Goal: Task Accomplishment & Management: Complete application form

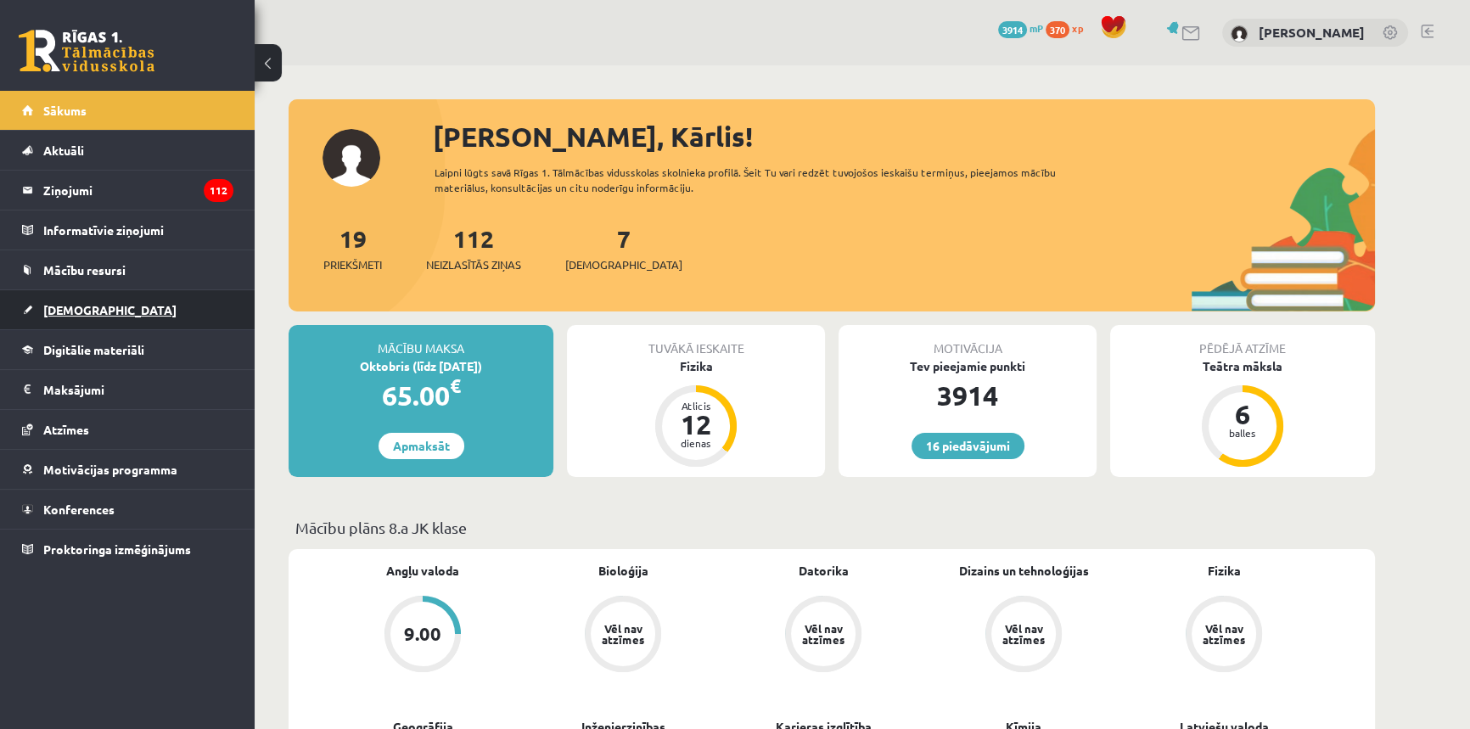
click at [110, 306] on link "[DEMOGRAPHIC_DATA]" at bounding box center [127, 309] width 211 height 39
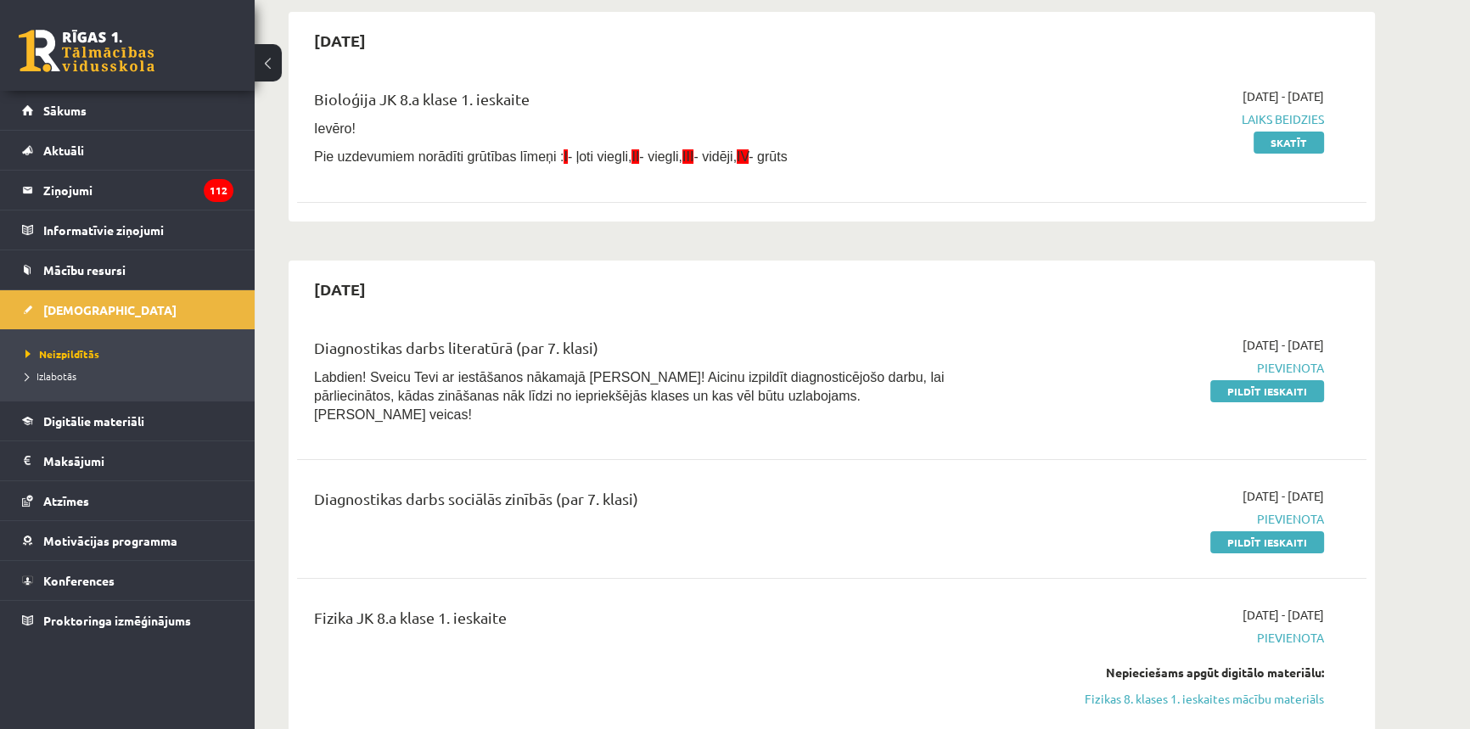
scroll to position [154, 0]
click at [1307, 395] on link "Pildīt ieskaiti" at bounding box center [1268, 393] width 114 height 22
click at [1236, 390] on link "Pildīt ieskaiti" at bounding box center [1268, 393] width 114 height 22
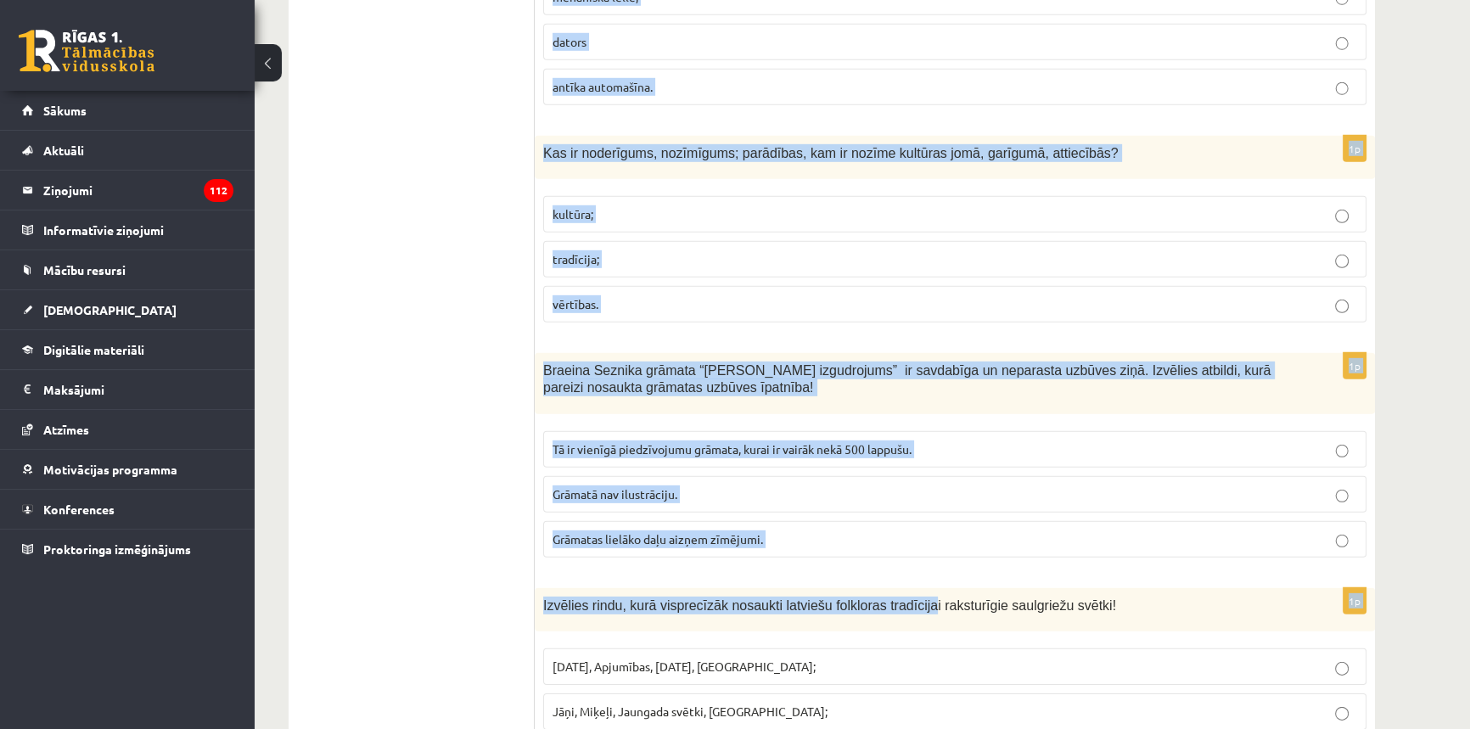
scroll to position [6587, 0]
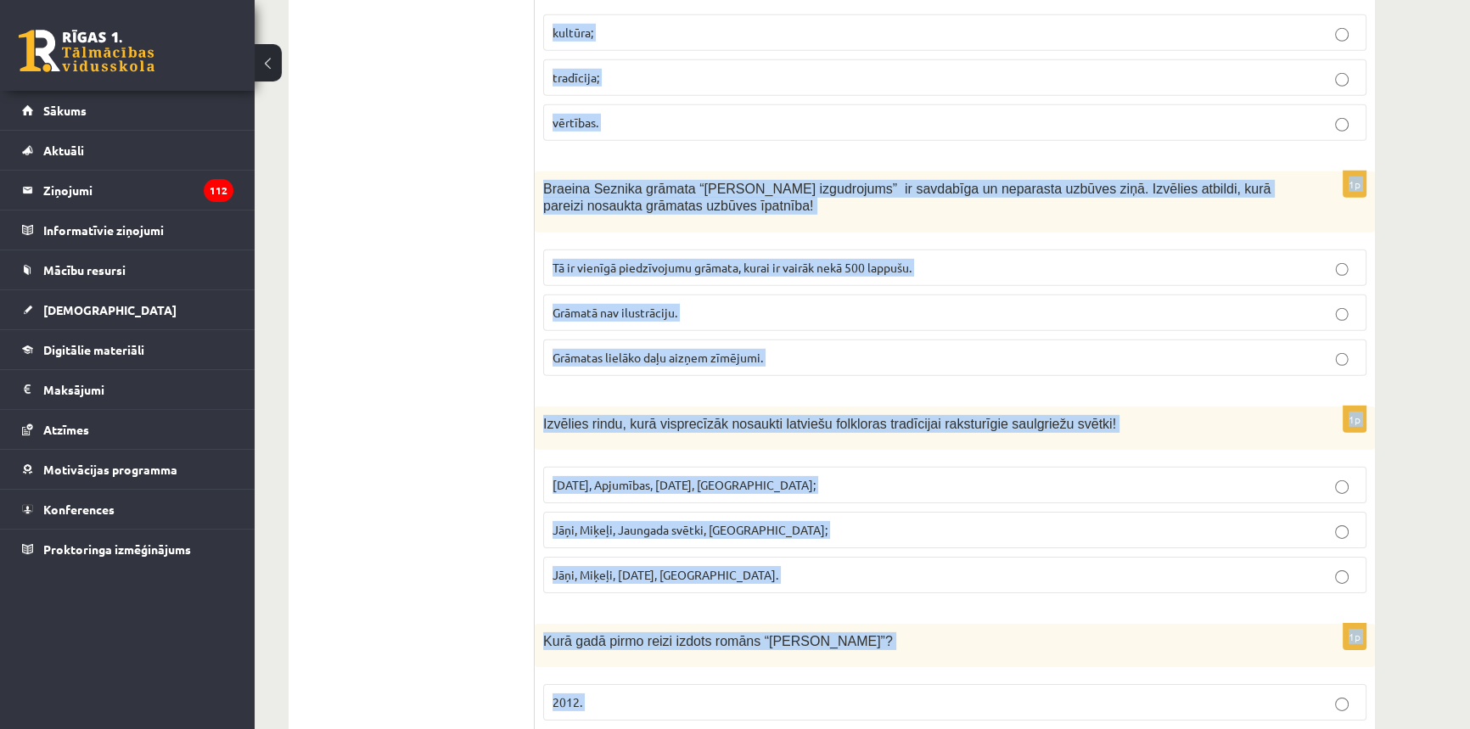
drag, startPoint x: 540, startPoint y: 360, endPoint x: 900, endPoint y: 658, distance: 467.3
copy form "Kuriem saulgriežu svētkiem raksturīga bluķa vilkšana? Ziemassvētkiem; Jāņiem; M…"
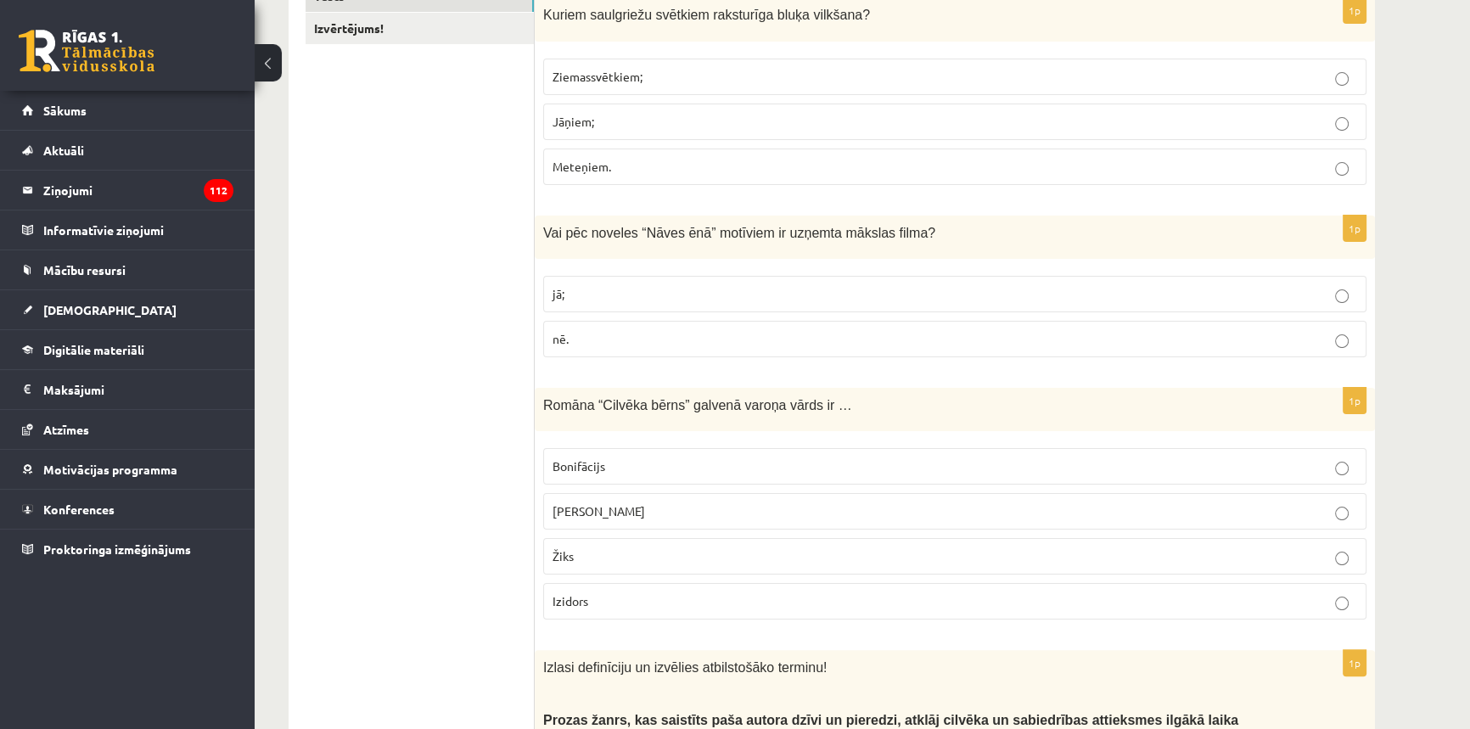
scroll to position [0, 0]
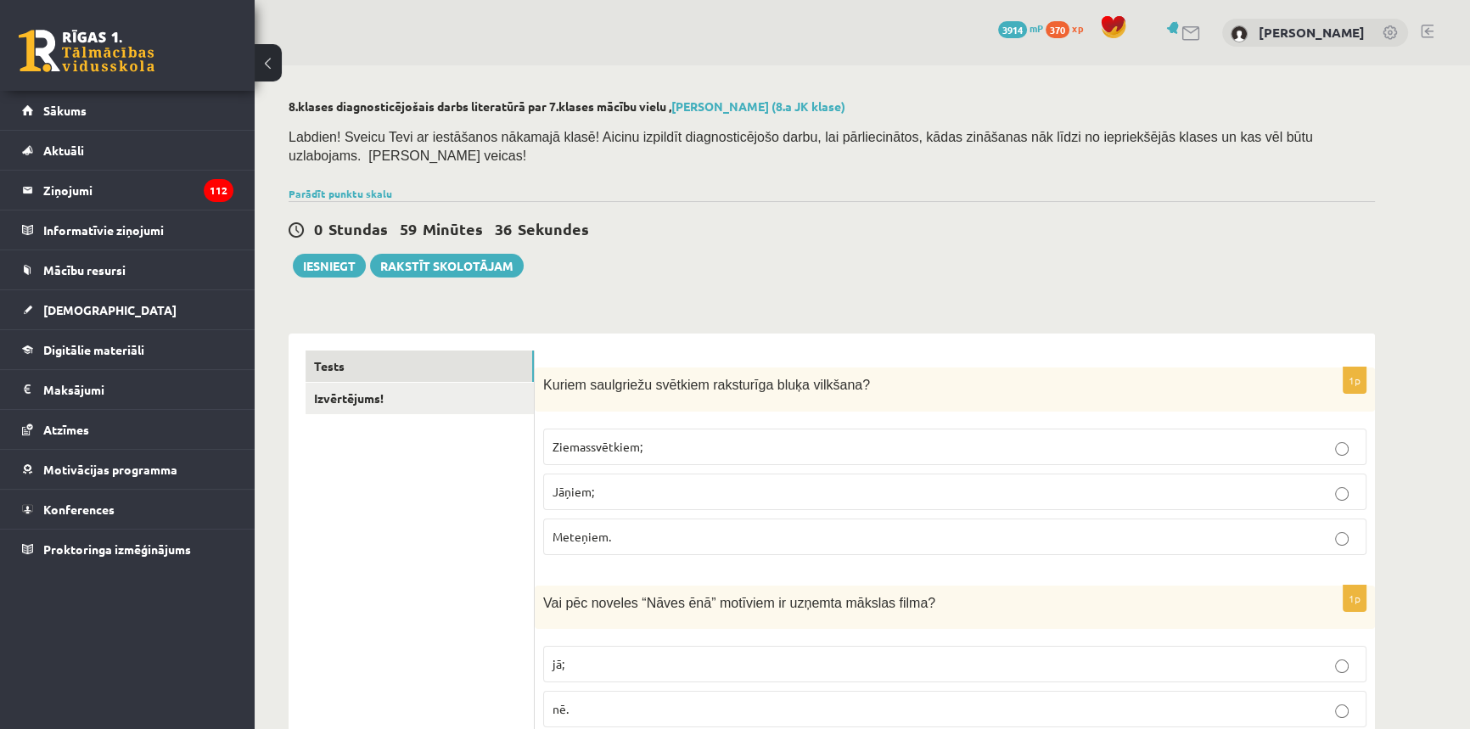
click at [620, 439] on span "Ziemassvētkiem;" at bounding box center [598, 446] width 90 height 15
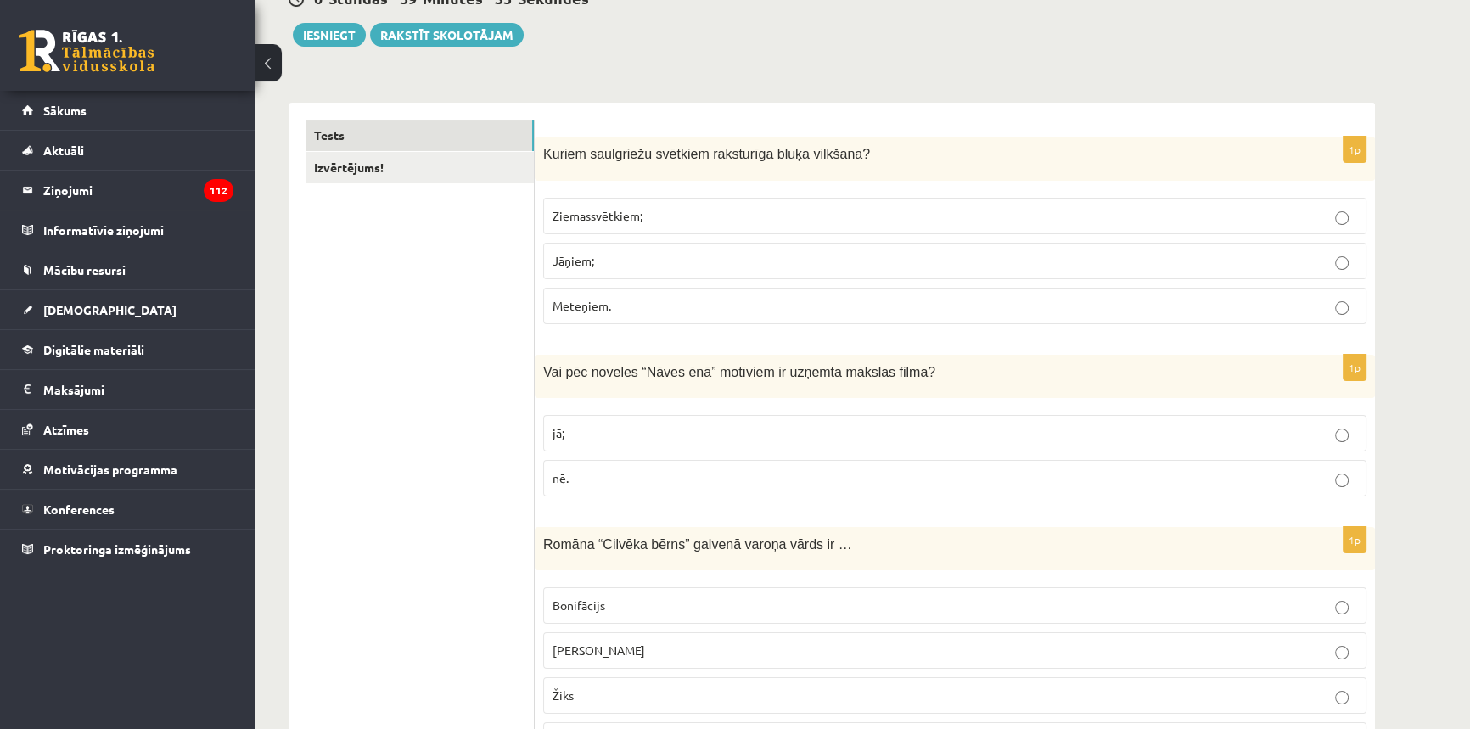
click at [617, 422] on label "jā;" at bounding box center [954, 433] width 823 height 37
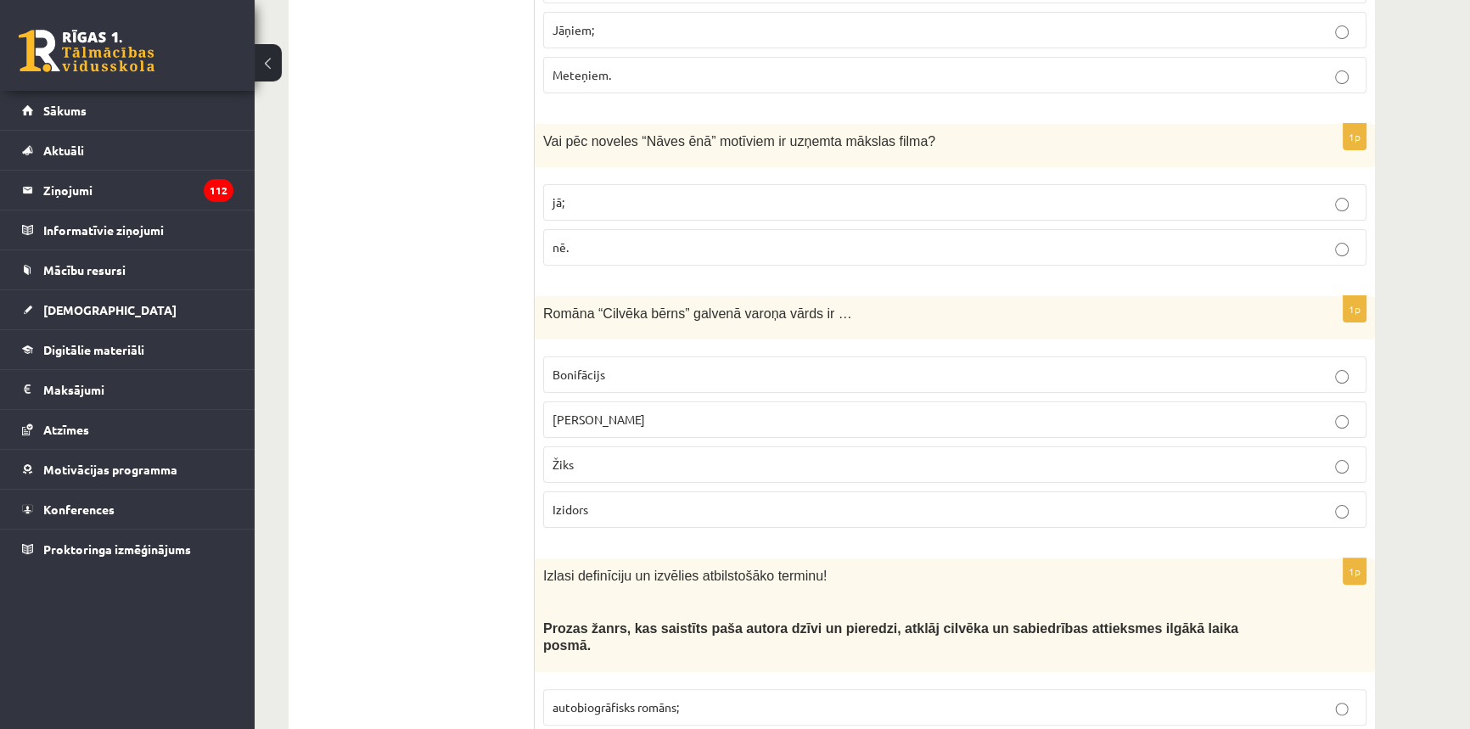
scroll to position [463, 0]
click at [621, 455] on p "Žiks" at bounding box center [955, 464] width 805 height 18
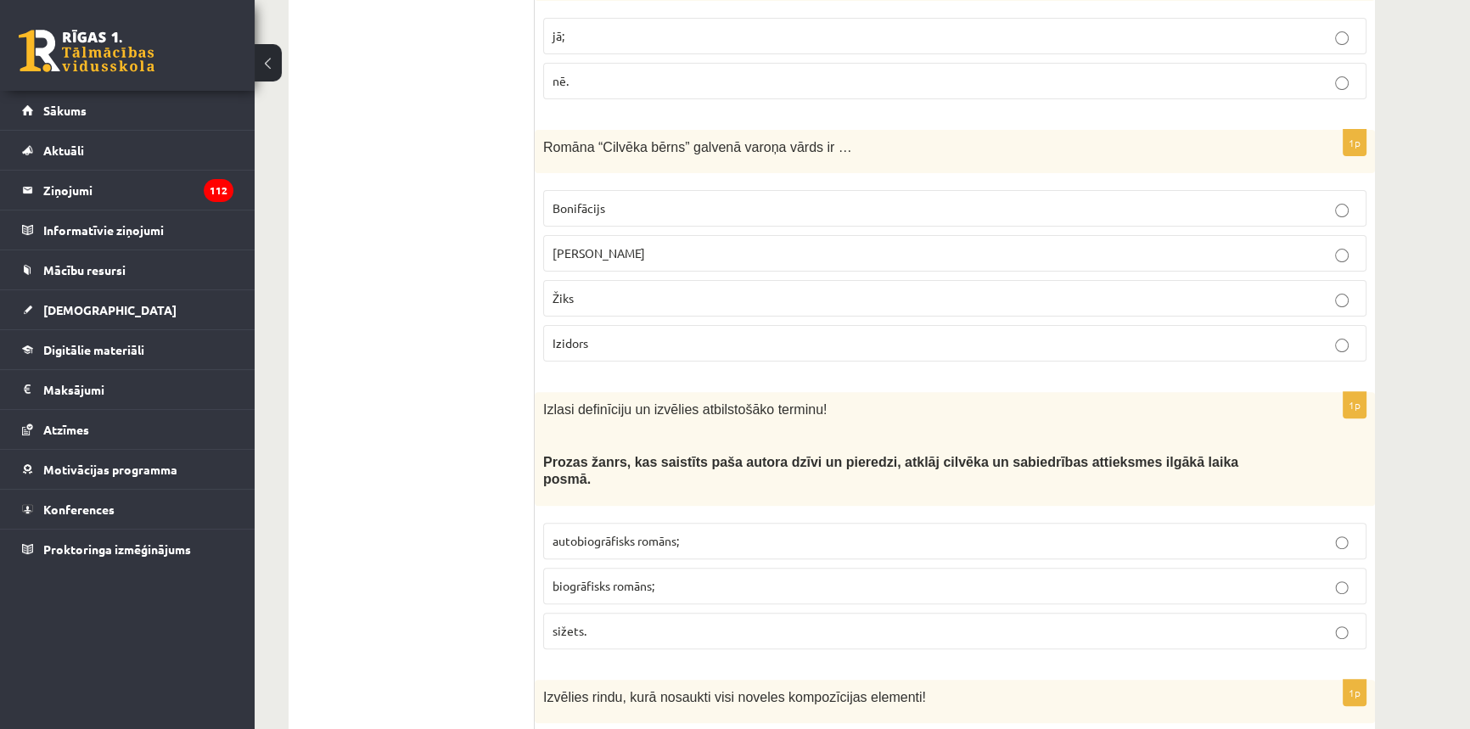
scroll to position [694, 0]
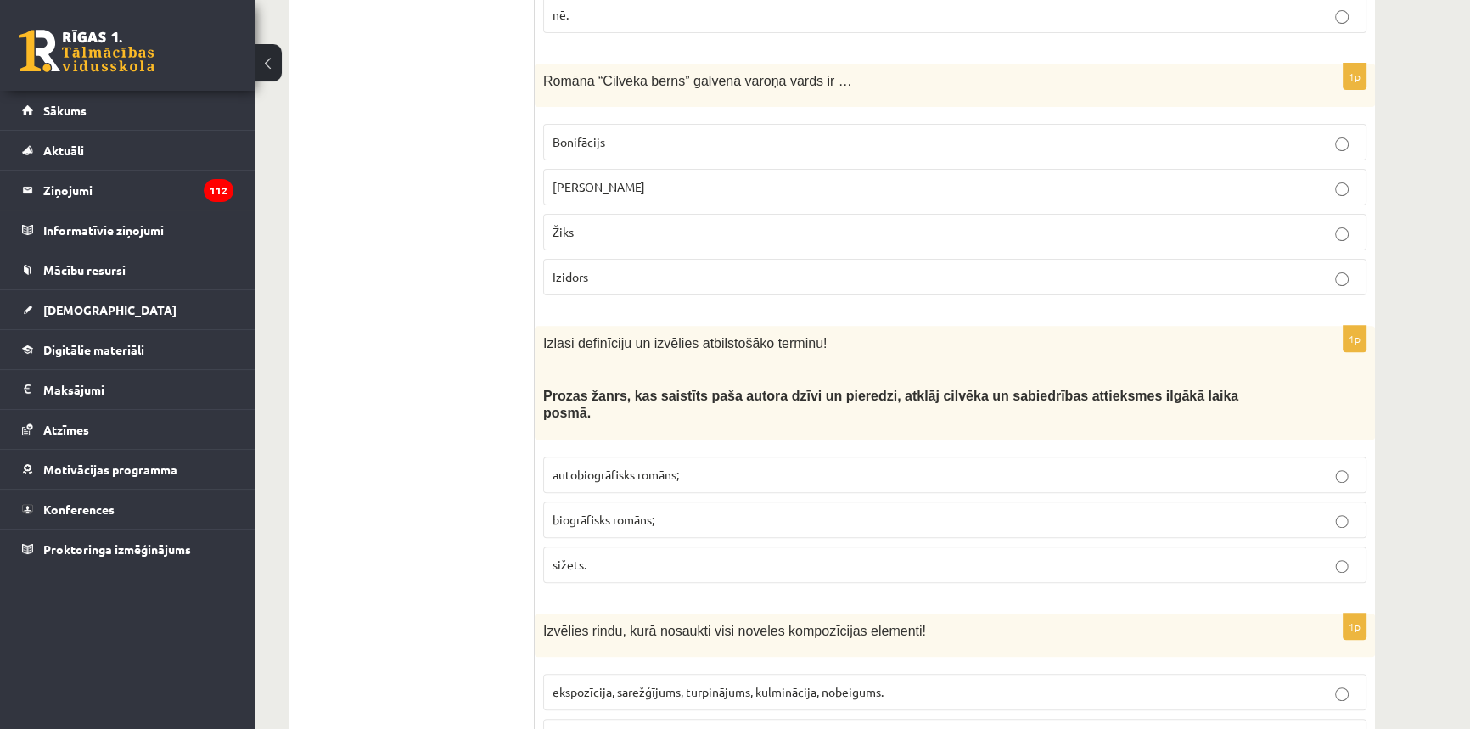
click at [637, 467] on span "autobiogrāfisks romāns;" at bounding box center [616, 474] width 126 height 15
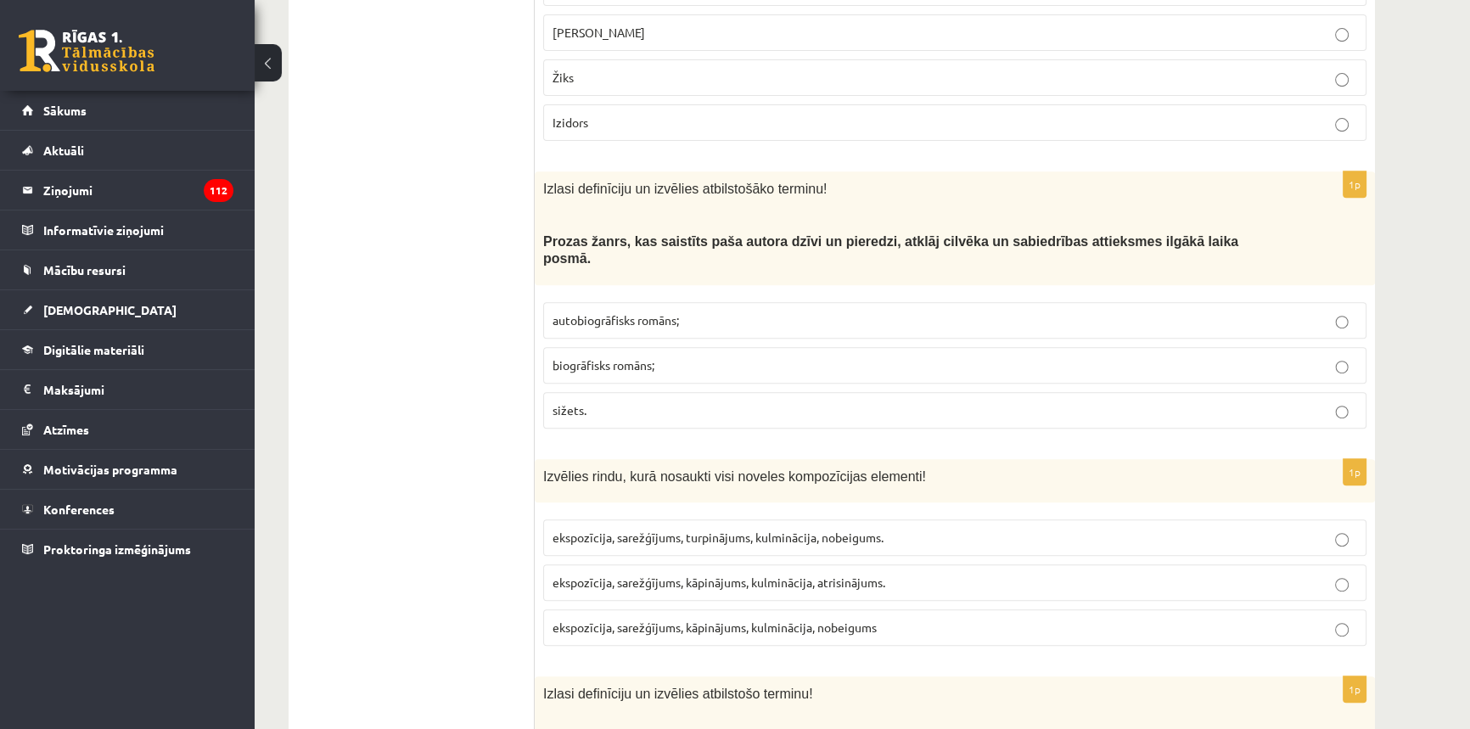
scroll to position [925, 0]
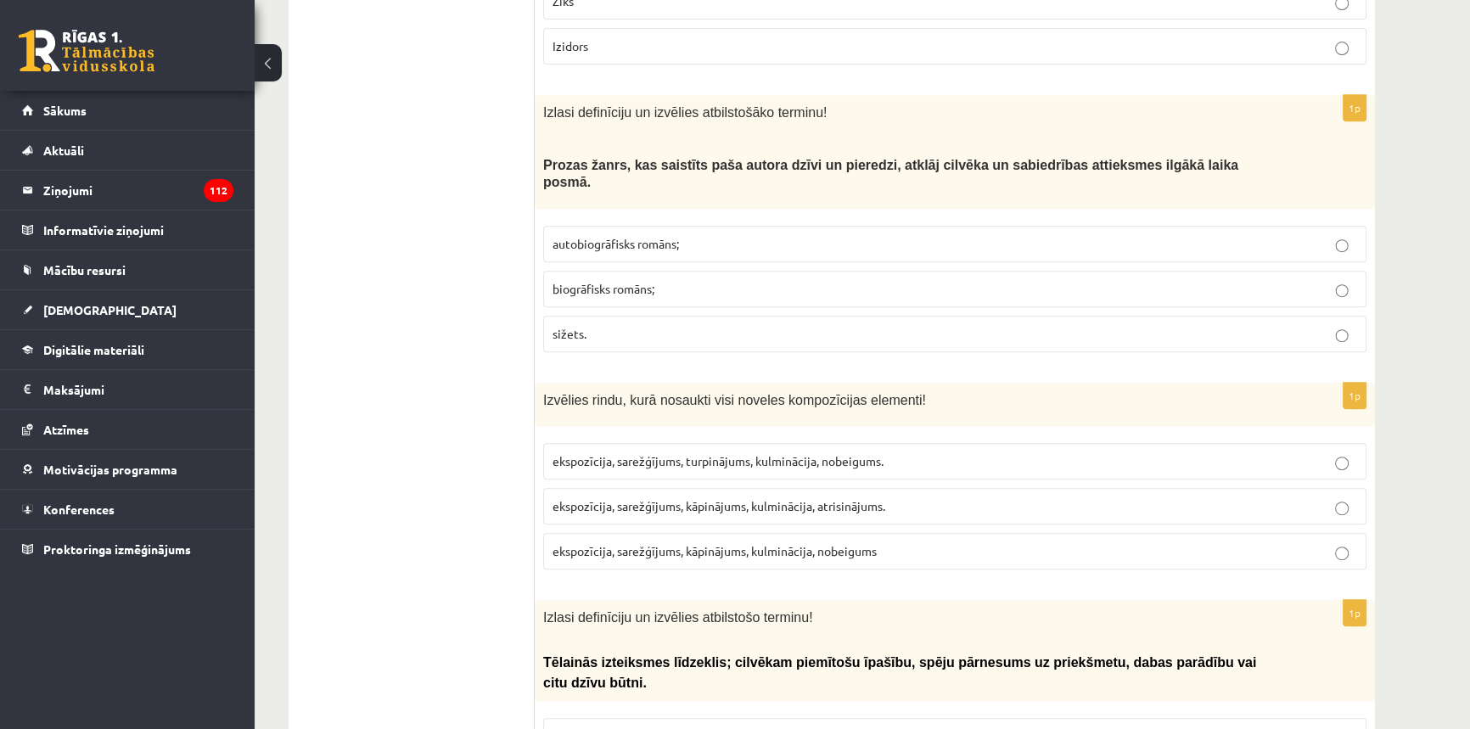
click at [857, 488] on label "ekspozīcija, sarežģījums, kāpinājums, kulminācija, atrisinājums." at bounding box center [954, 506] width 823 height 37
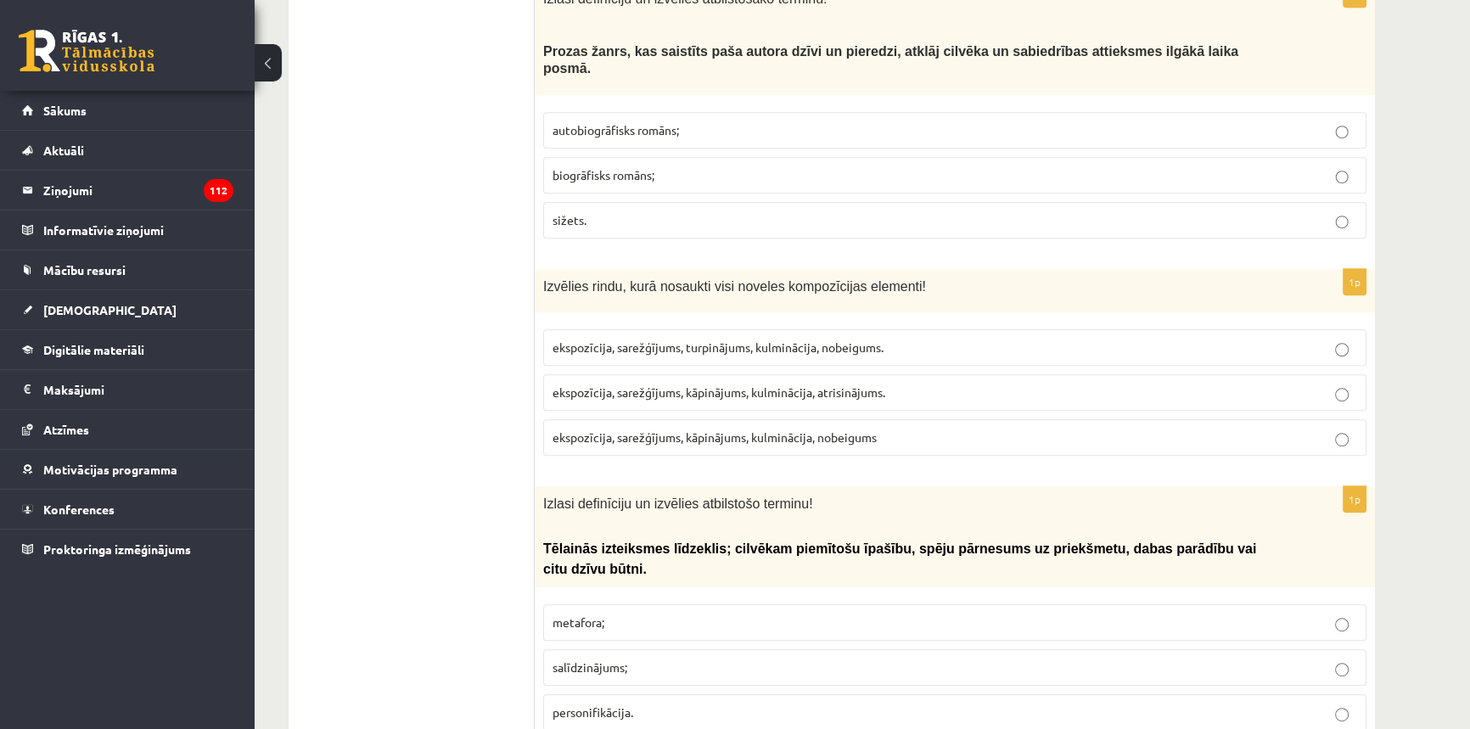
scroll to position [1157, 0]
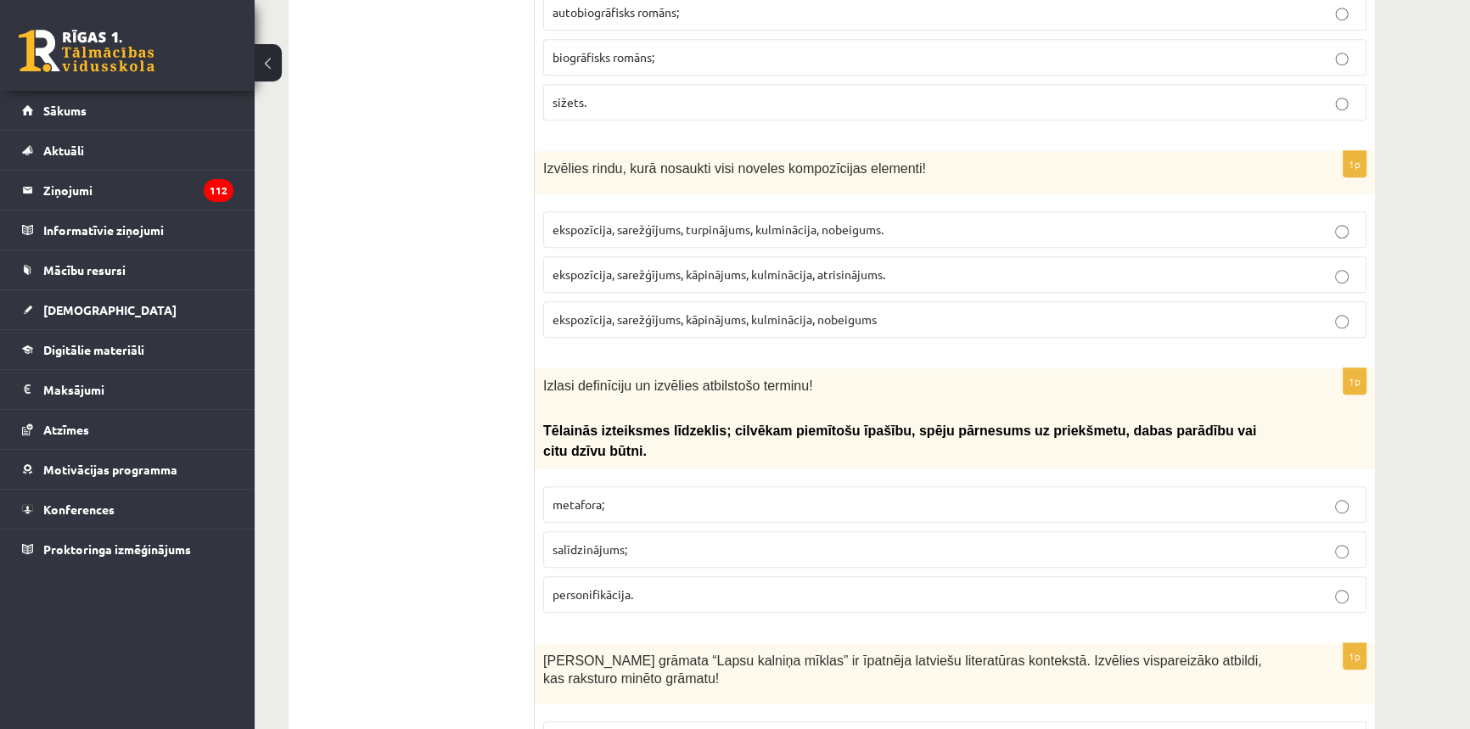
click at [653, 576] on label "personifikācija." at bounding box center [954, 594] width 823 height 37
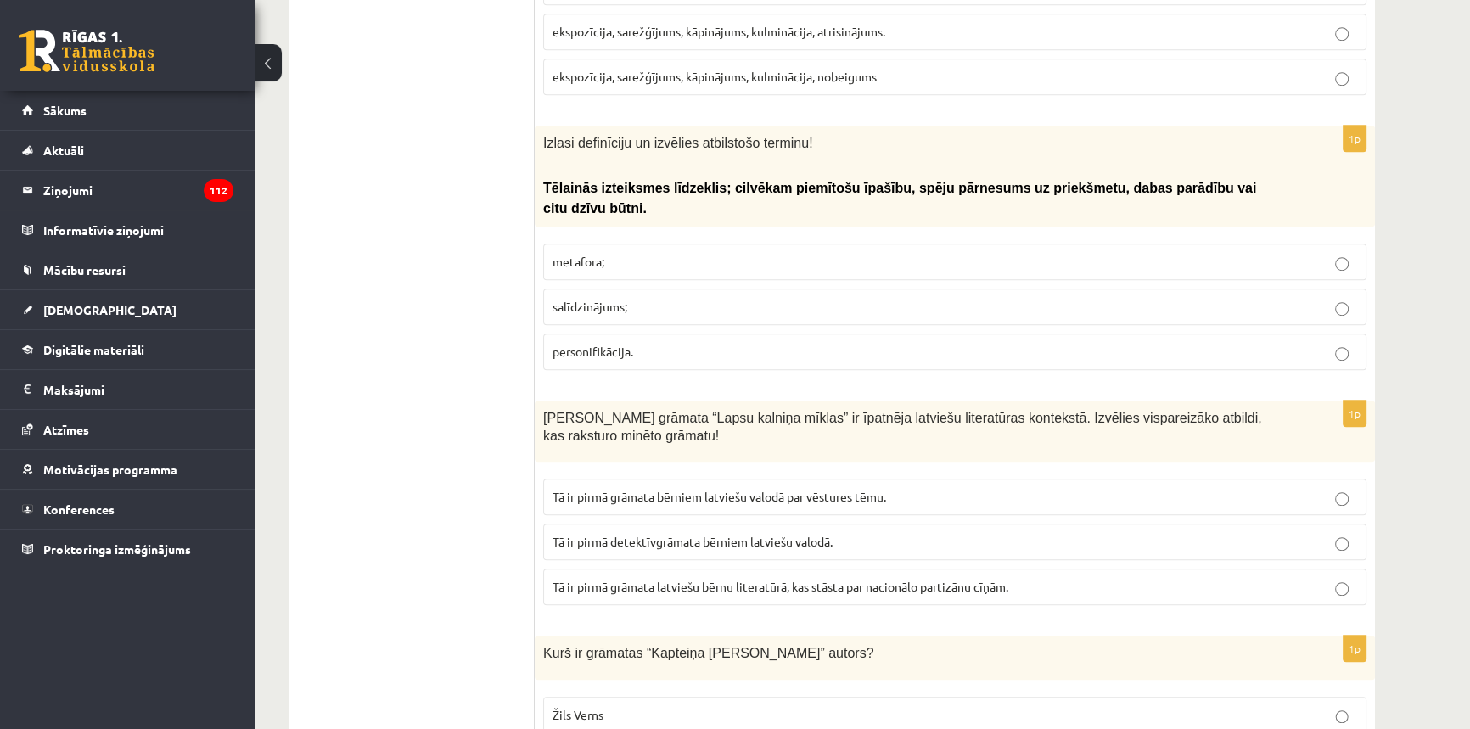
scroll to position [1466, 0]
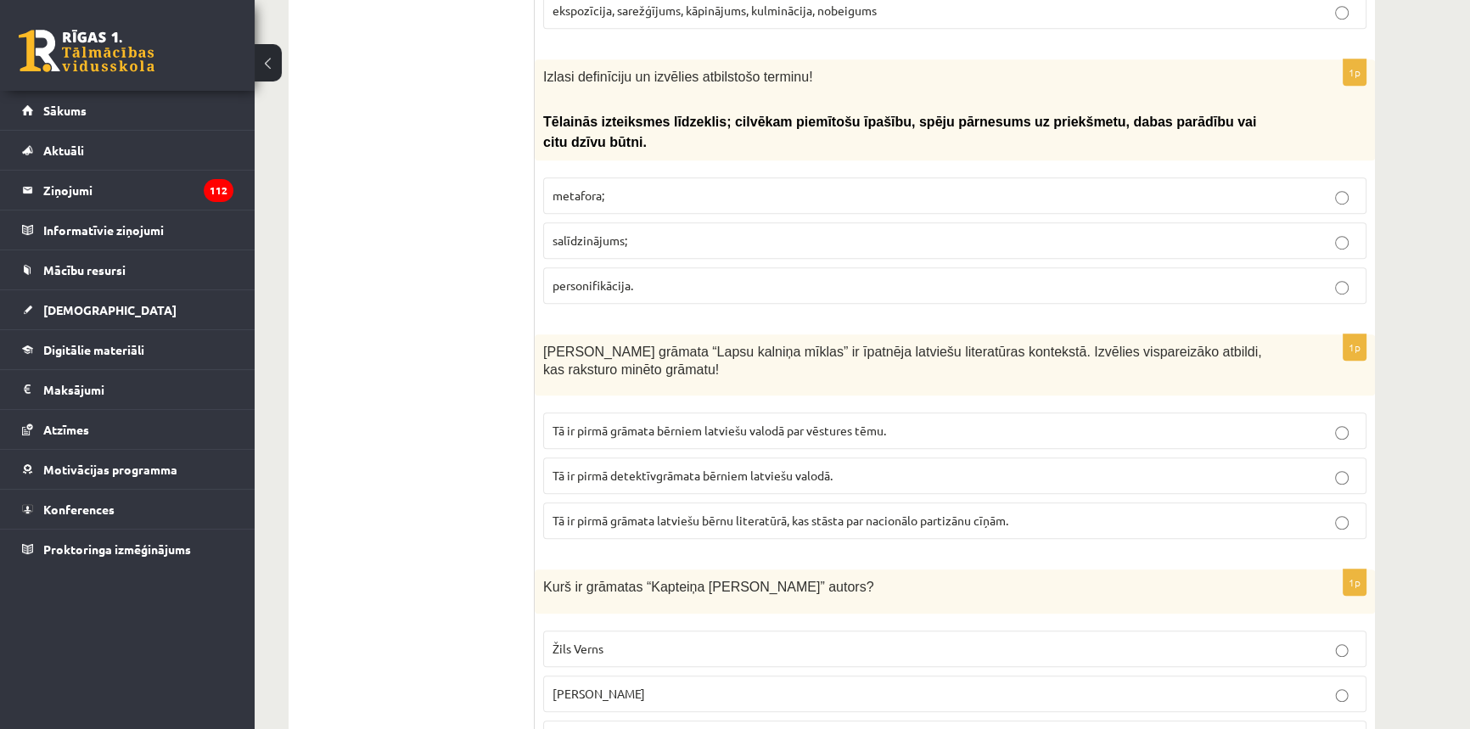
click at [773, 423] on span "Tā ir pirmā grāmata bērniem latviešu valodā par vēstures tēmu." at bounding box center [720, 430] width 334 height 15
click at [734, 503] on label "Tā ir pirmā grāmata latviešu bērnu literatūrā, kas stāsta par nacionālo partizā…" at bounding box center [954, 521] width 823 height 37
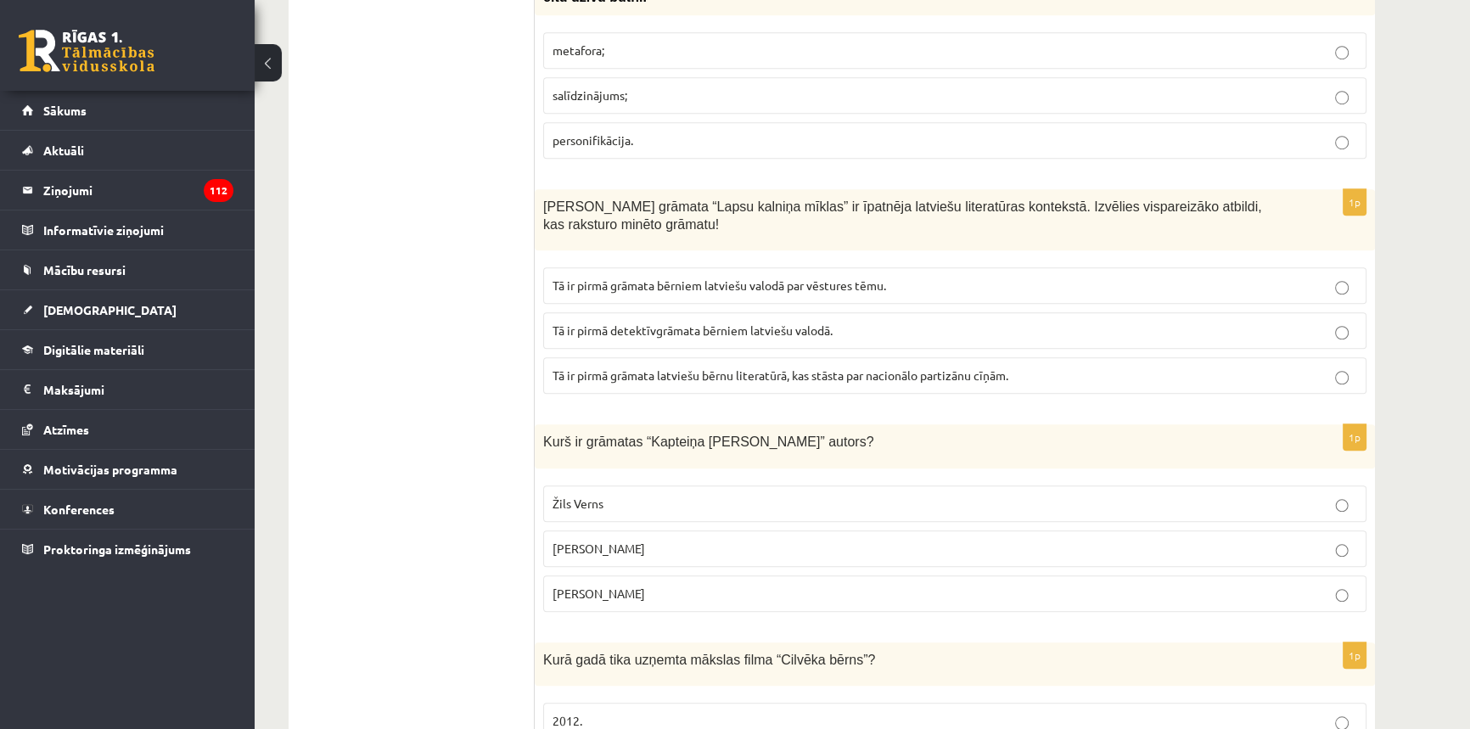
scroll to position [1621, 0]
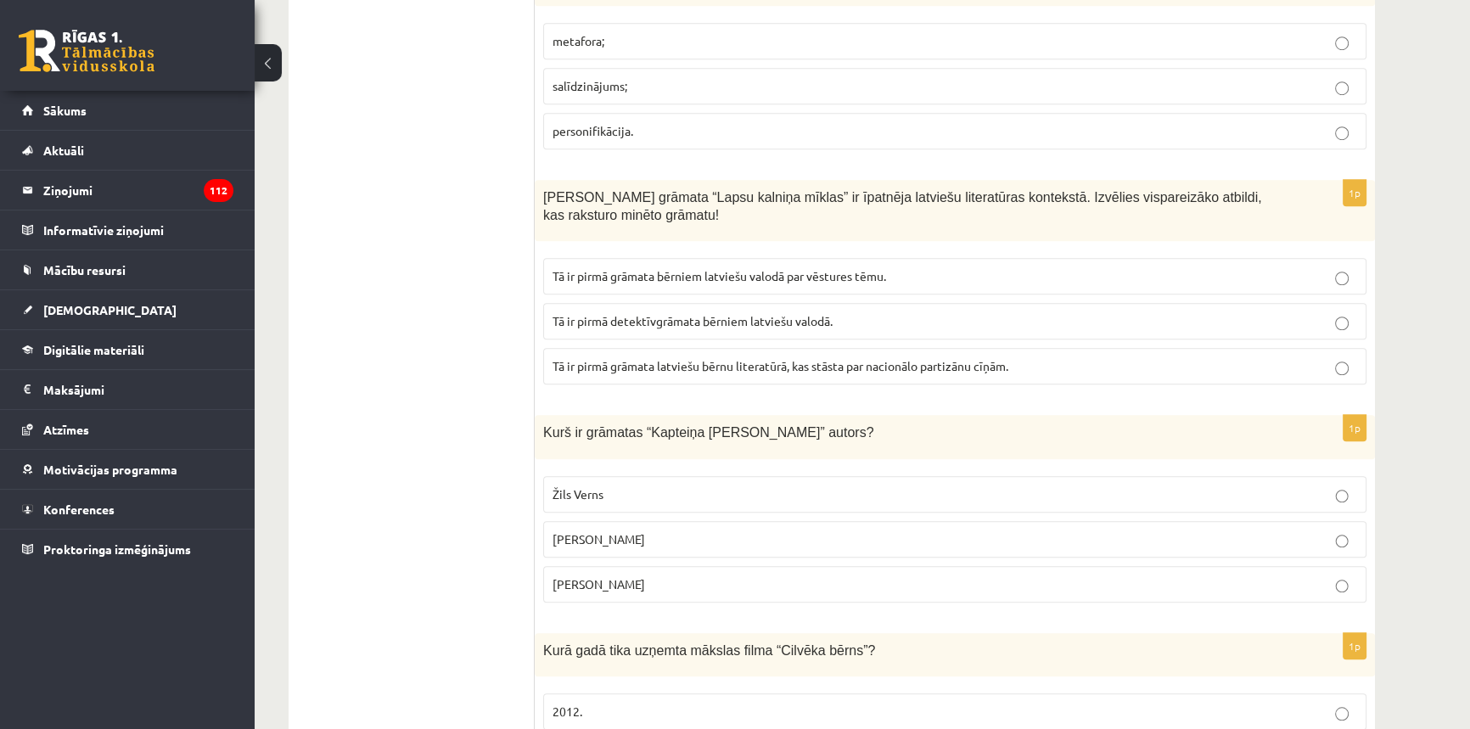
click at [636, 486] on p "Žils Verns" at bounding box center [955, 495] width 805 height 18
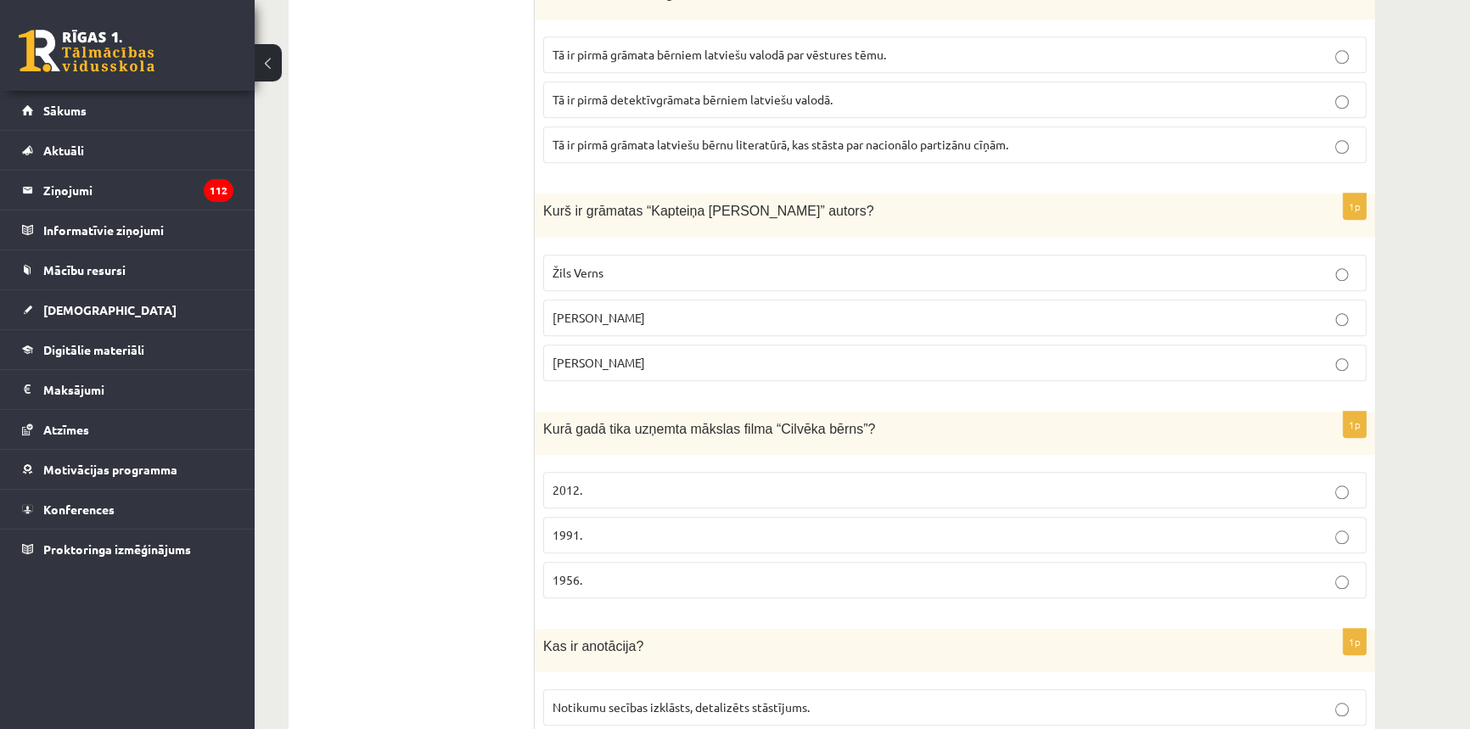
scroll to position [1852, 0]
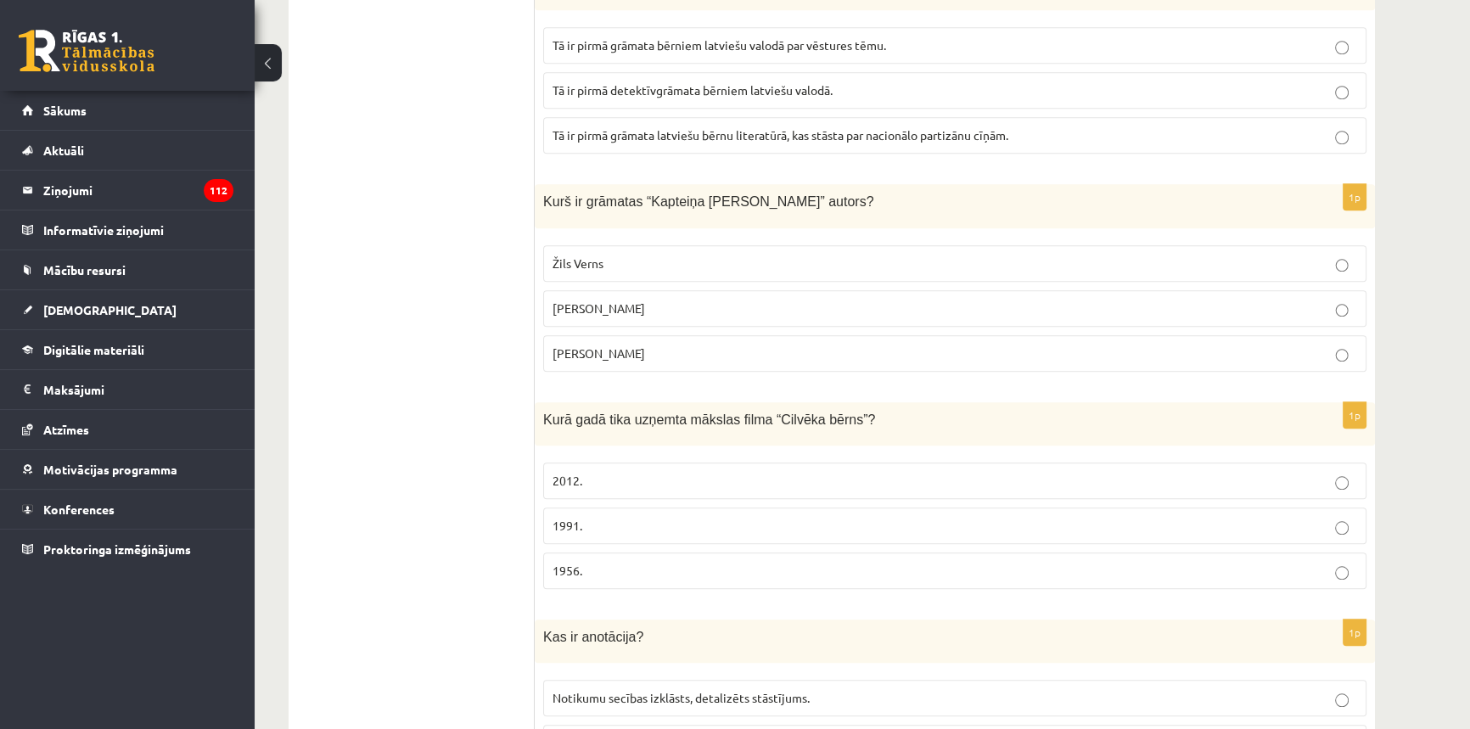
click at [626, 562] on p "1956." at bounding box center [955, 571] width 805 height 18
click at [581, 517] on p "1991." at bounding box center [955, 526] width 805 height 18
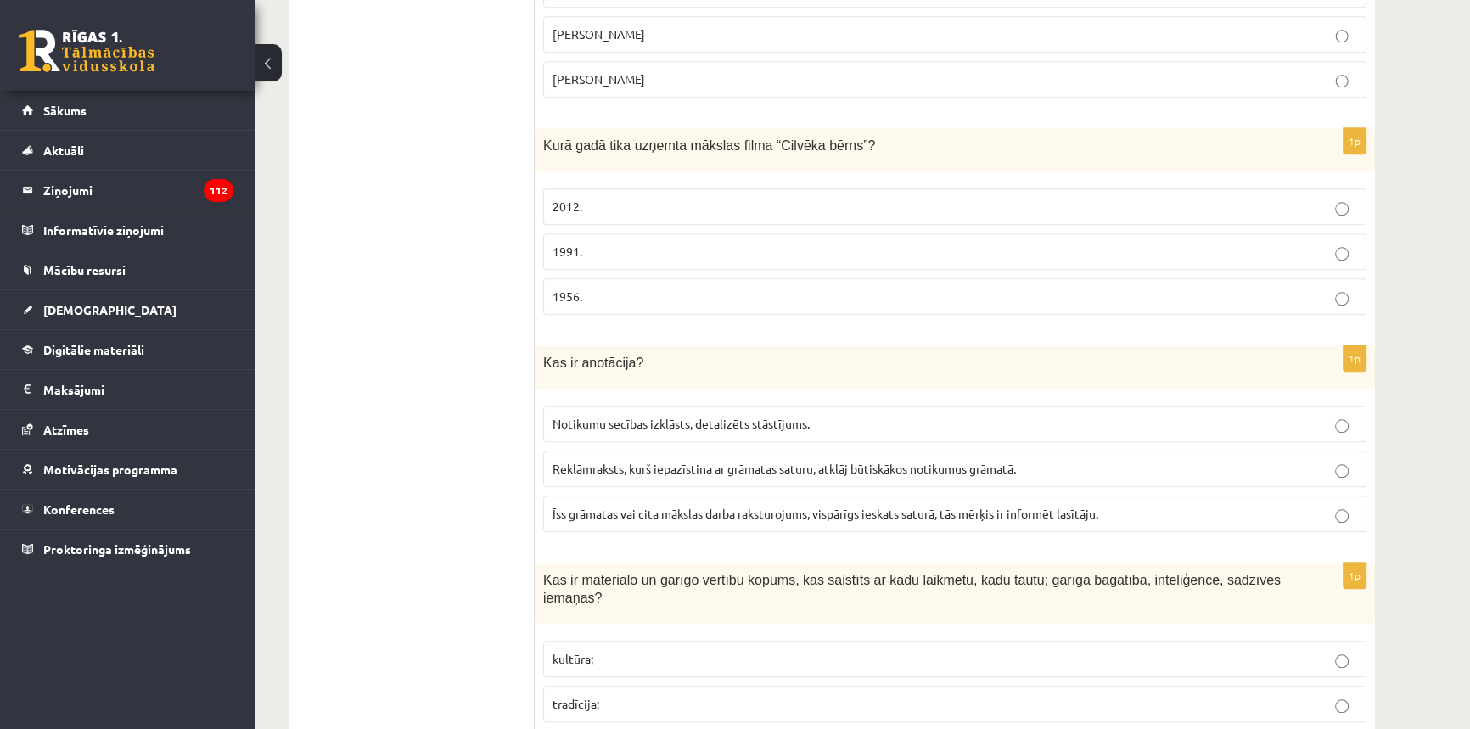
scroll to position [2161, 0]
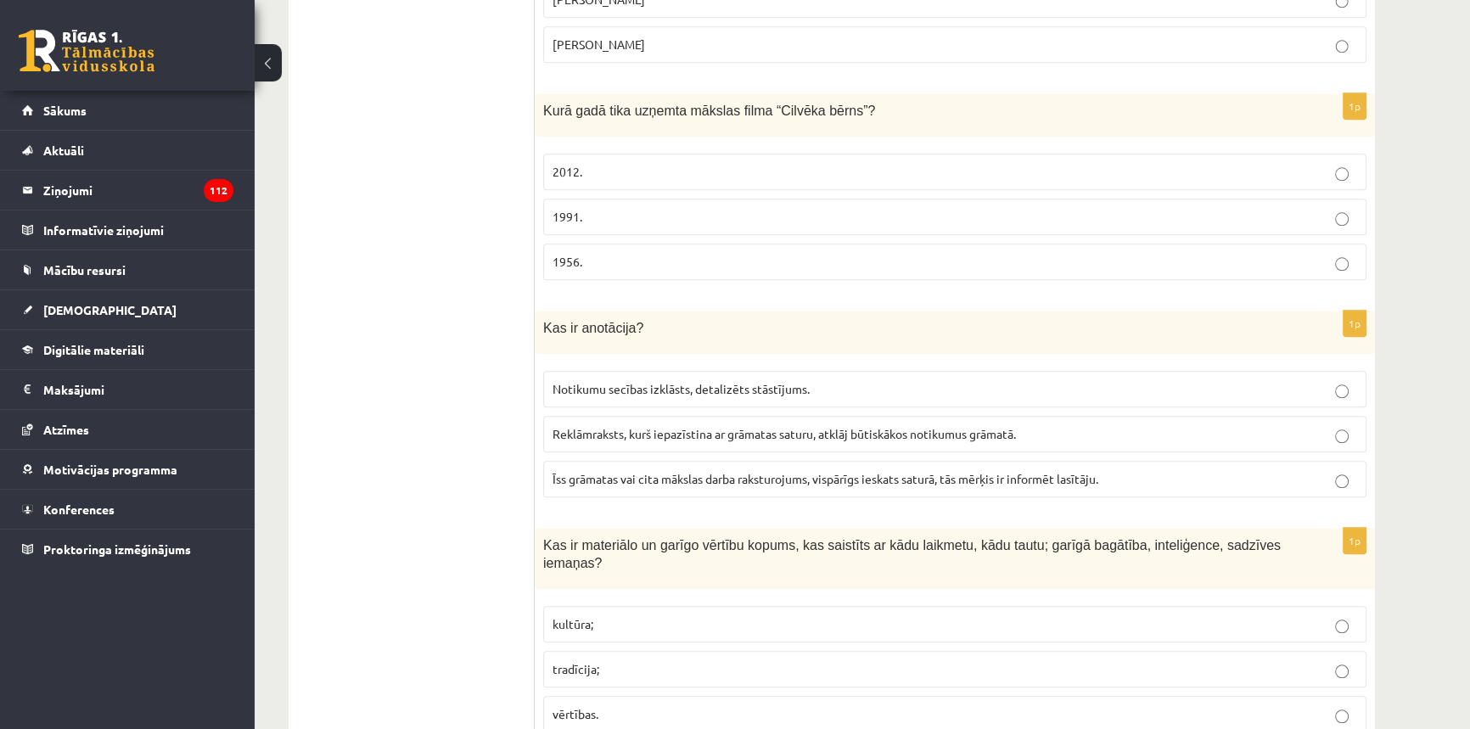
click at [632, 615] on p "kultūra;" at bounding box center [955, 624] width 805 height 18
click at [760, 470] on p "Īss grāmatas vai cita mākslas darba raksturojums, vispārīgs ieskats saturā, tās…" at bounding box center [955, 479] width 805 height 18
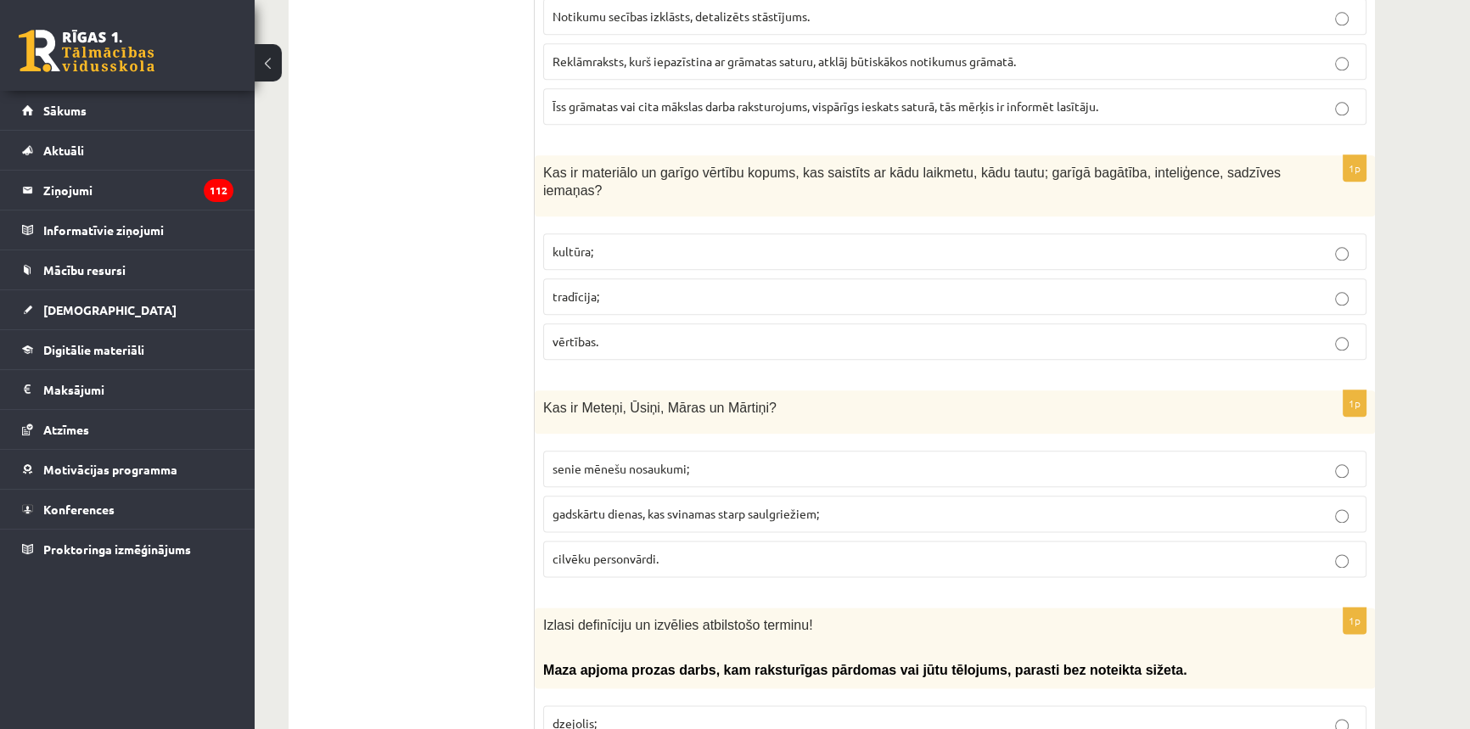
scroll to position [2547, 0]
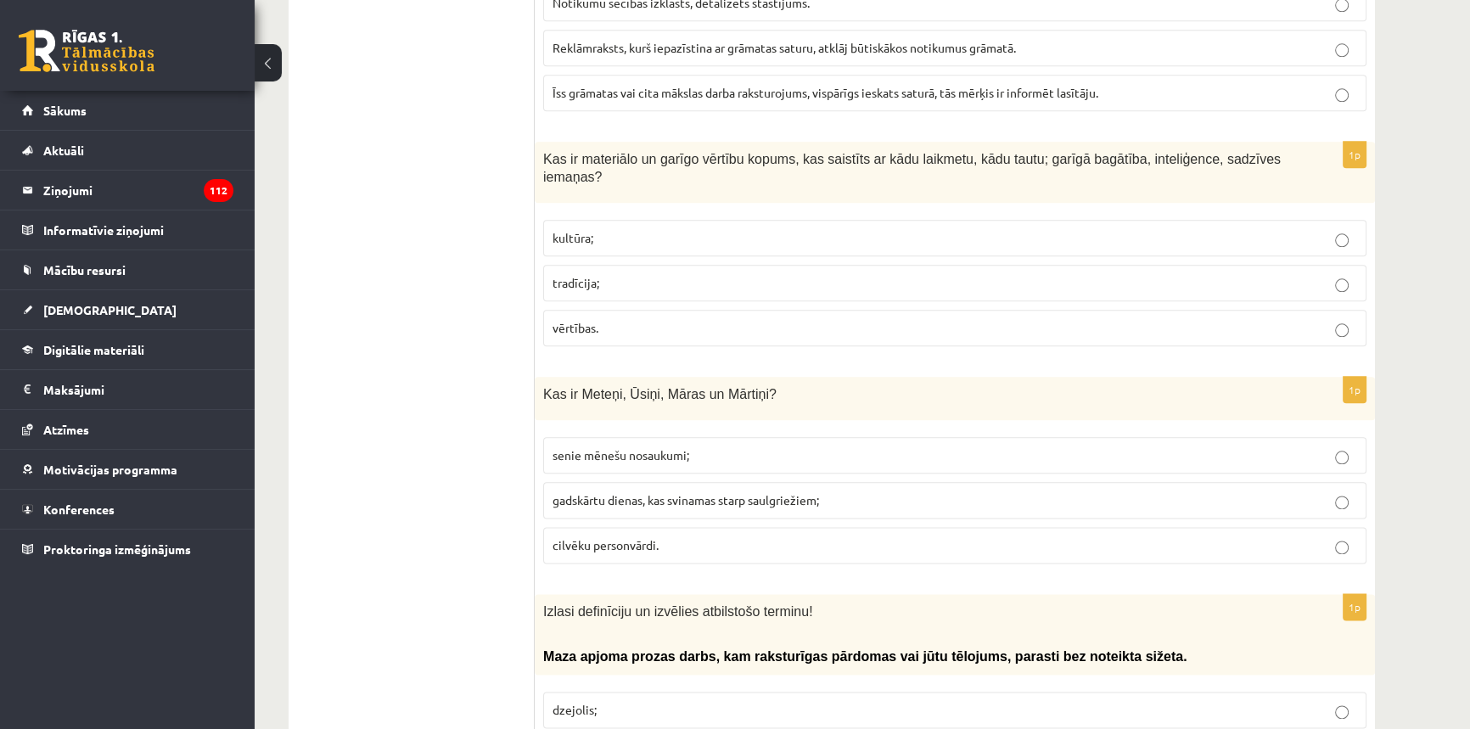
click at [713, 492] on span "gadskārtu dienas, kas svinamas starp saulgriežiem;" at bounding box center [686, 499] width 267 height 15
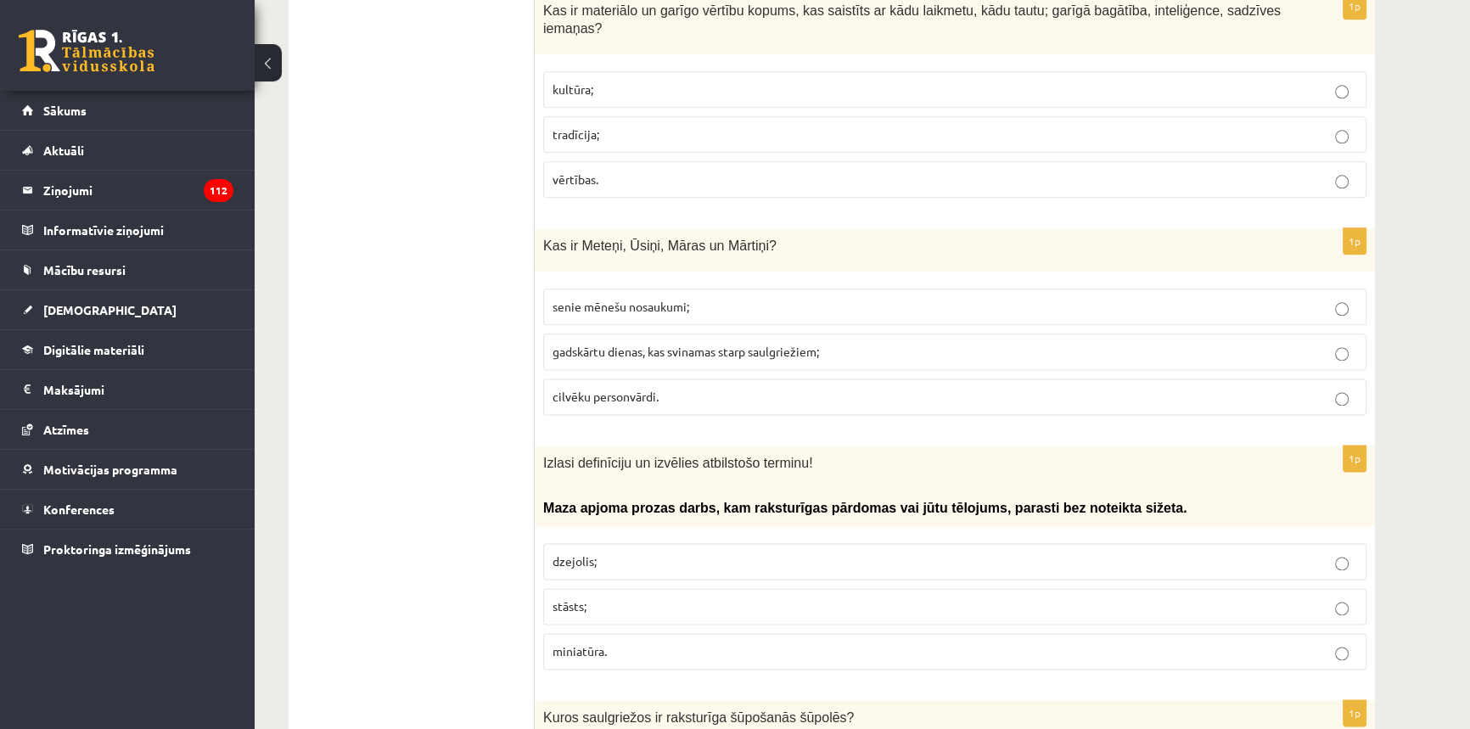
scroll to position [2700, 0]
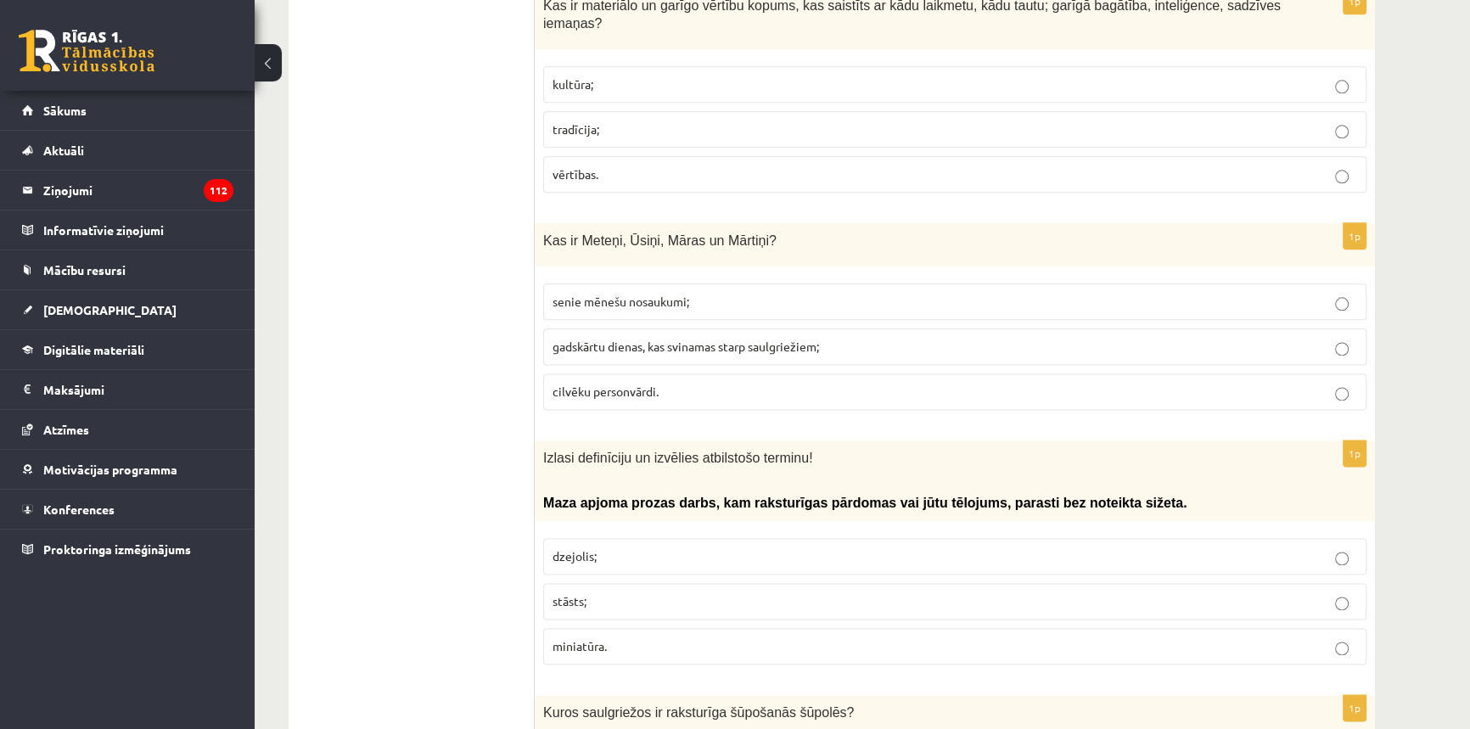
click at [587, 638] on span "miniatūra." at bounding box center [580, 645] width 54 height 15
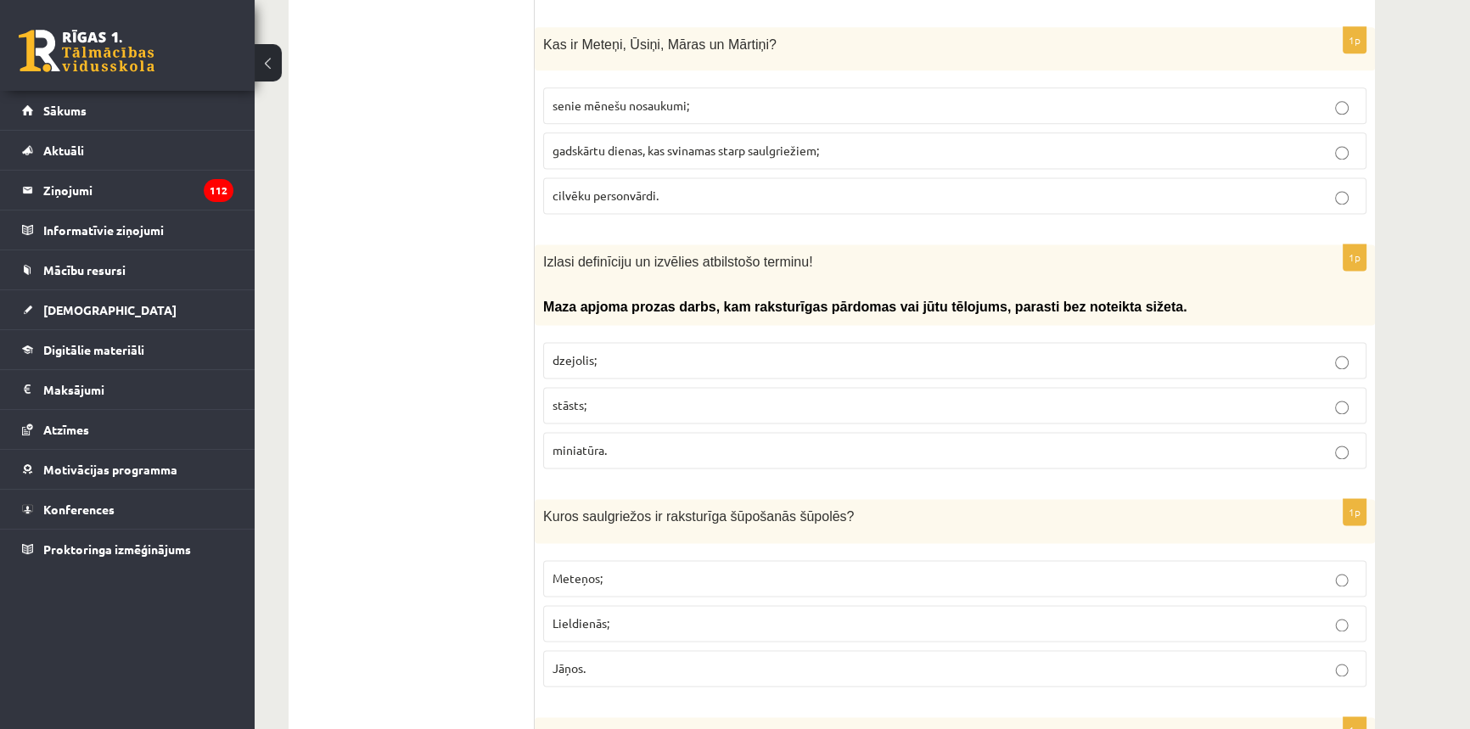
scroll to position [3009, 0]
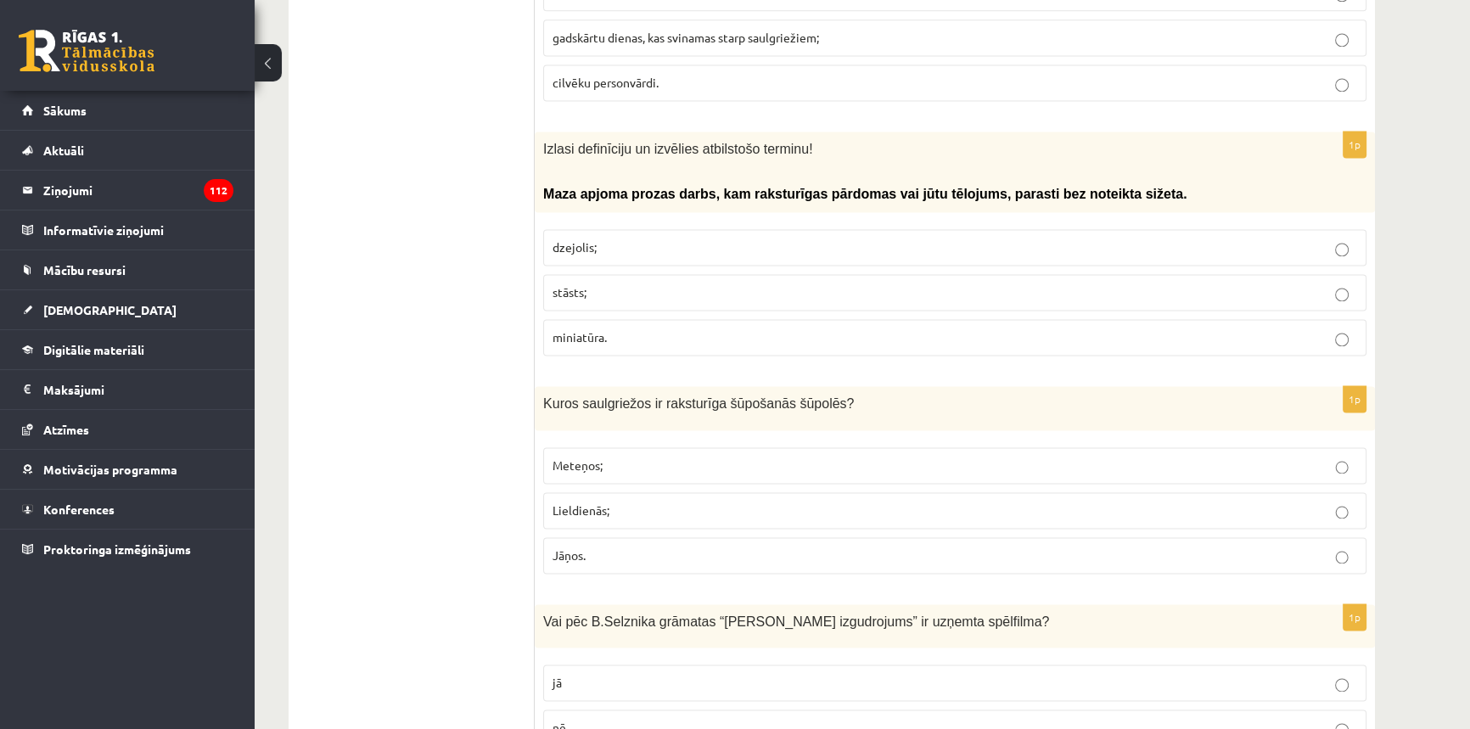
click at [610, 674] on p "jā" at bounding box center [955, 683] width 805 height 18
click at [582, 503] on span "Lieldienās;" at bounding box center [581, 510] width 57 height 15
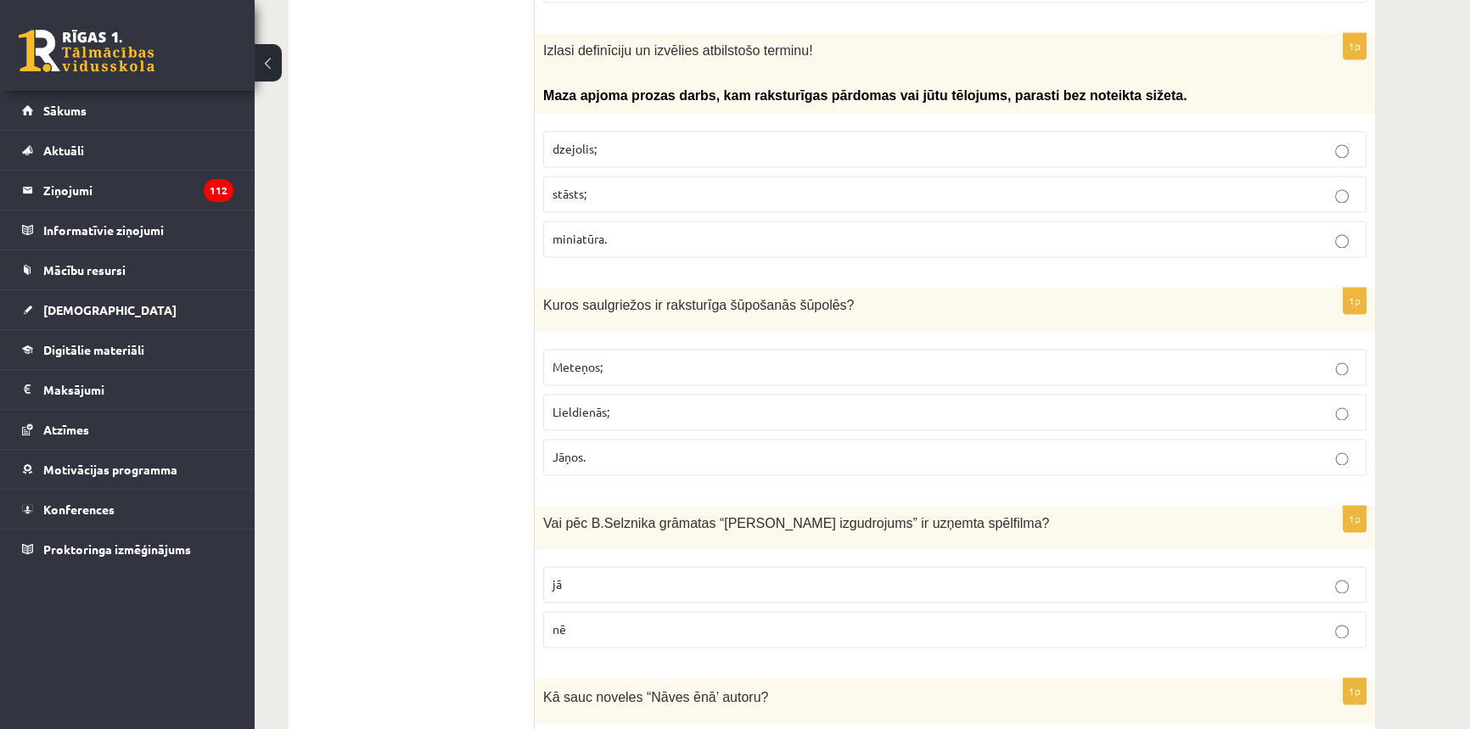
scroll to position [3318, 0]
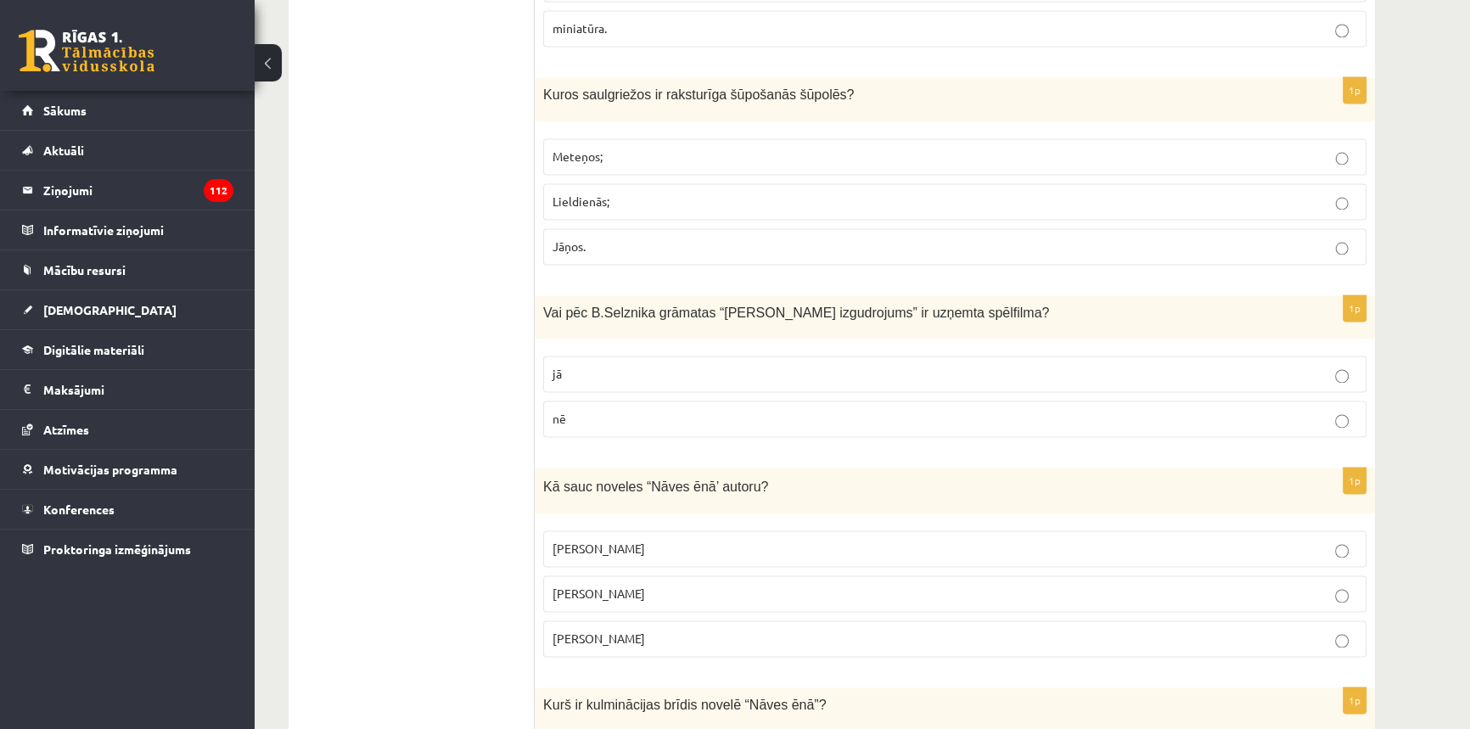
click at [715, 540] on p "Rūdolfs Blaumanis" at bounding box center [955, 549] width 805 height 18
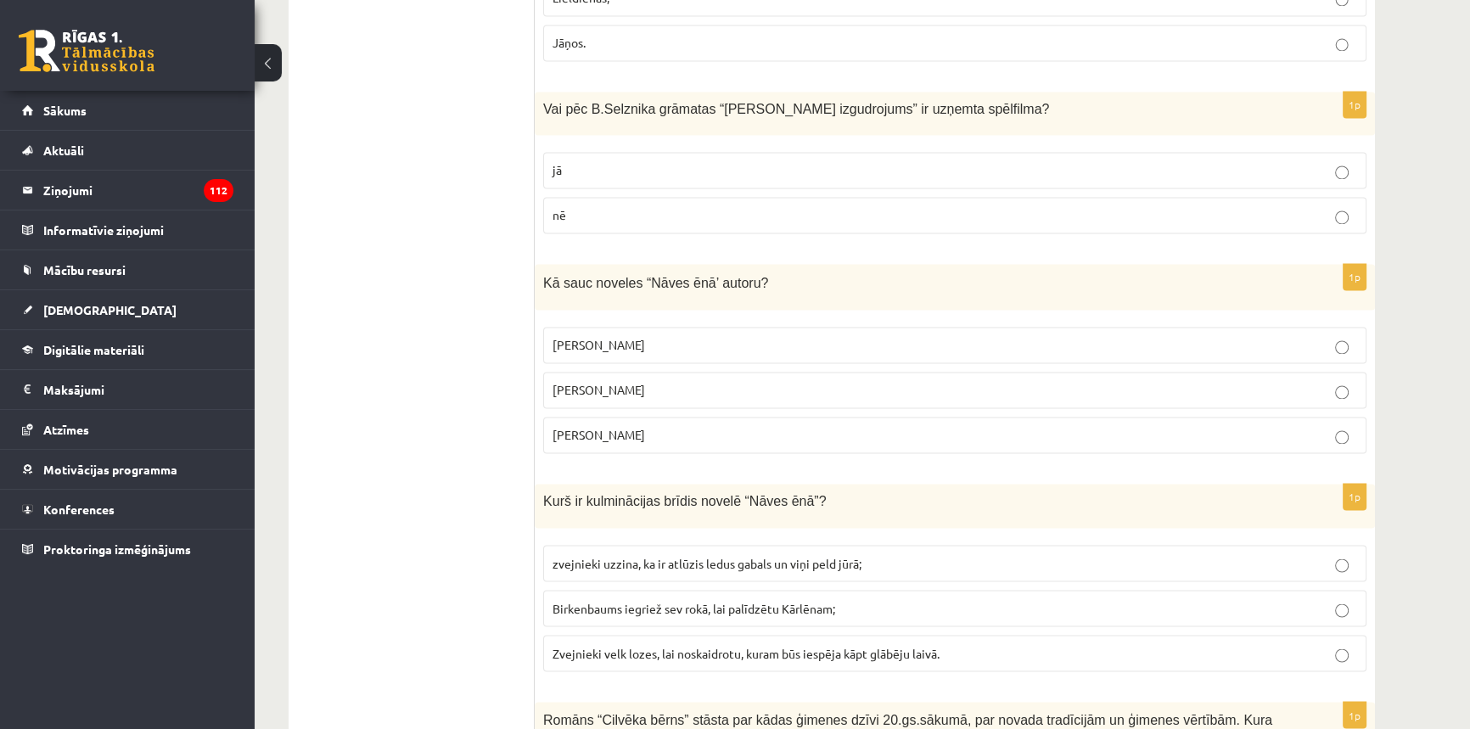
scroll to position [3549, 0]
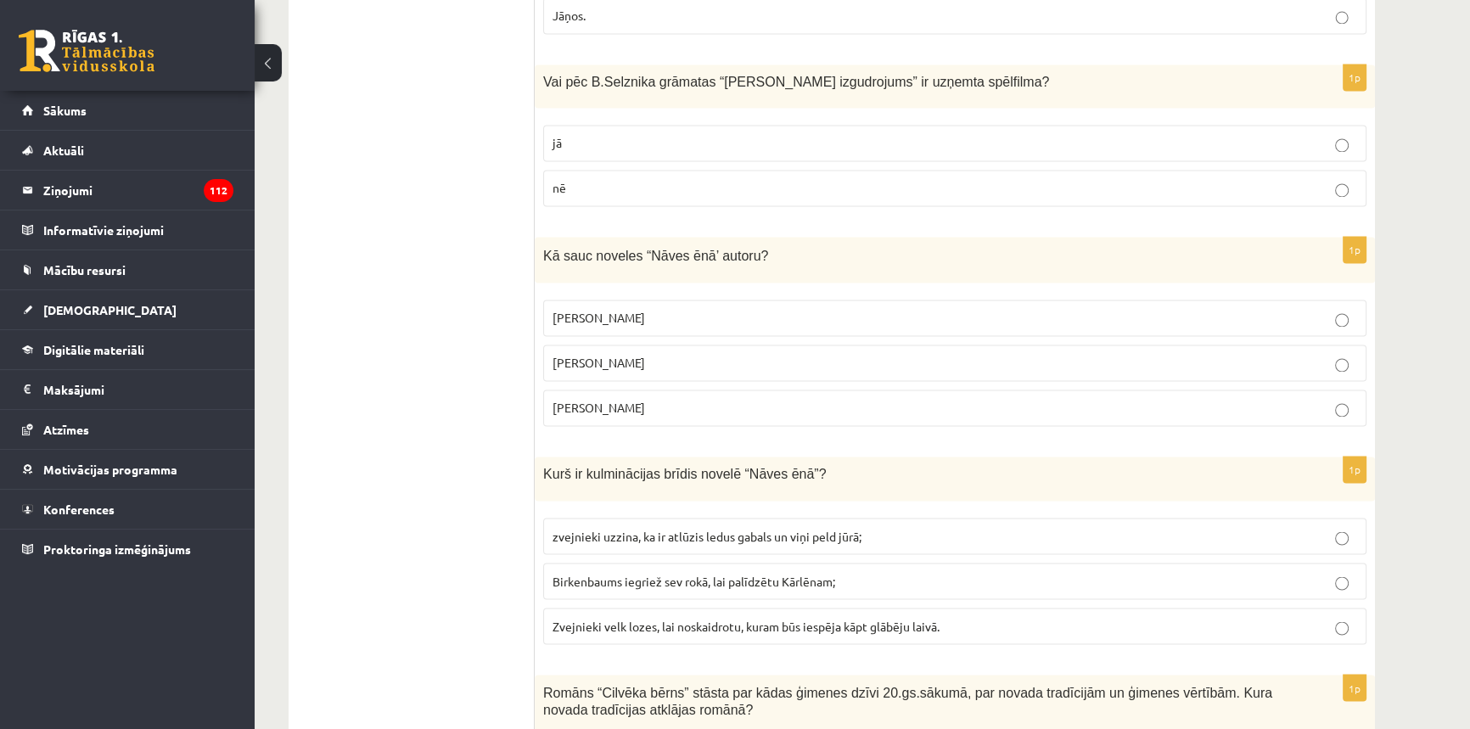
click at [672, 618] on span "Zvejnieki velk lozes, lai noskaidrotu, kuram būs iespēja kāpt glābēju laivā." at bounding box center [746, 625] width 387 height 15
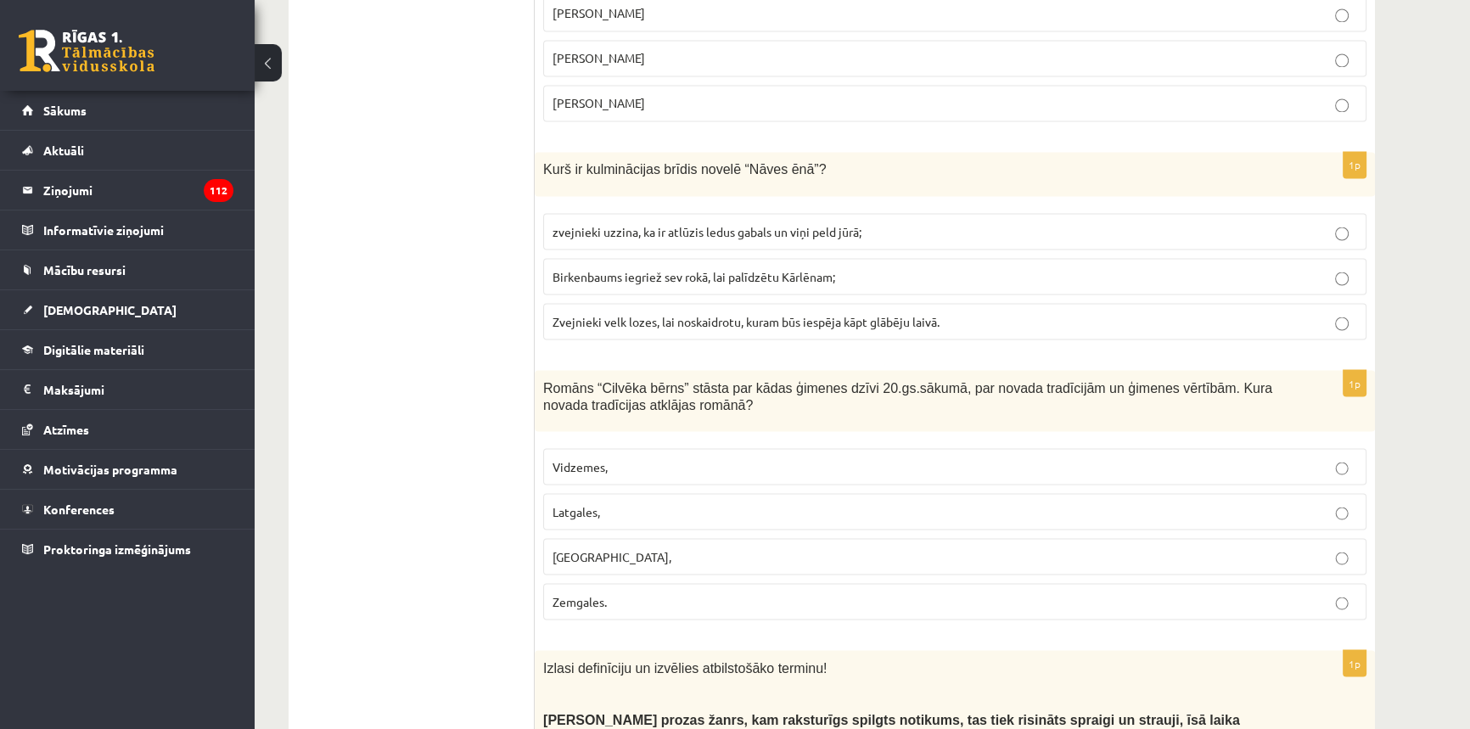
scroll to position [3858, 0]
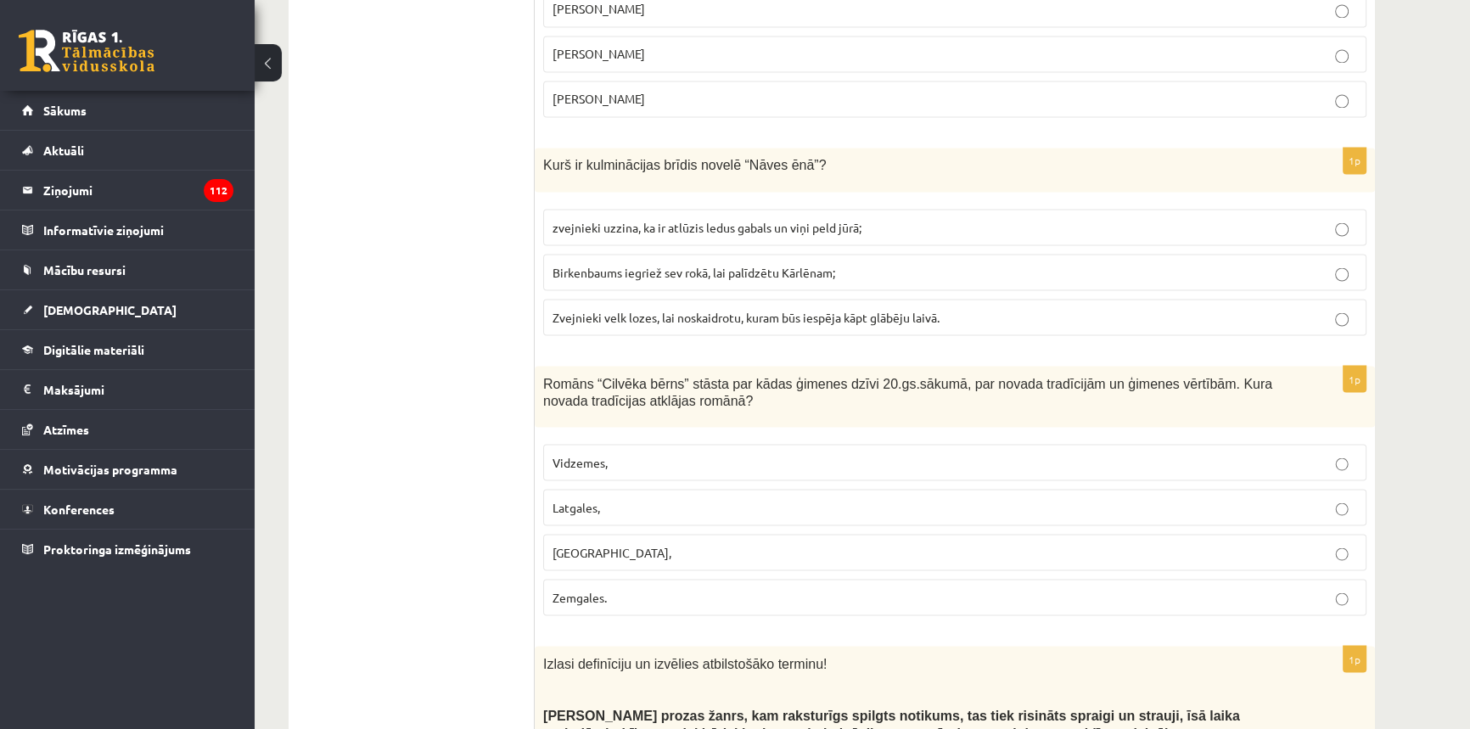
click at [627, 498] on p "Latgales," at bounding box center [955, 507] width 805 height 18
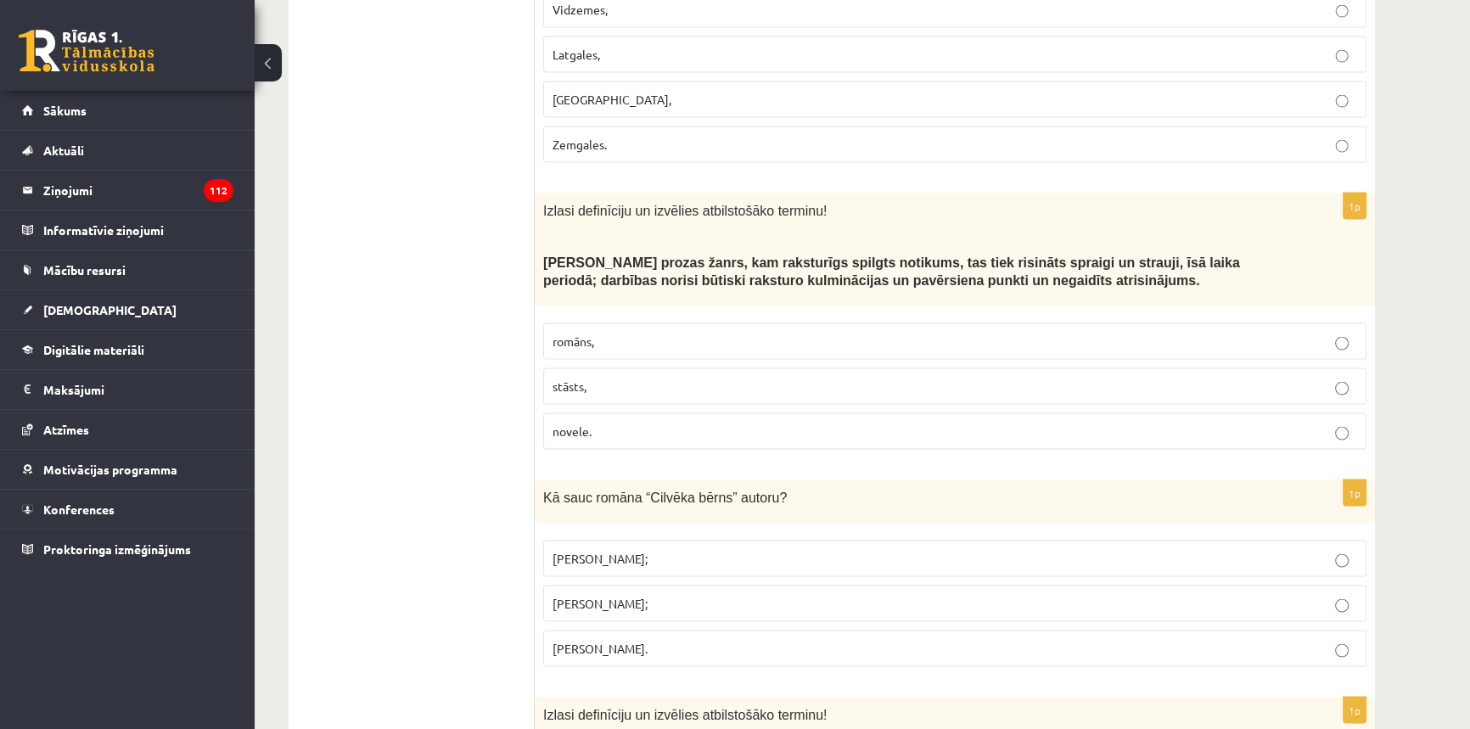
scroll to position [4321, 0]
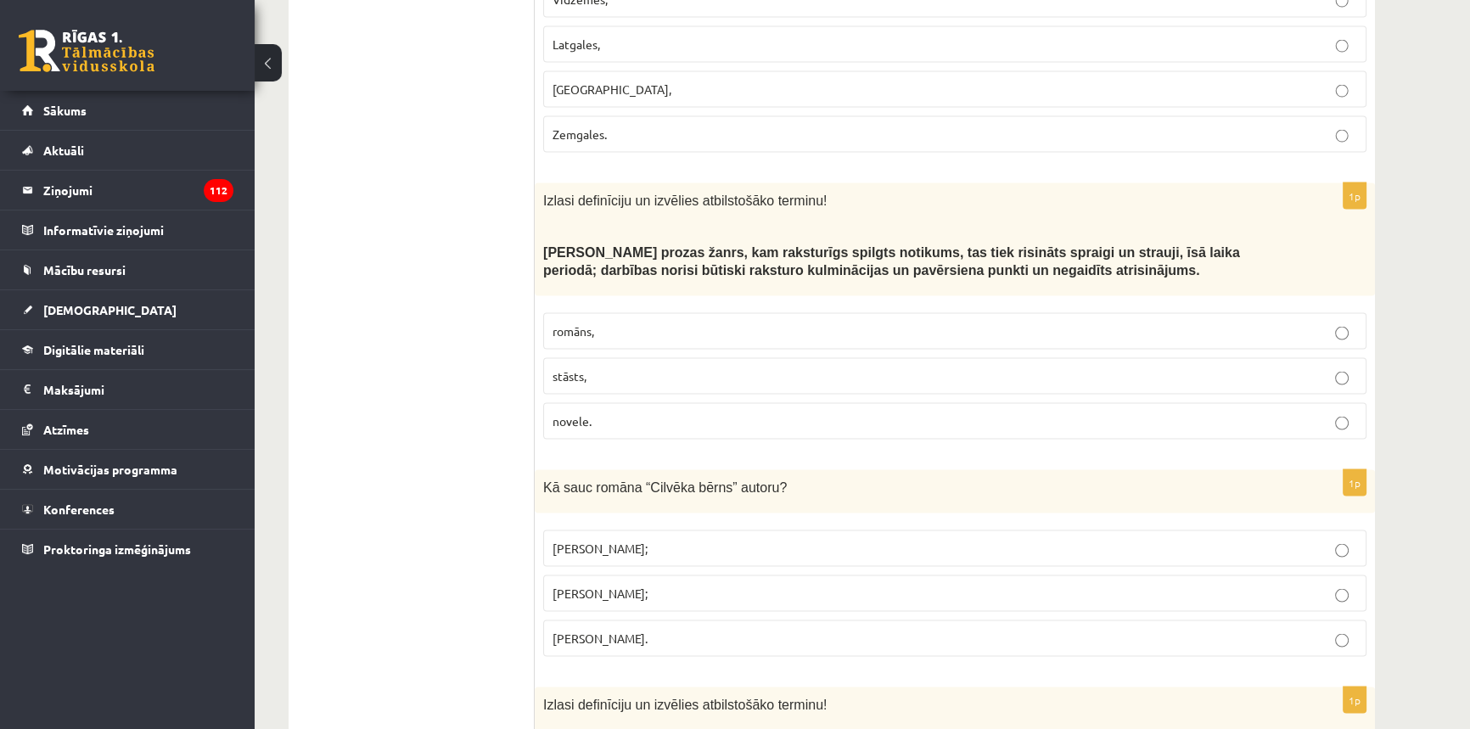
click at [619, 413] on p "novele." at bounding box center [955, 422] width 805 height 18
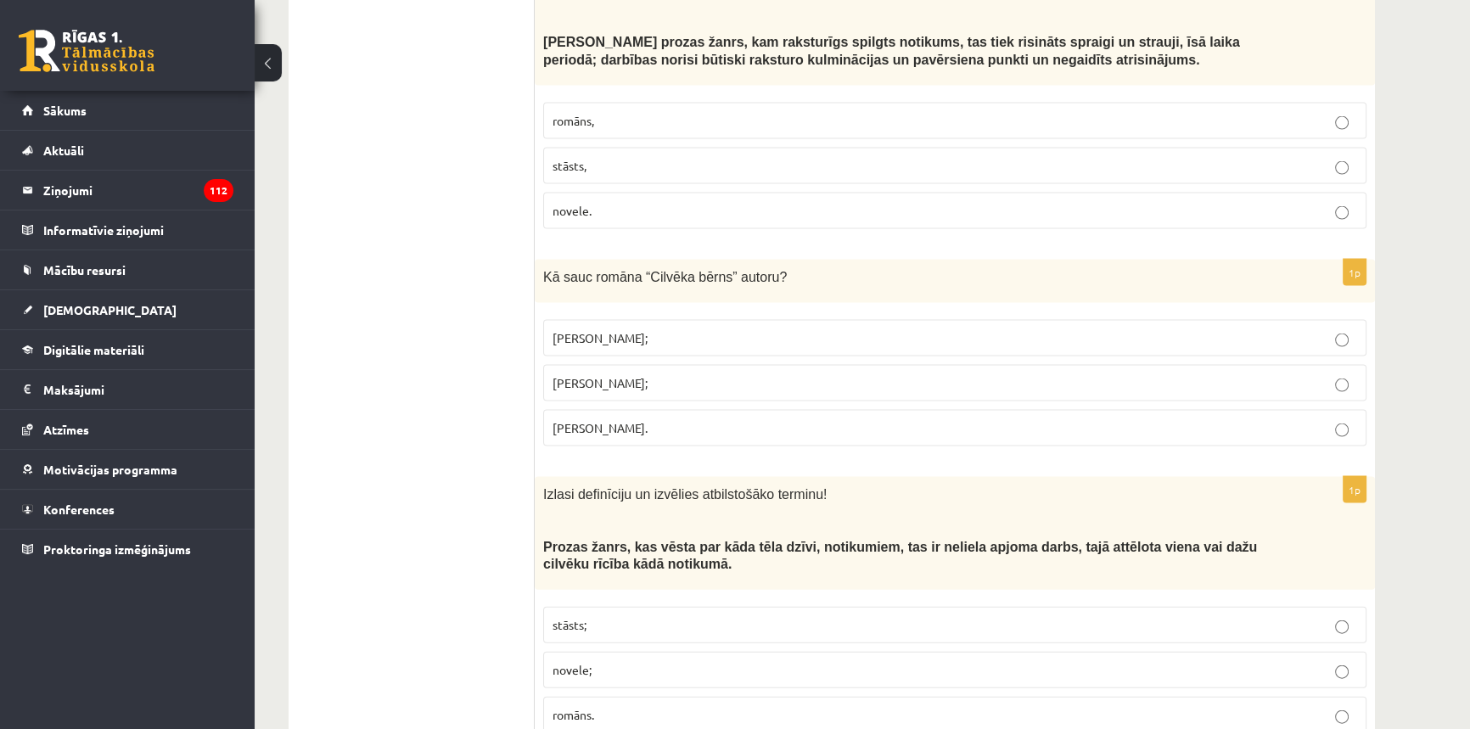
scroll to position [4553, 0]
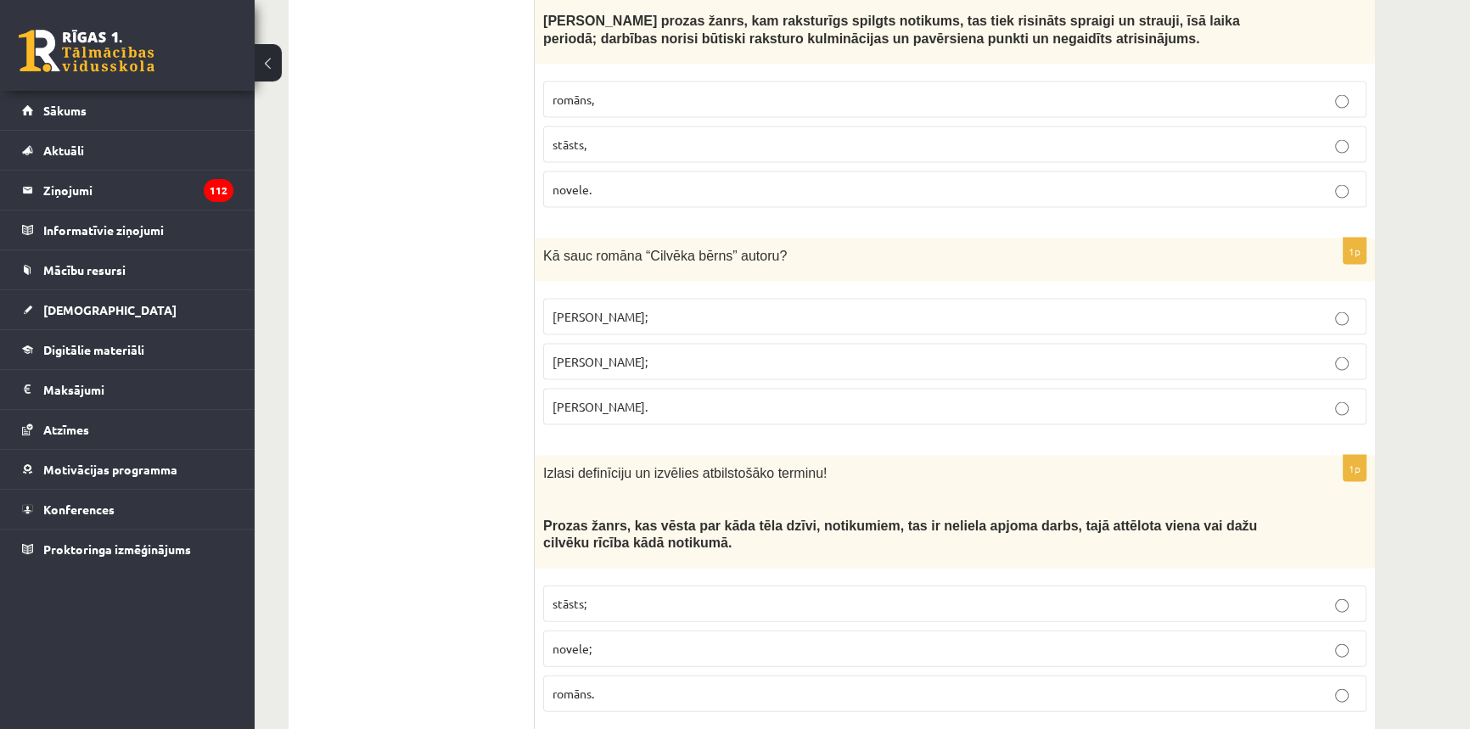
click at [639, 353] on p "Jānis Klīdzējs;" at bounding box center [955, 362] width 805 height 18
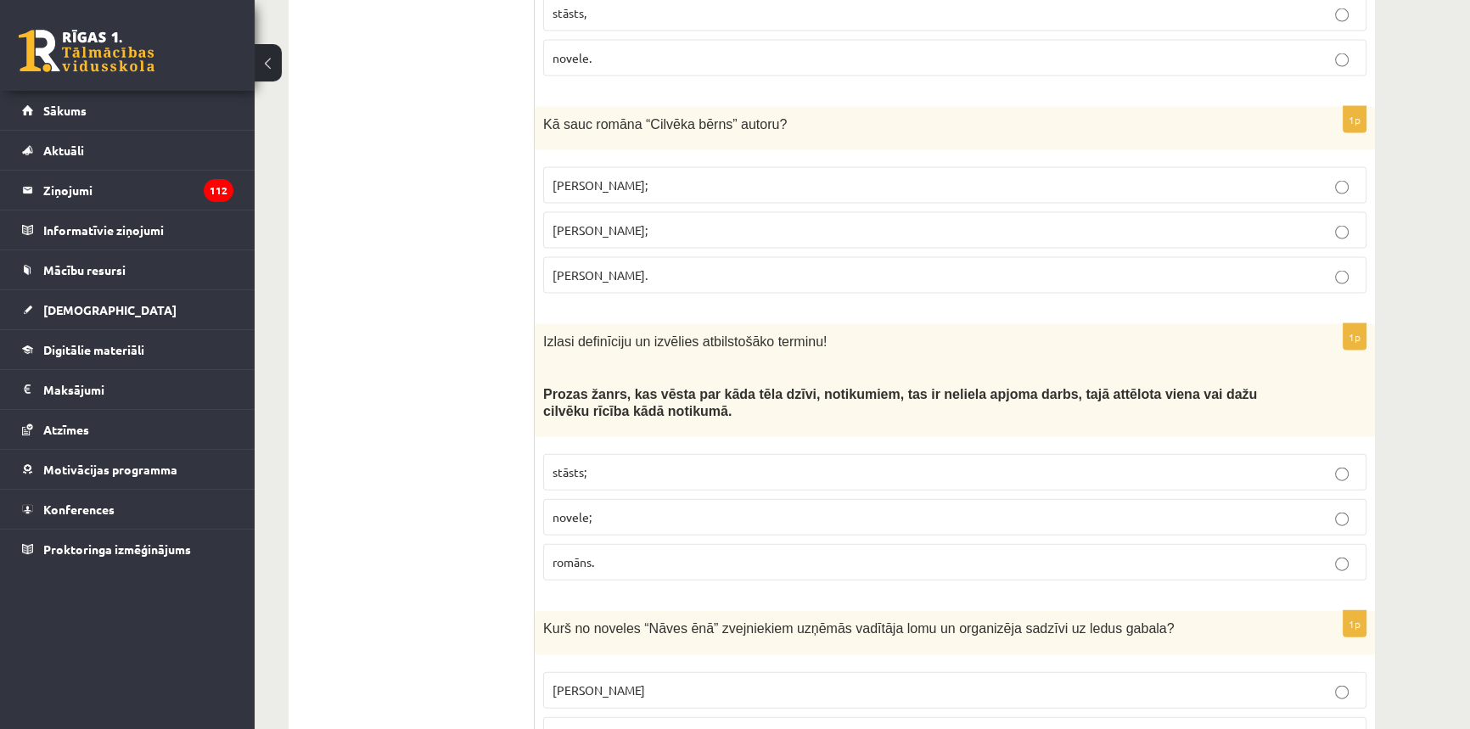
scroll to position [4707, 0]
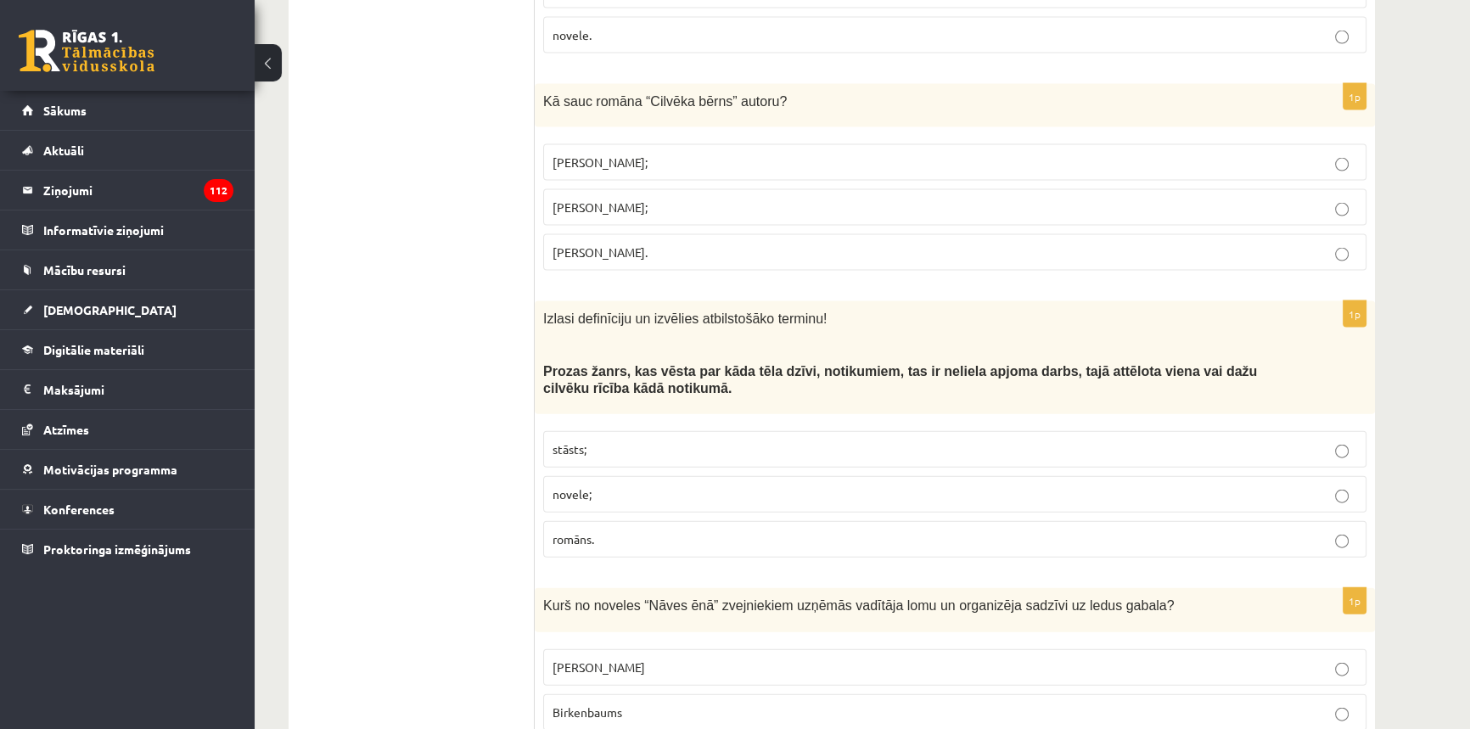
click at [638, 441] on p "stāsts;" at bounding box center [955, 450] width 805 height 18
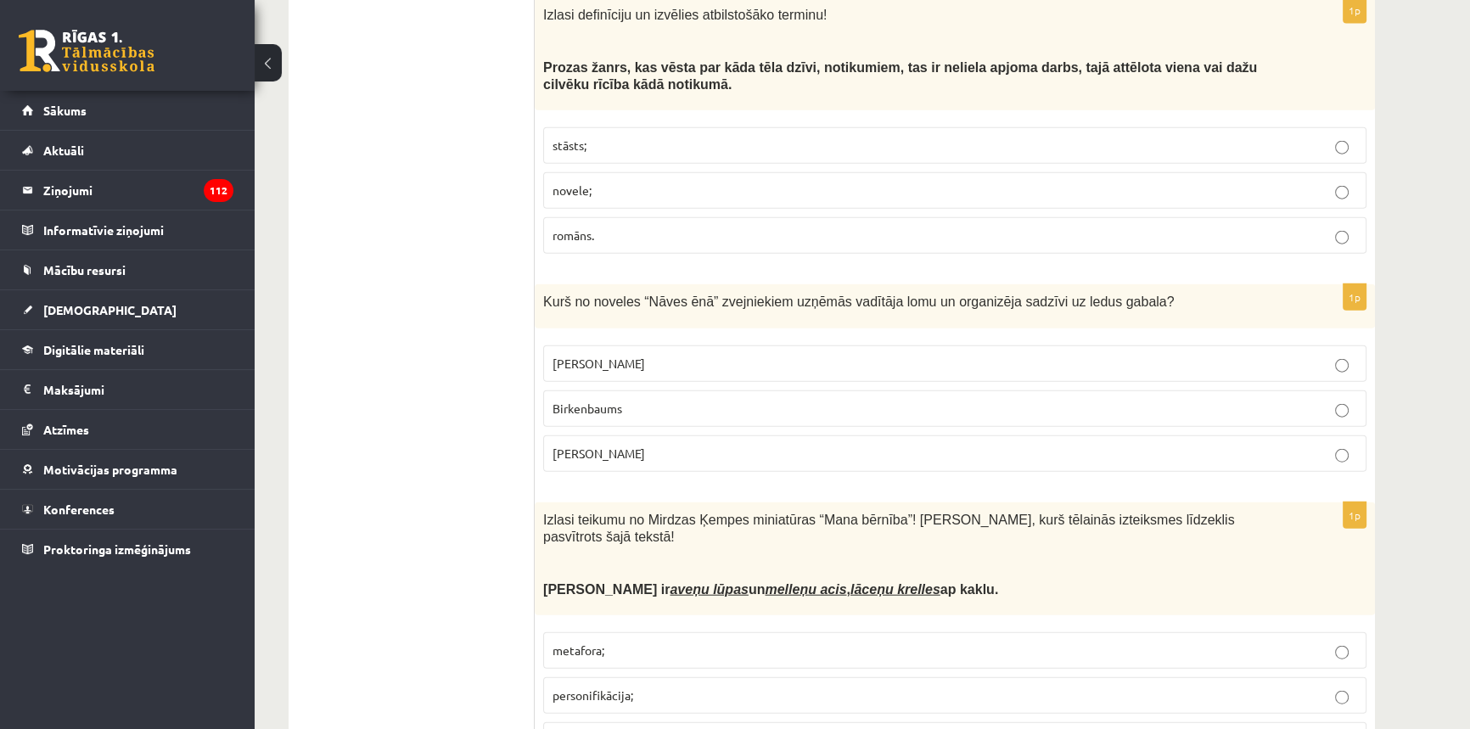
scroll to position [5016, 0]
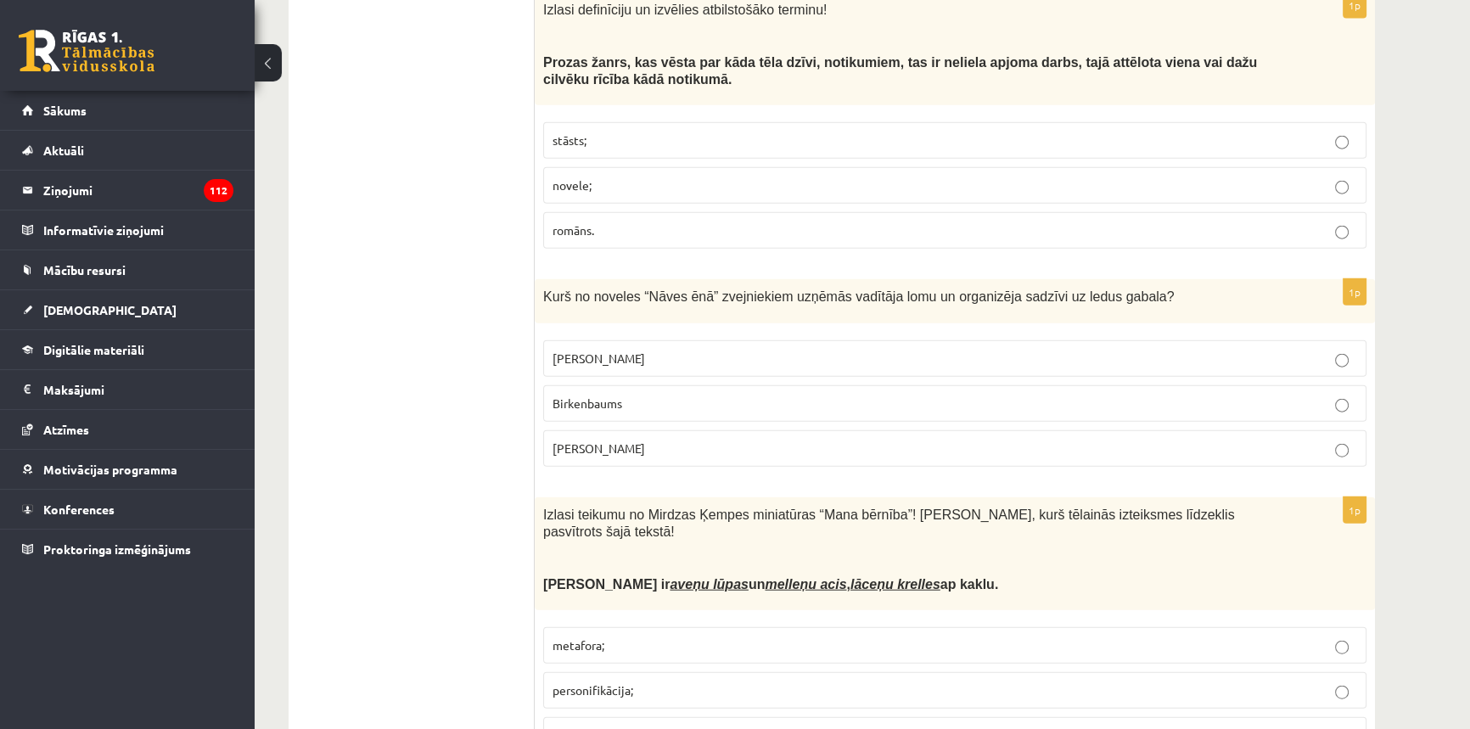
click at [671, 350] on p "Grīntāls" at bounding box center [955, 359] width 805 height 18
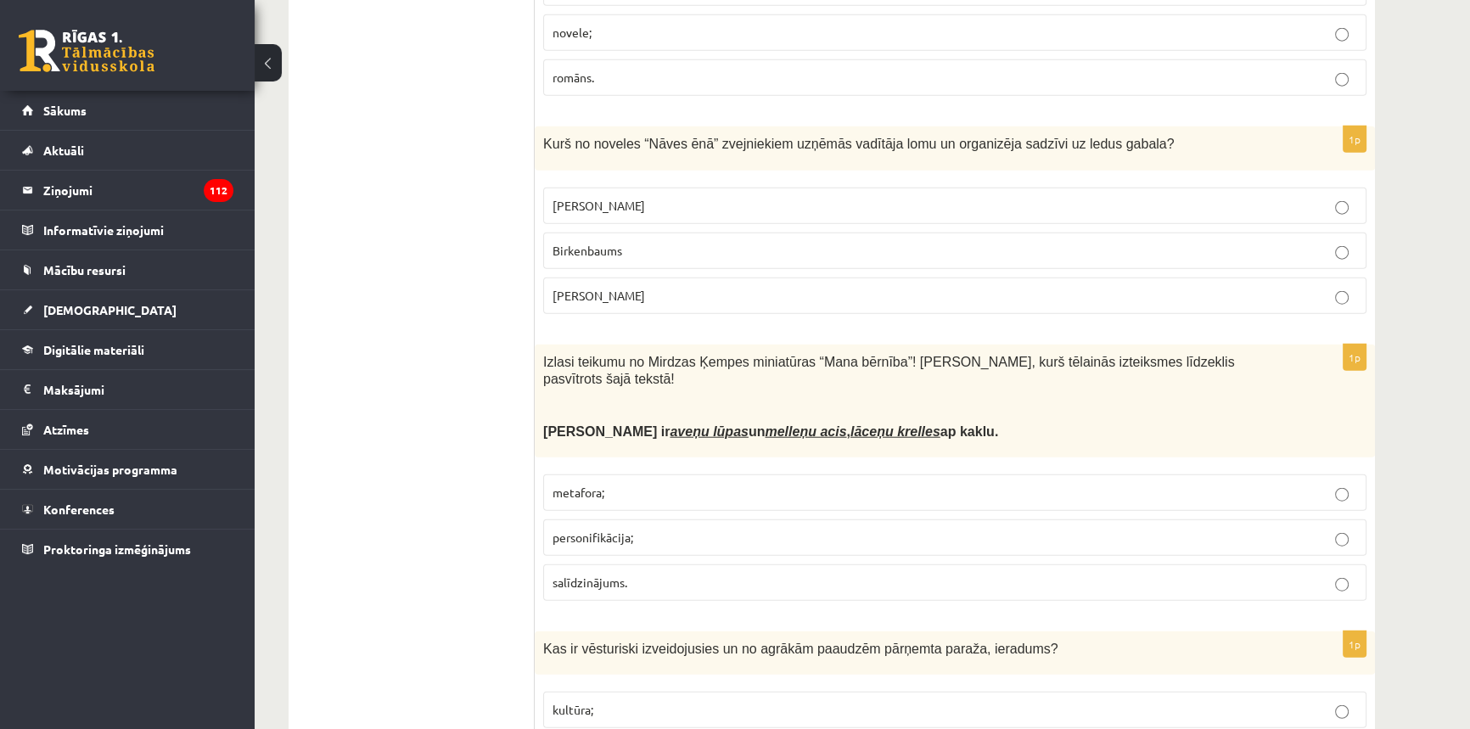
scroll to position [5170, 0]
click at [668, 483] on p "metafora;" at bounding box center [955, 492] width 805 height 18
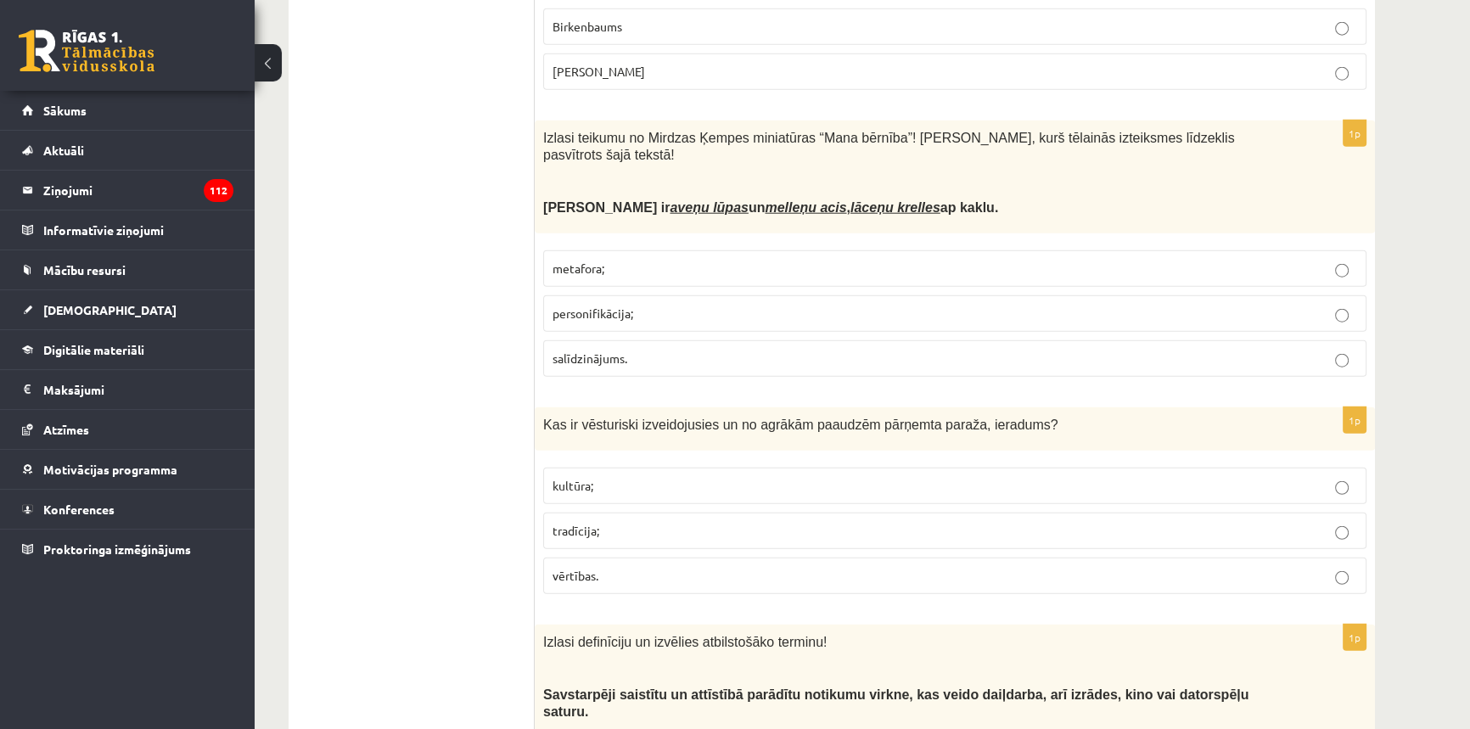
scroll to position [5402, 0]
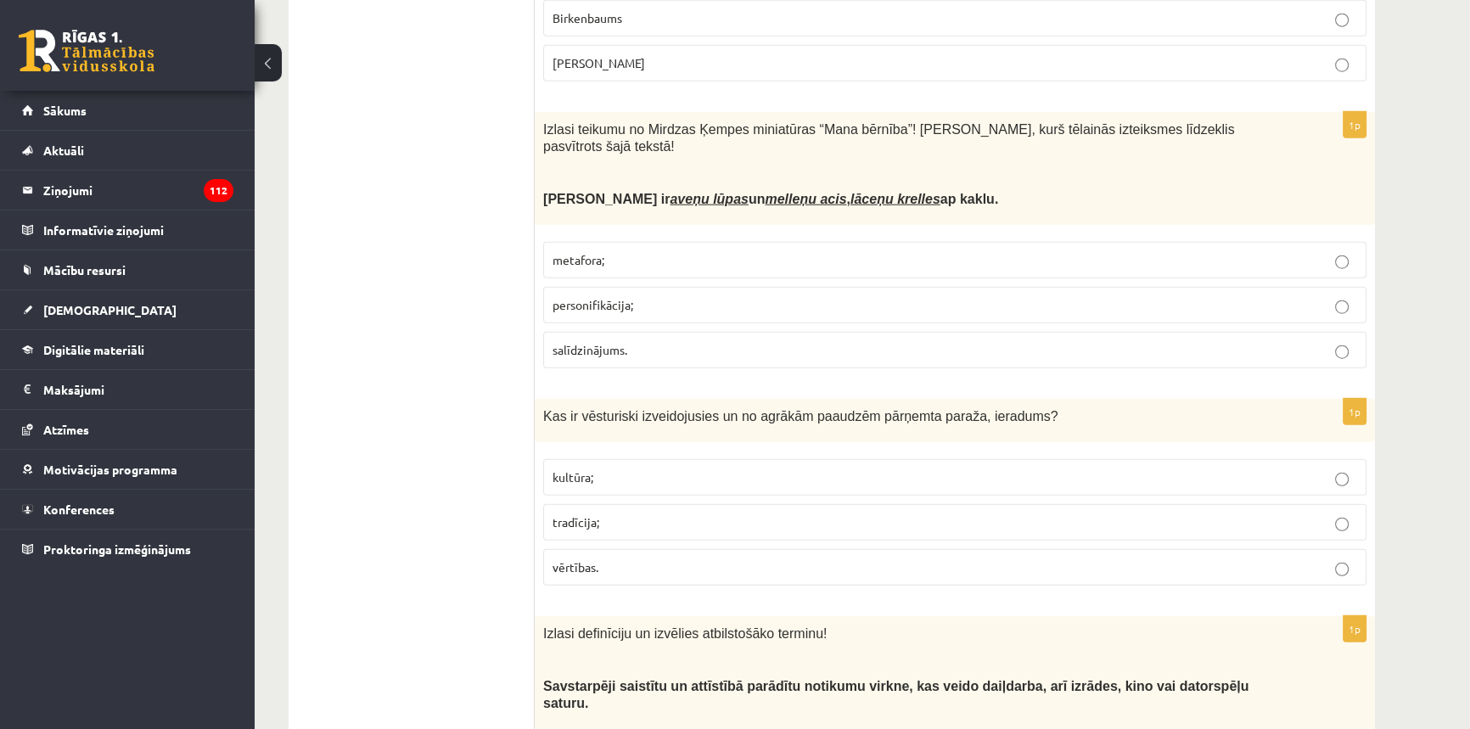
click at [635, 514] on p "tradīcija;" at bounding box center [955, 523] width 805 height 18
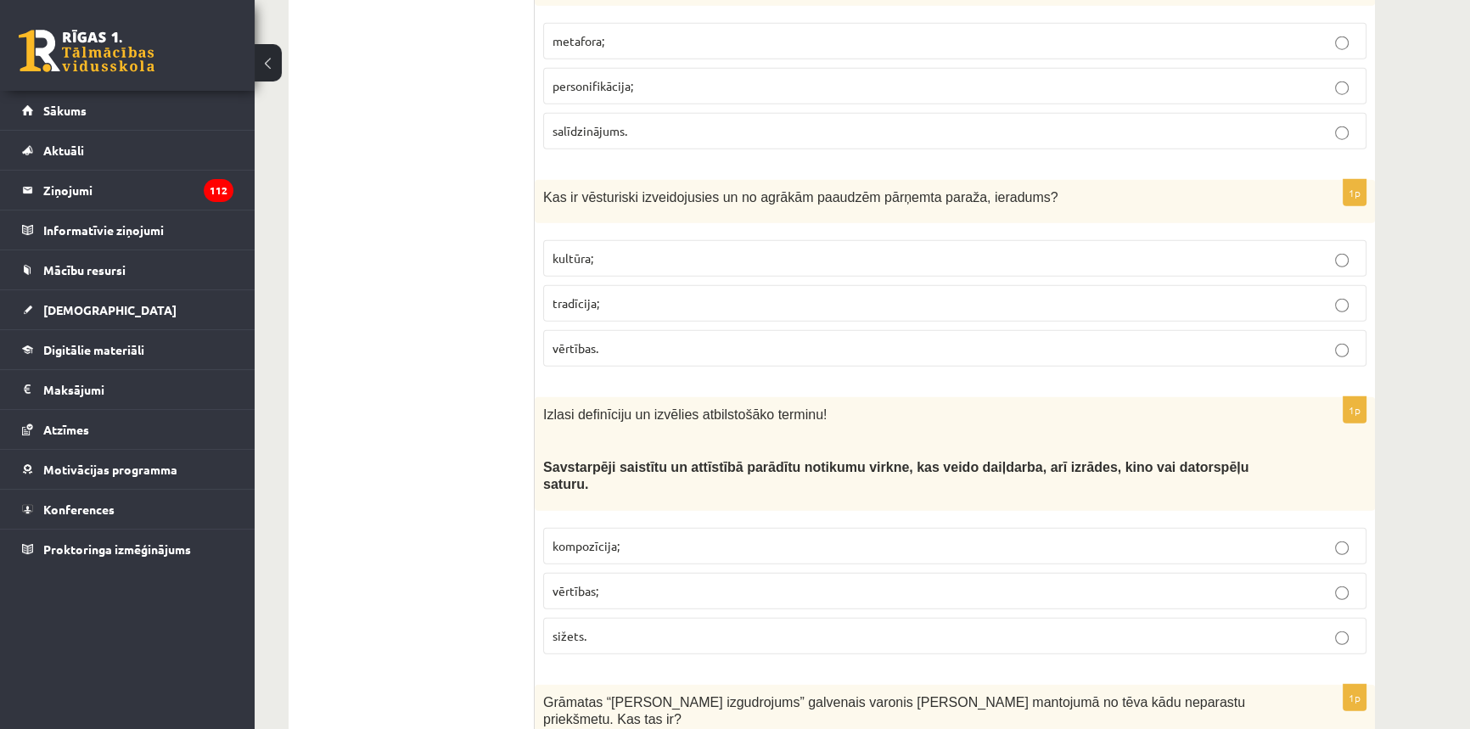
scroll to position [5711, 0]
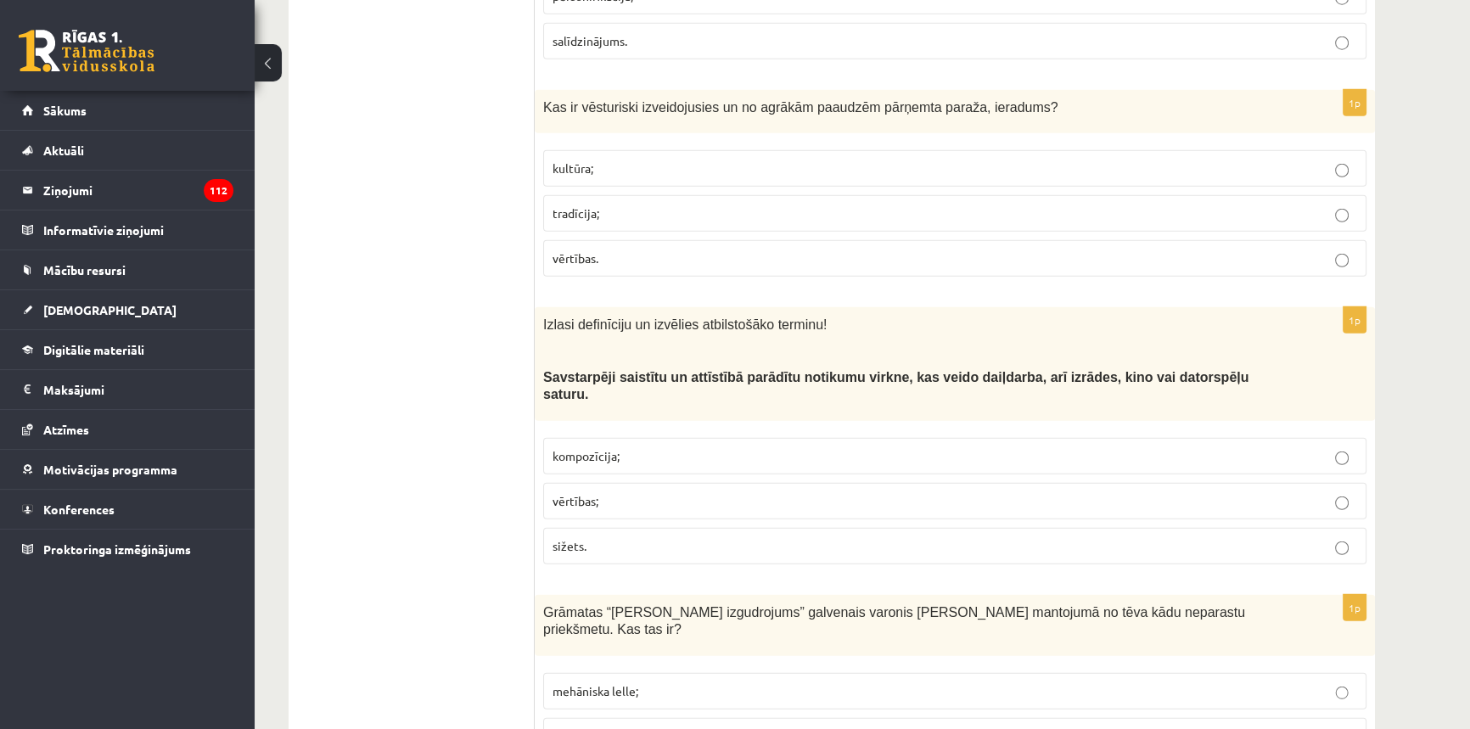
click at [662, 528] on label "sižets." at bounding box center [954, 546] width 823 height 37
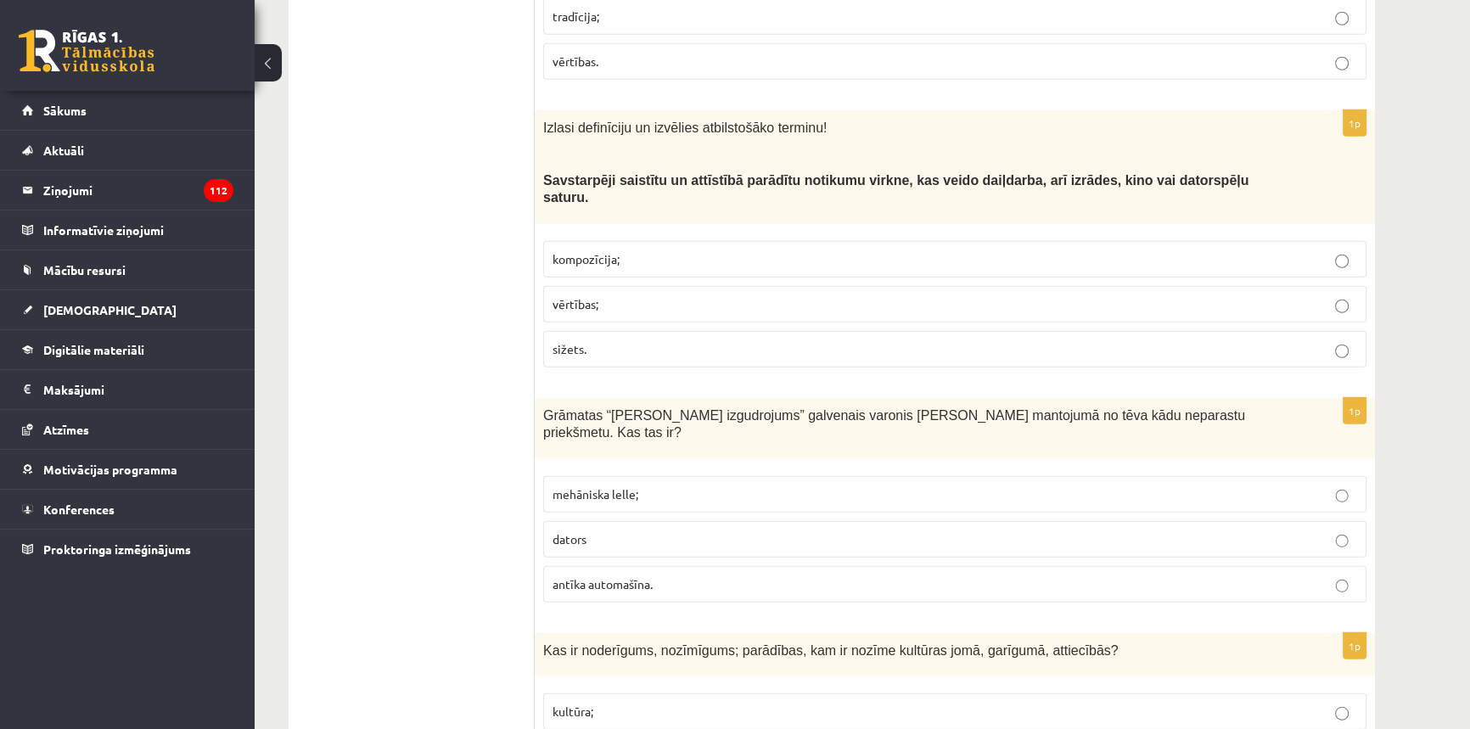
scroll to position [5943, 0]
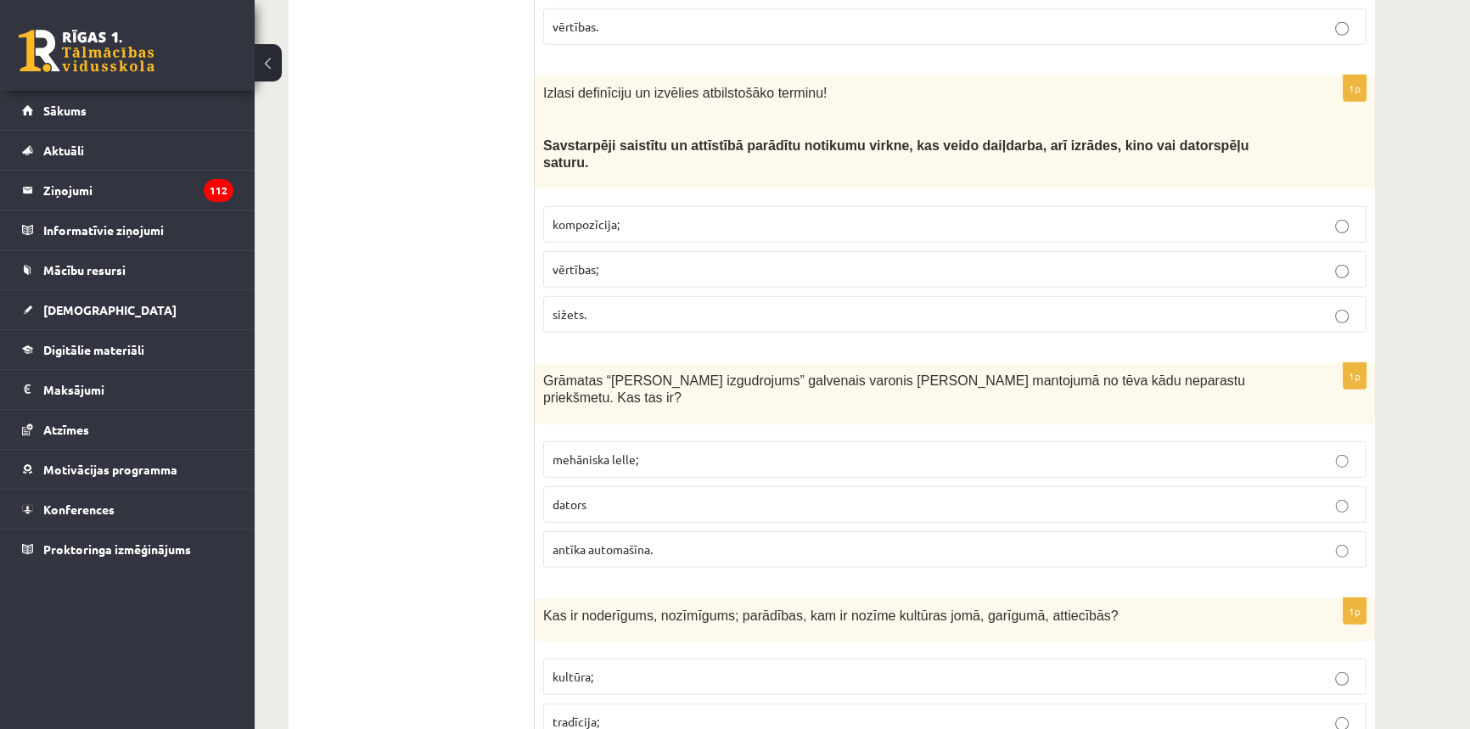
click at [655, 451] on p "mehāniska lelle;" at bounding box center [955, 460] width 805 height 18
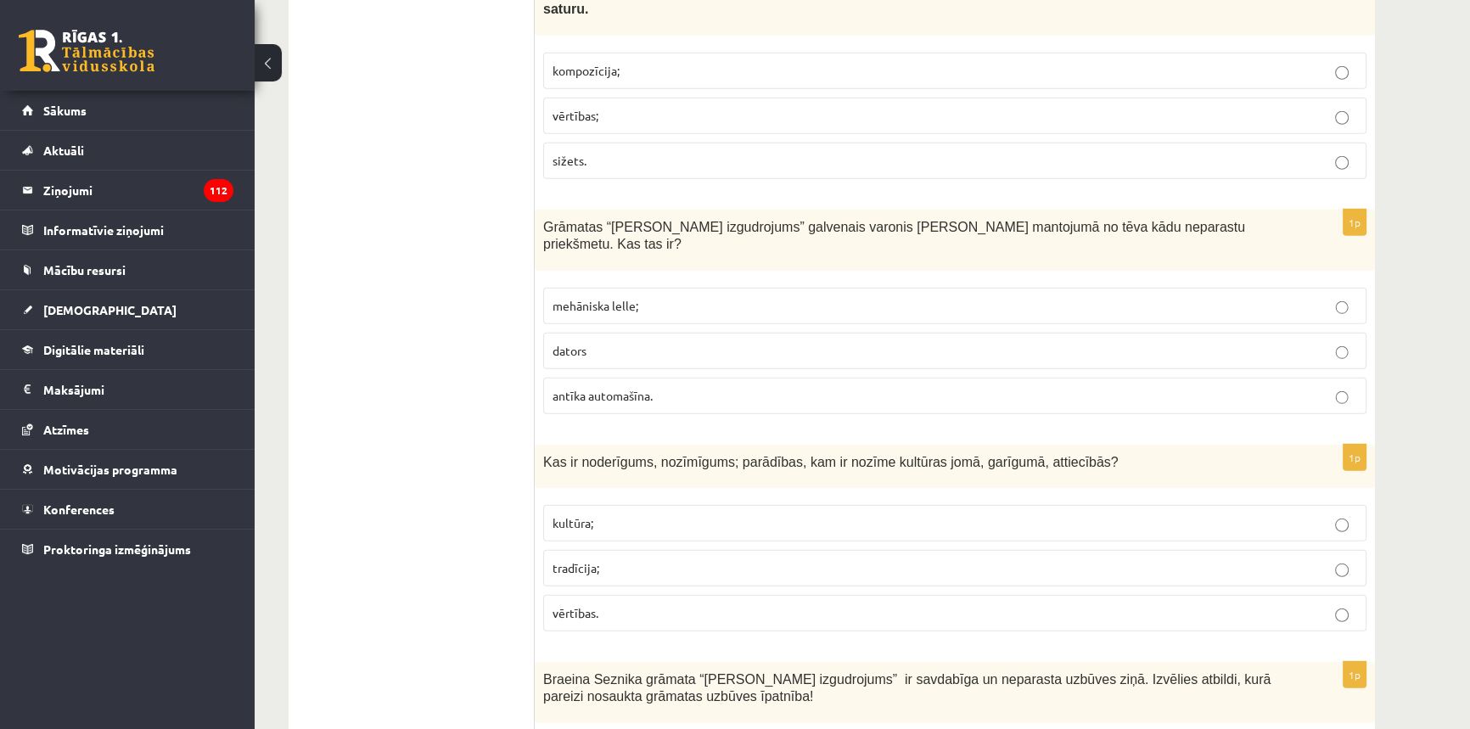
click at [603, 559] on p "tradīcija;" at bounding box center [955, 568] width 805 height 18
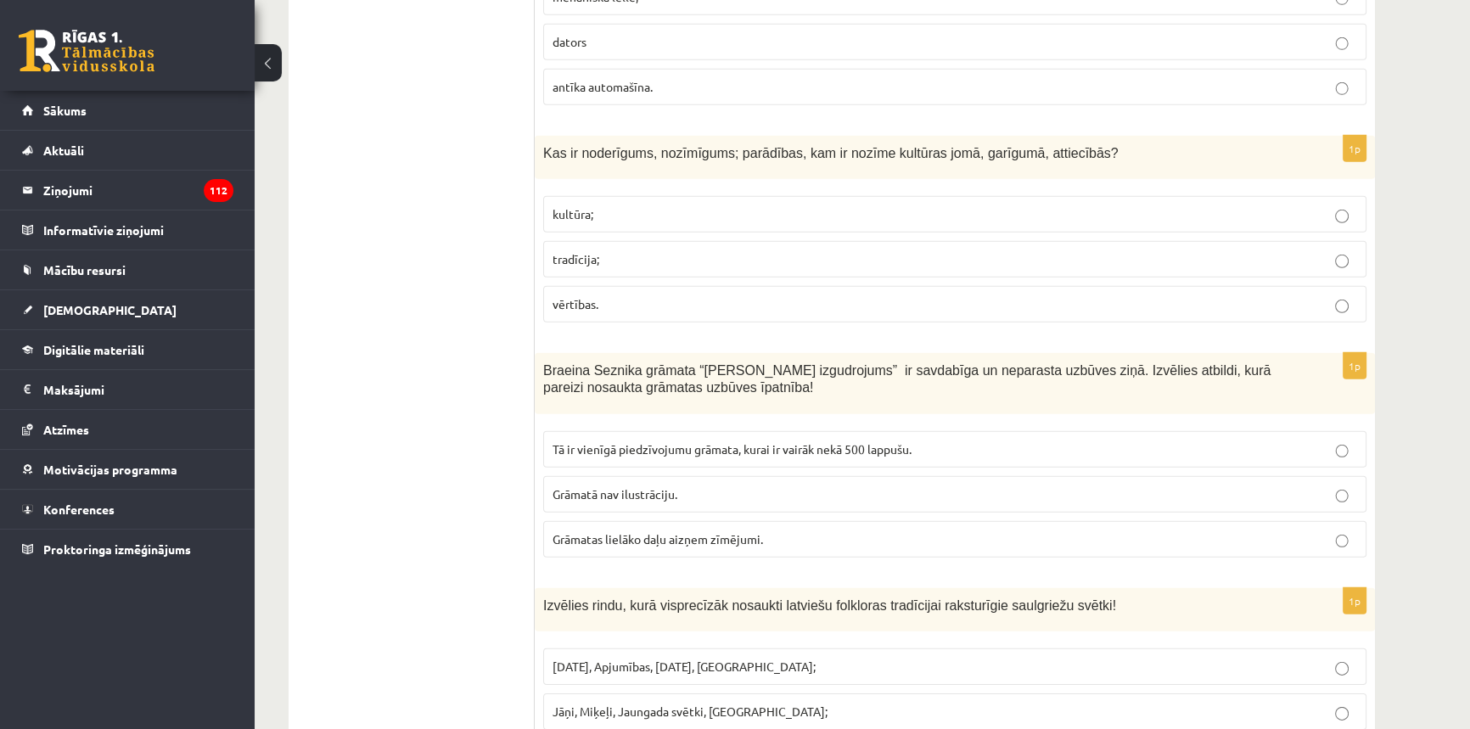
click at [658, 521] on label "Grāmatas lielāko daļu aizņem zīmējumi." at bounding box center [954, 539] width 823 height 37
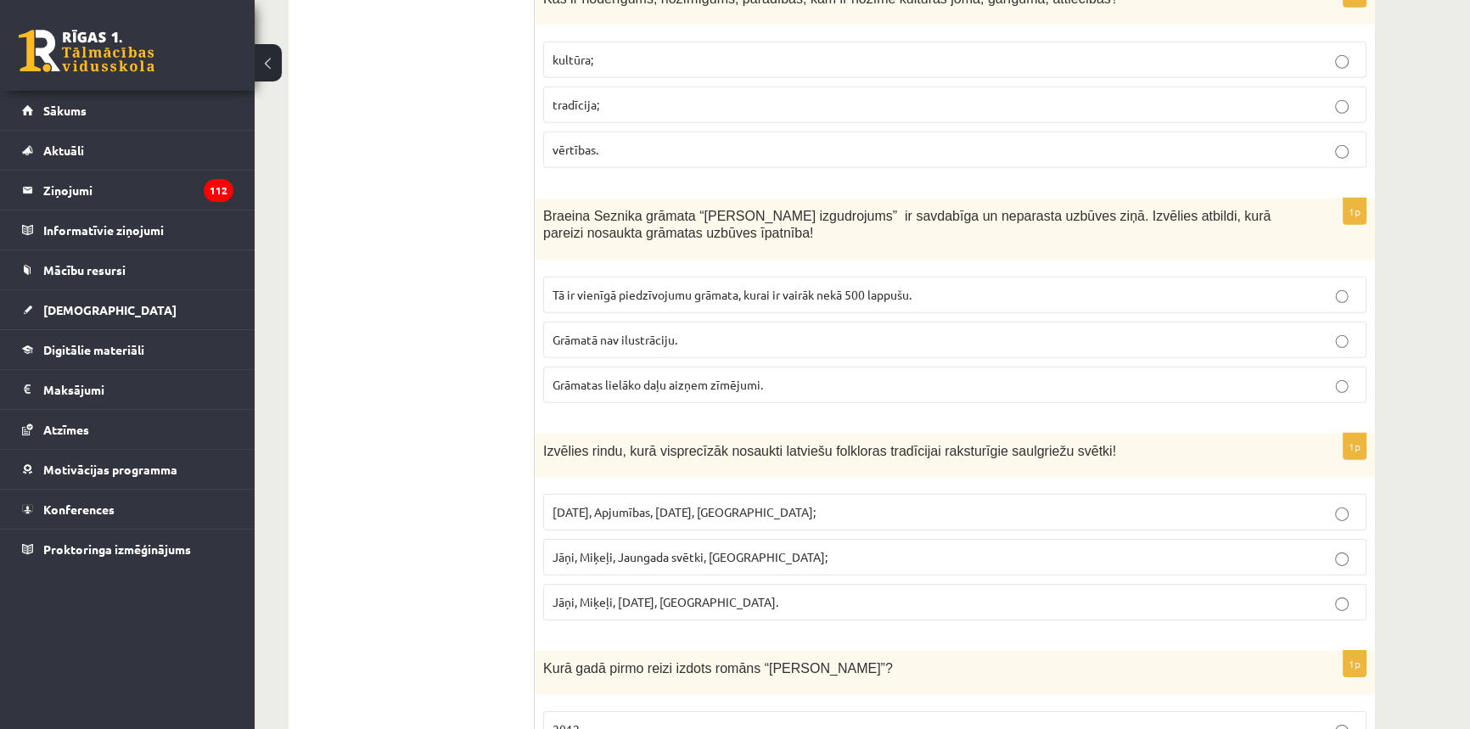
click at [671, 504] on span "Līgo diena, Apjumības, Ziemassvētki, Lieldienas;" at bounding box center [684, 511] width 263 height 15
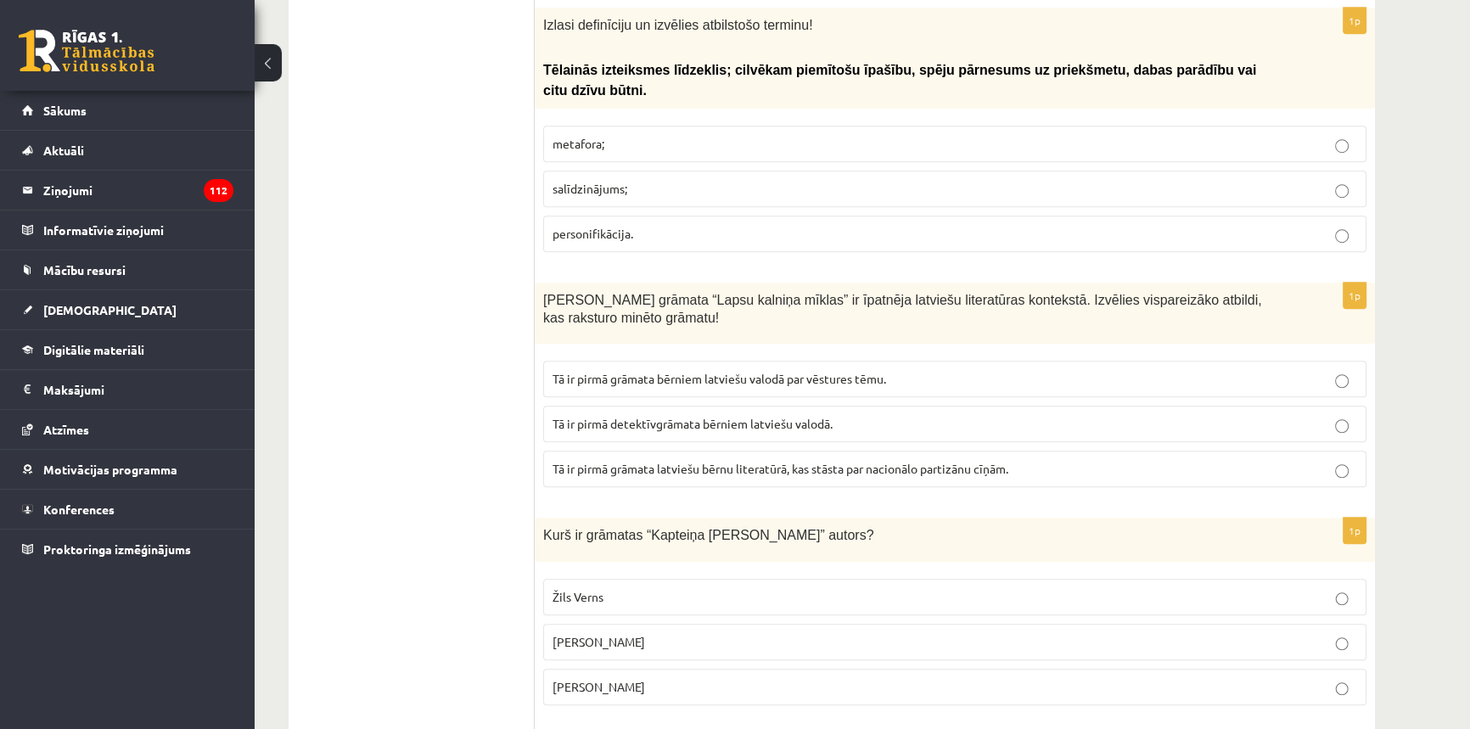
scroll to position [0, 0]
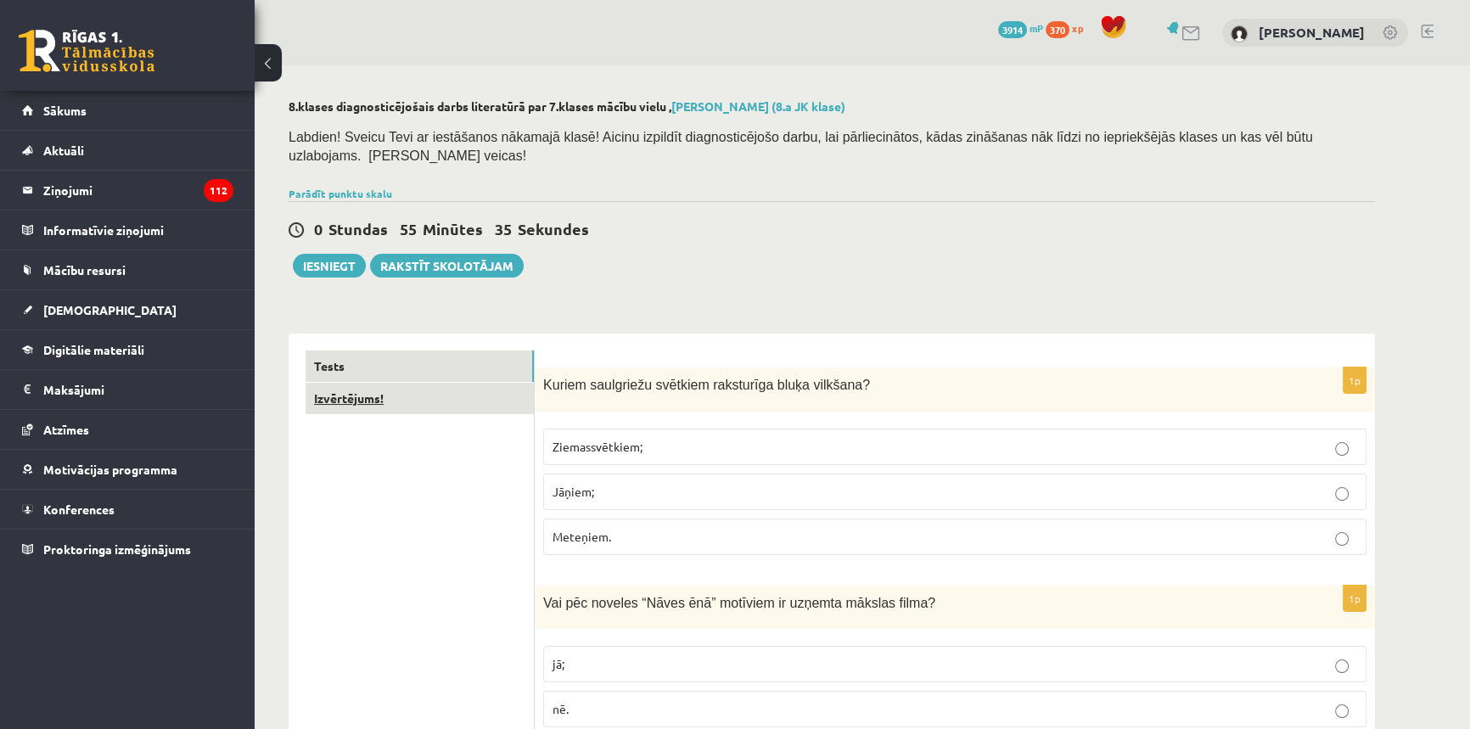
click at [355, 383] on link "Izvērtējums!" at bounding box center [420, 398] width 228 height 31
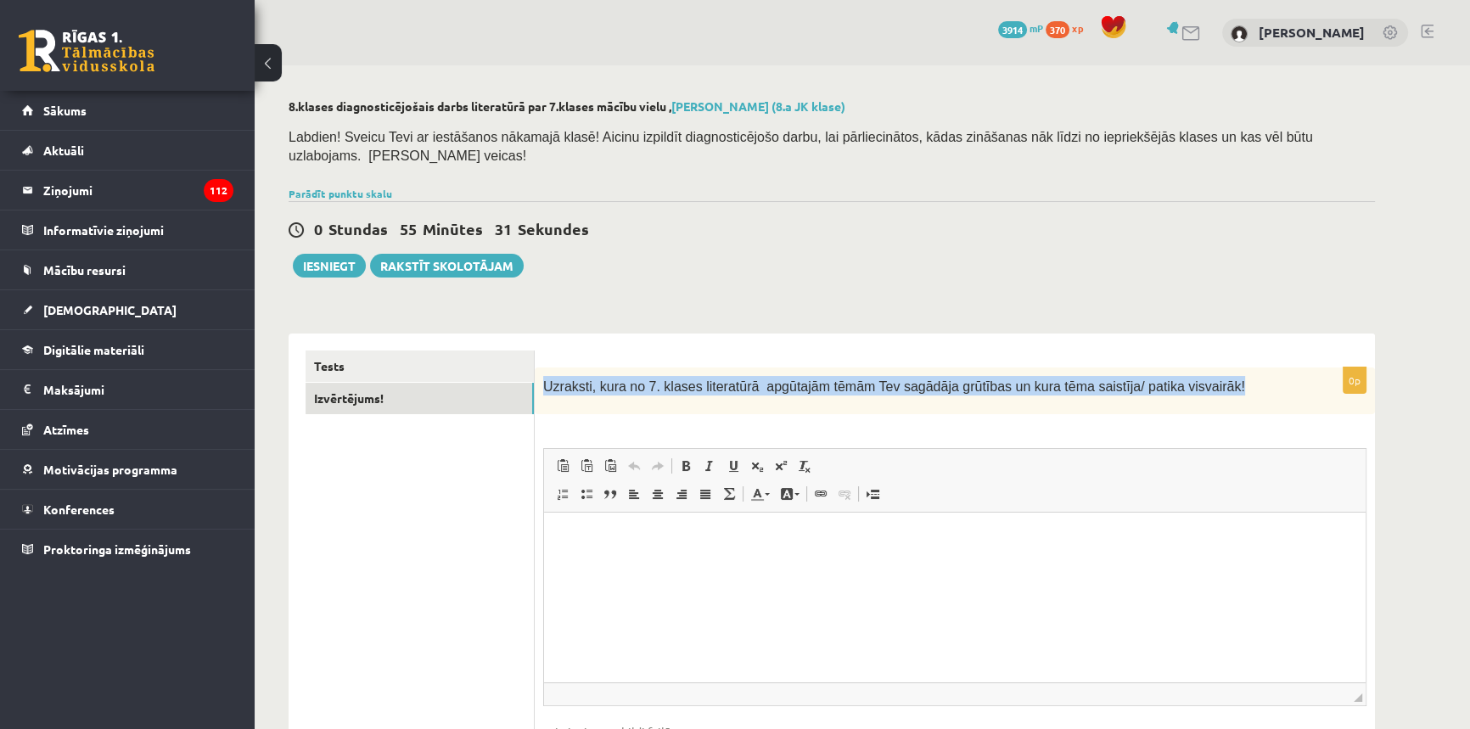
drag, startPoint x: 1218, startPoint y: 364, endPoint x: 536, endPoint y: 360, distance: 682.6
click at [536, 368] on div "Uzraksti, kura no 7. klases literatūrā apgūtajām tēmām Tev sagādāja grūtības un…" at bounding box center [955, 391] width 840 height 47
copy span "Uzraksti, kura no 7. klases literatūrā apgūtajām tēmām Tev sagādāja grūtības un…"
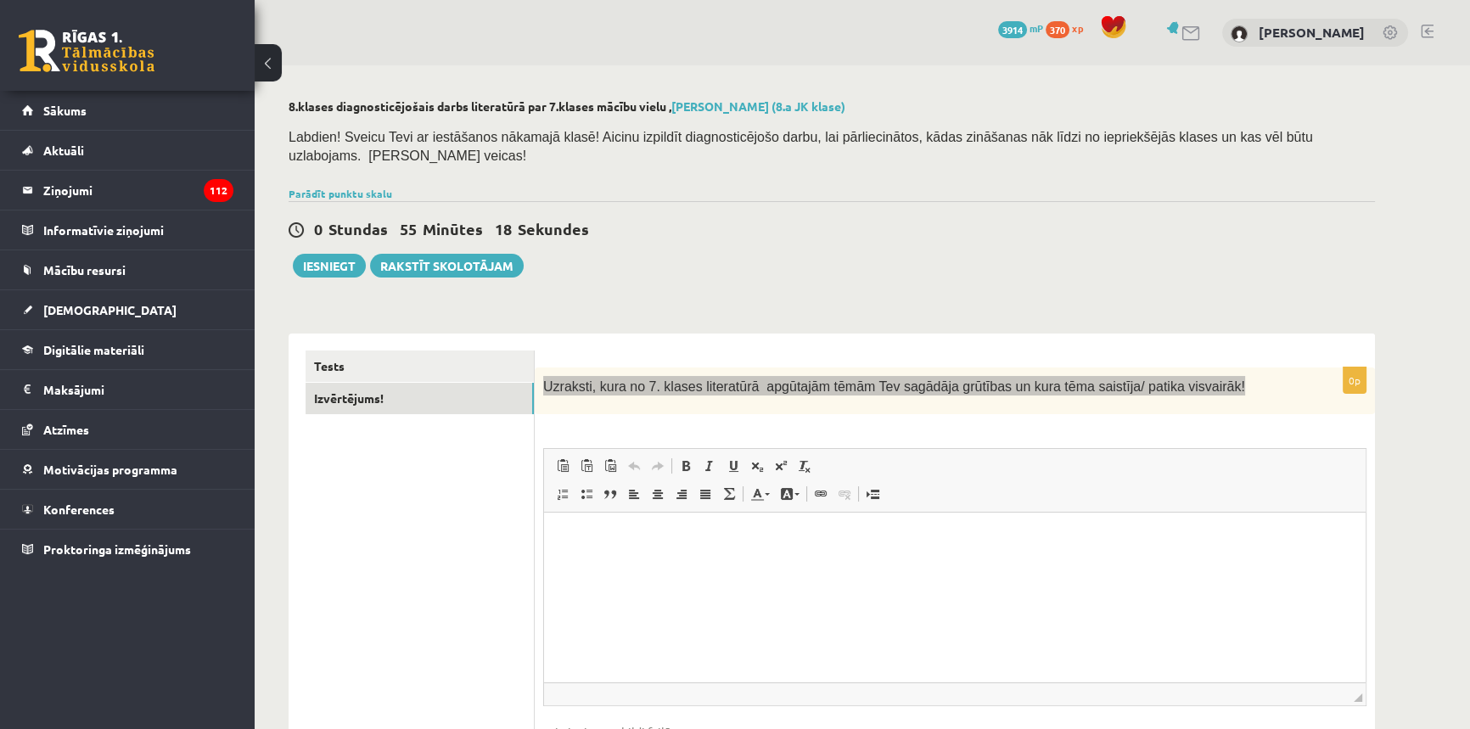
click at [714, 559] on html at bounding box center [955, 539] width 822 height 52
paste body "Editor, wiswyg-editor-user-answer-47433777691960"
drag, startPoint x: 1157, startPoint y: 546, endPoint x: 551, endPoint y: 558, distance: 606.3
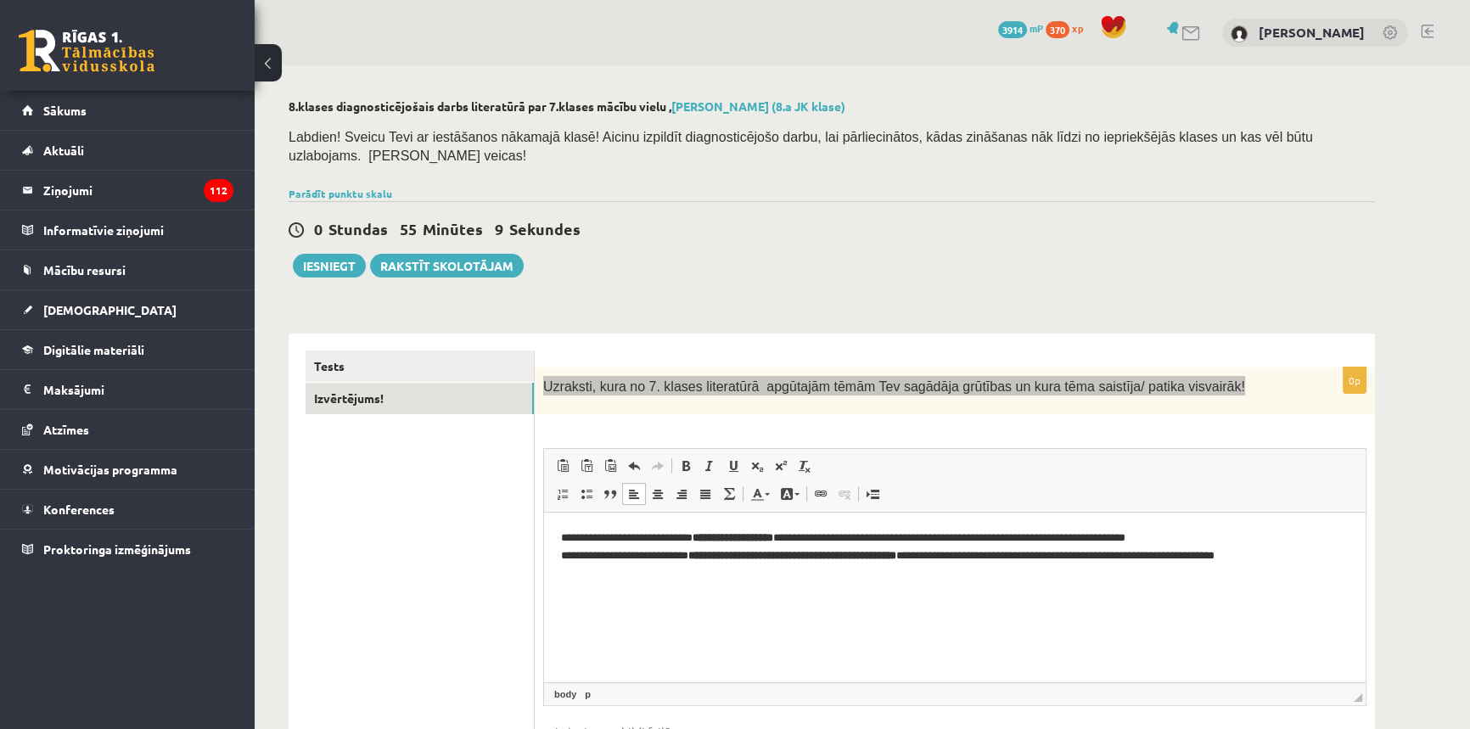
click at [896, 551] on strong "**********" at bounding box center [792, 555] width 208 height 11
click at [683, 459] on span at bounding box center [686, 466] width 14 height 14
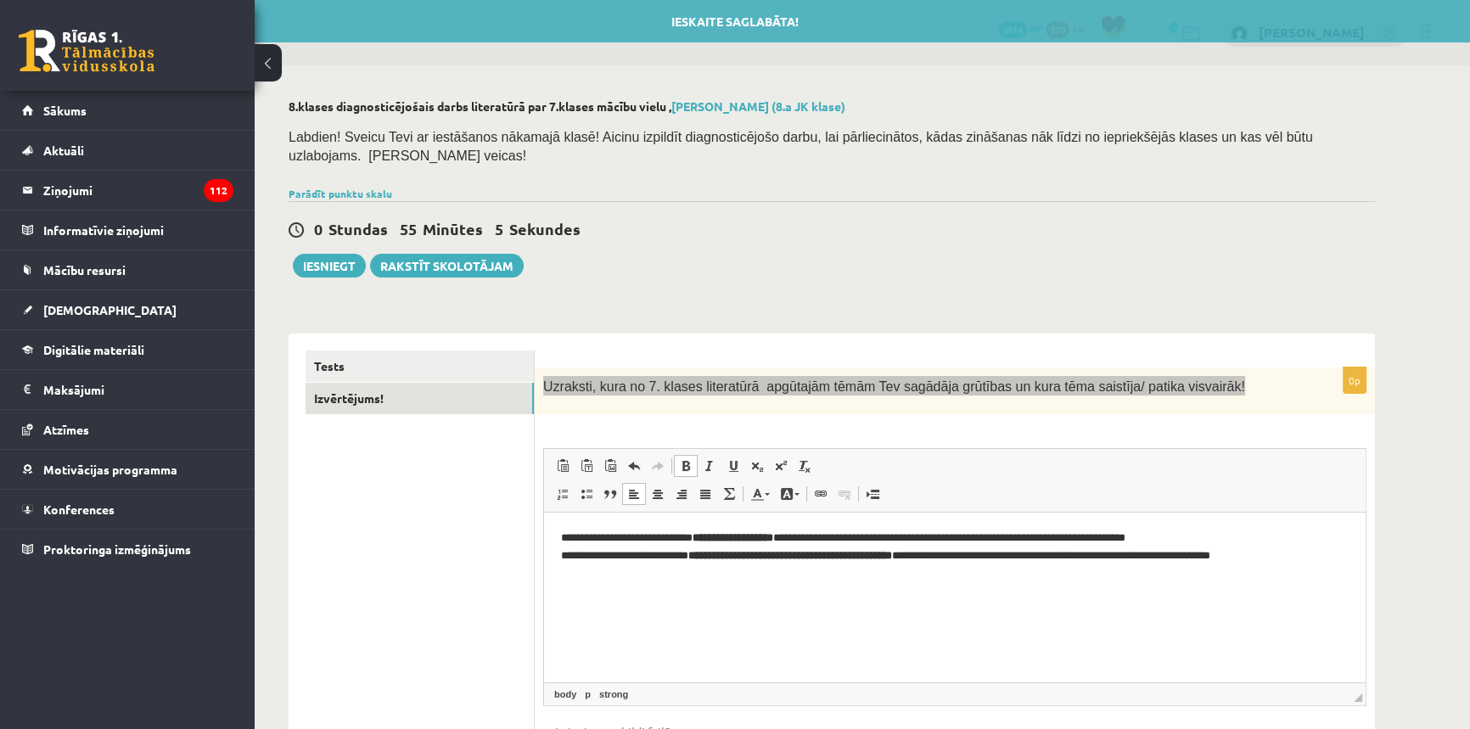
click at [683, 459] on span at bounding box center [686, 466] width 14 height 14
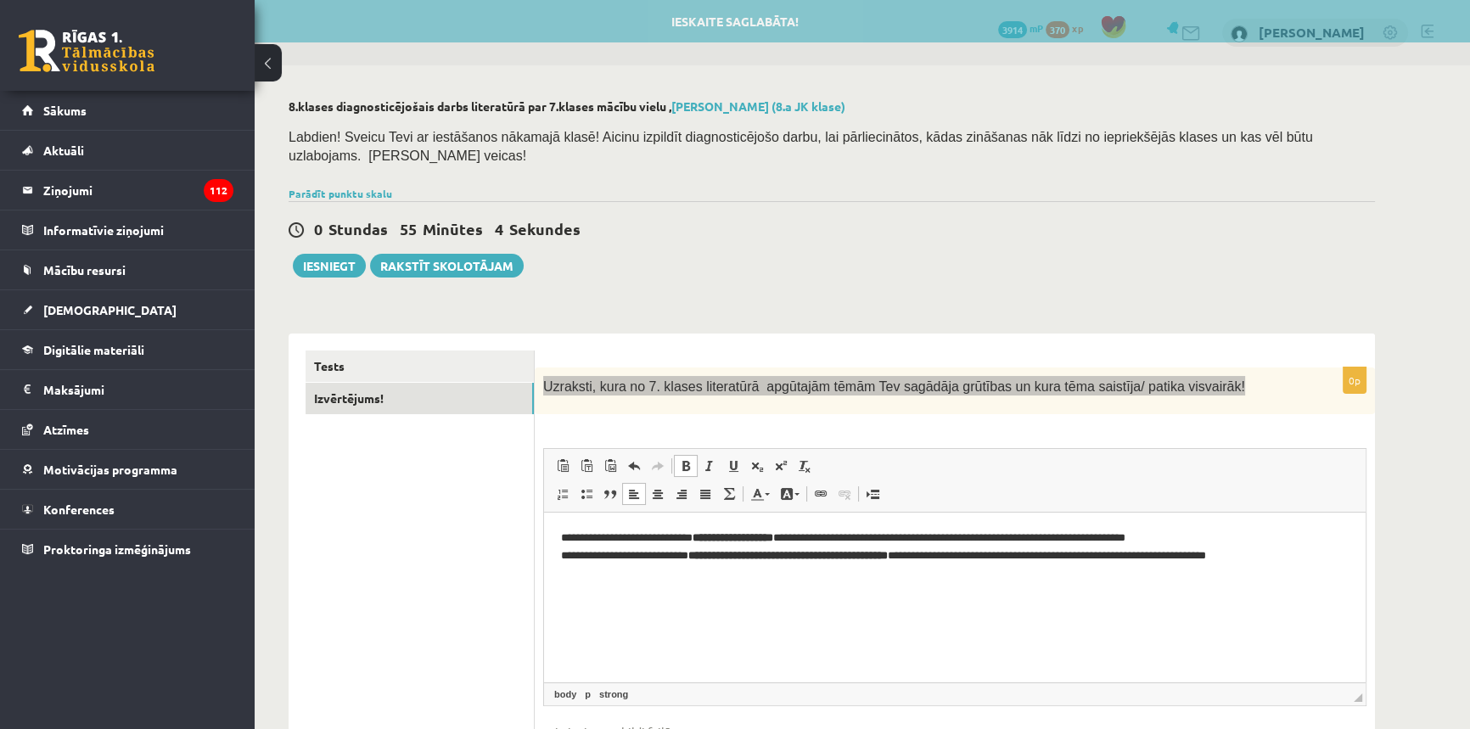
click at [683, 459] on span at bounding box center [686, 466] width 14 height 14
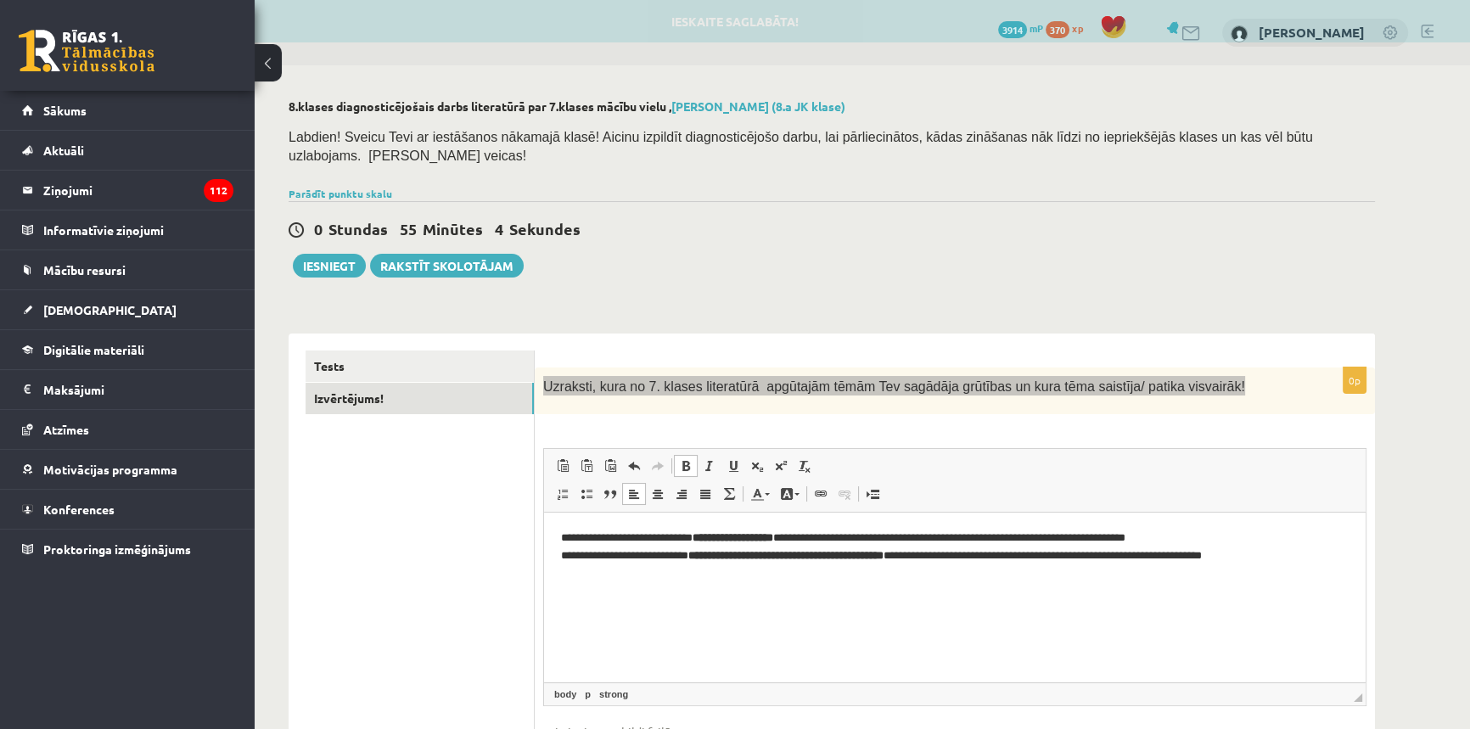
click at [683, 459] on span at bounding box center [686, 466] width 14 height 14
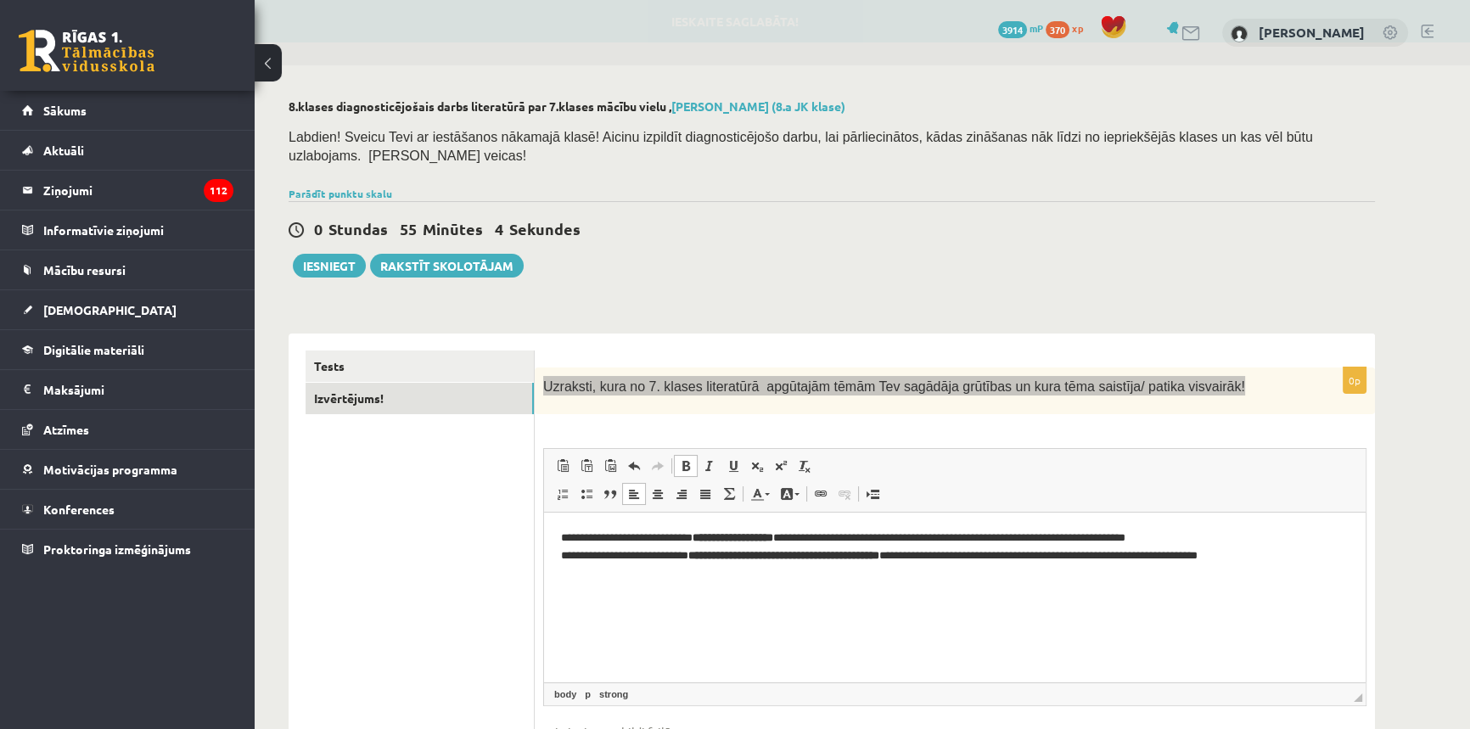
click at [683, 459] on span at bounding box center [686, 466] width 14 height 14
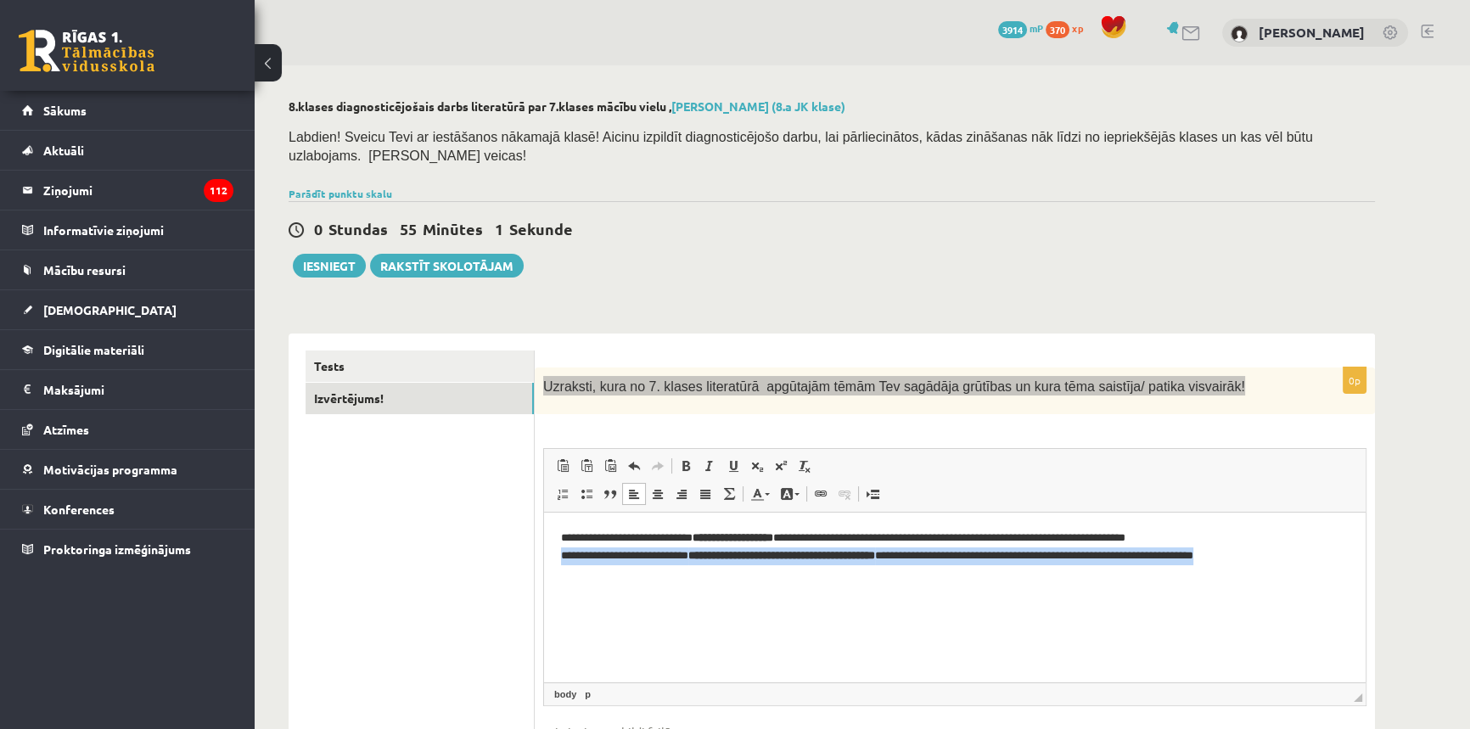
drag, startPoint x: 1341, startPoint y: 568, endPoint x: 515, endPoint y: 576, distance: 826.1
click at [544, 576] on html "**********" at bounding box center [955, 548] width 822 height 70
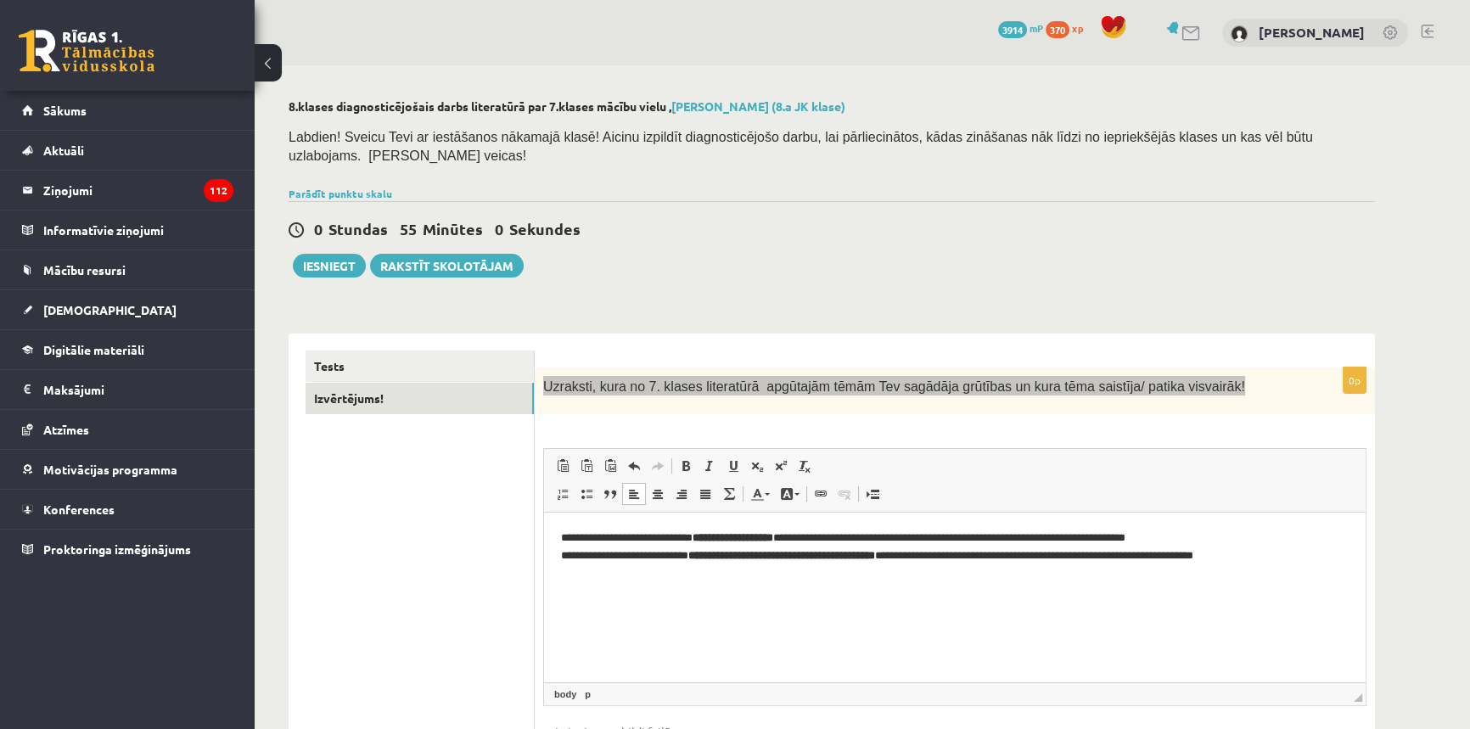
click at [545, 531] on html "**********" at bounding box center [955, 548] width 822 height 70
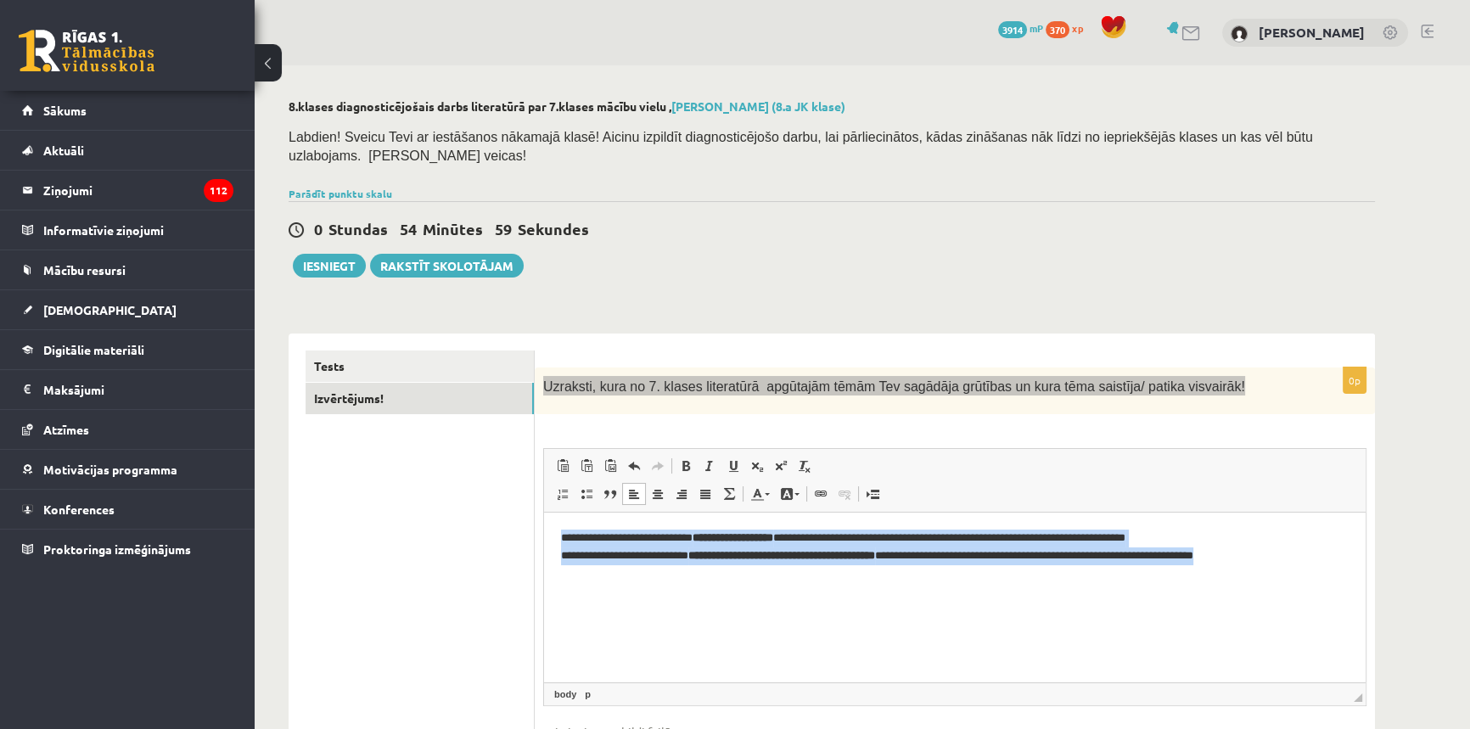
drag, startPoint x: 552, startPoint y: 534, endPoint x: 1481, endPoint y: 585, distance: 930.1
click at [1366, 582] on html "**********" at bounding box center [955, 548] width 822 height 70
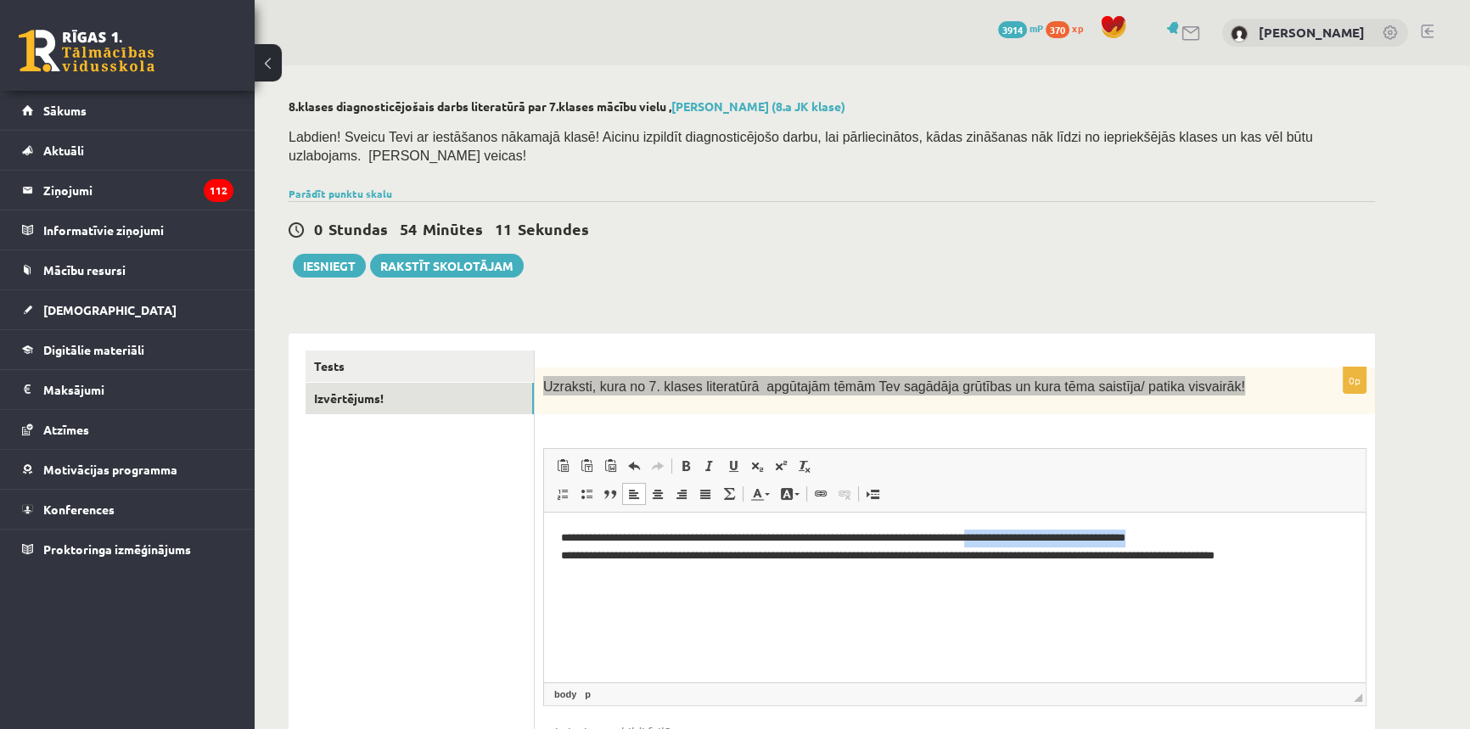
drag, startPoint x: 1207, startPoint y: 539, endPoint x: 1020, endPoint y: 542, distance: 186.8
click at [1020, 542] on p "**********" at bounding box center [955, 548] width 788 height 36
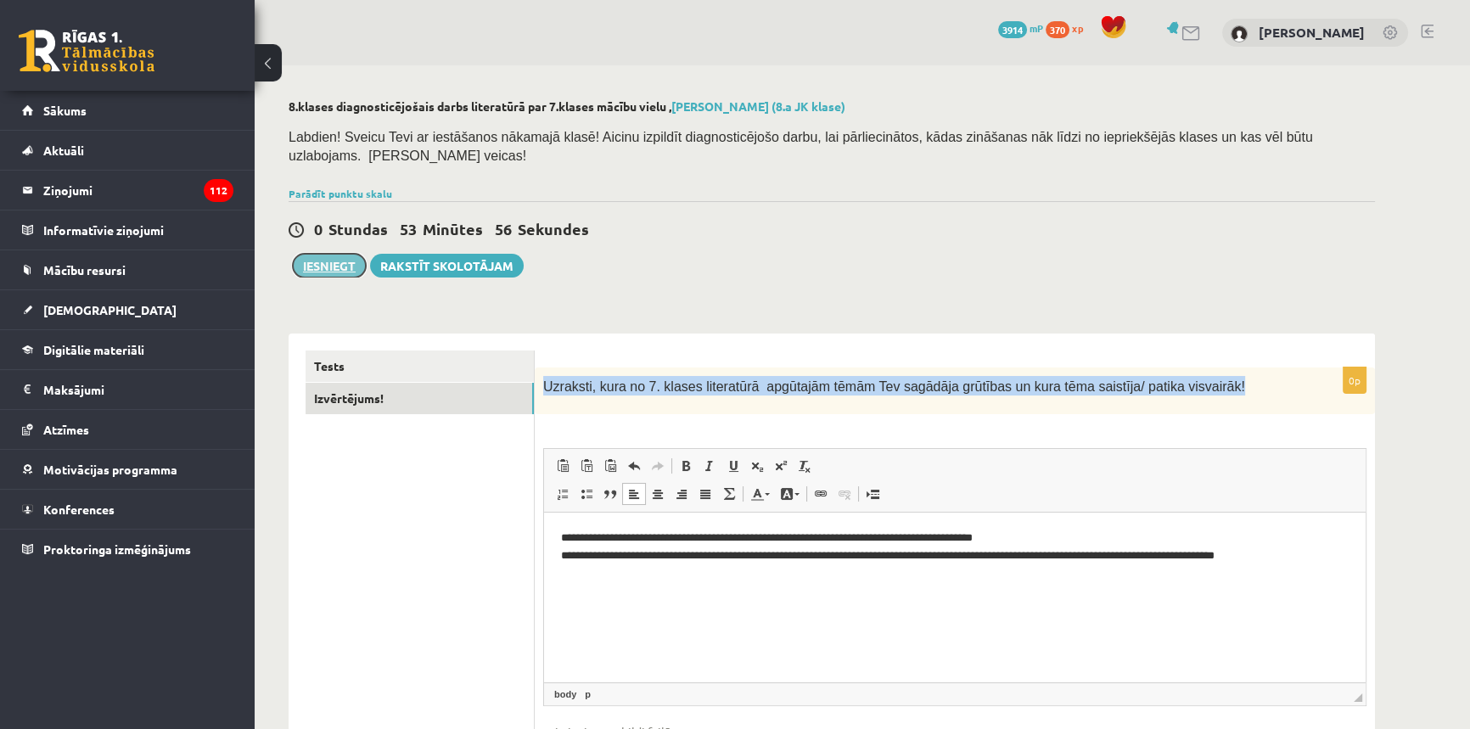
click at [350, 255] on button "Iesniegt" at bounding box center [329, 266] width 73 height 24
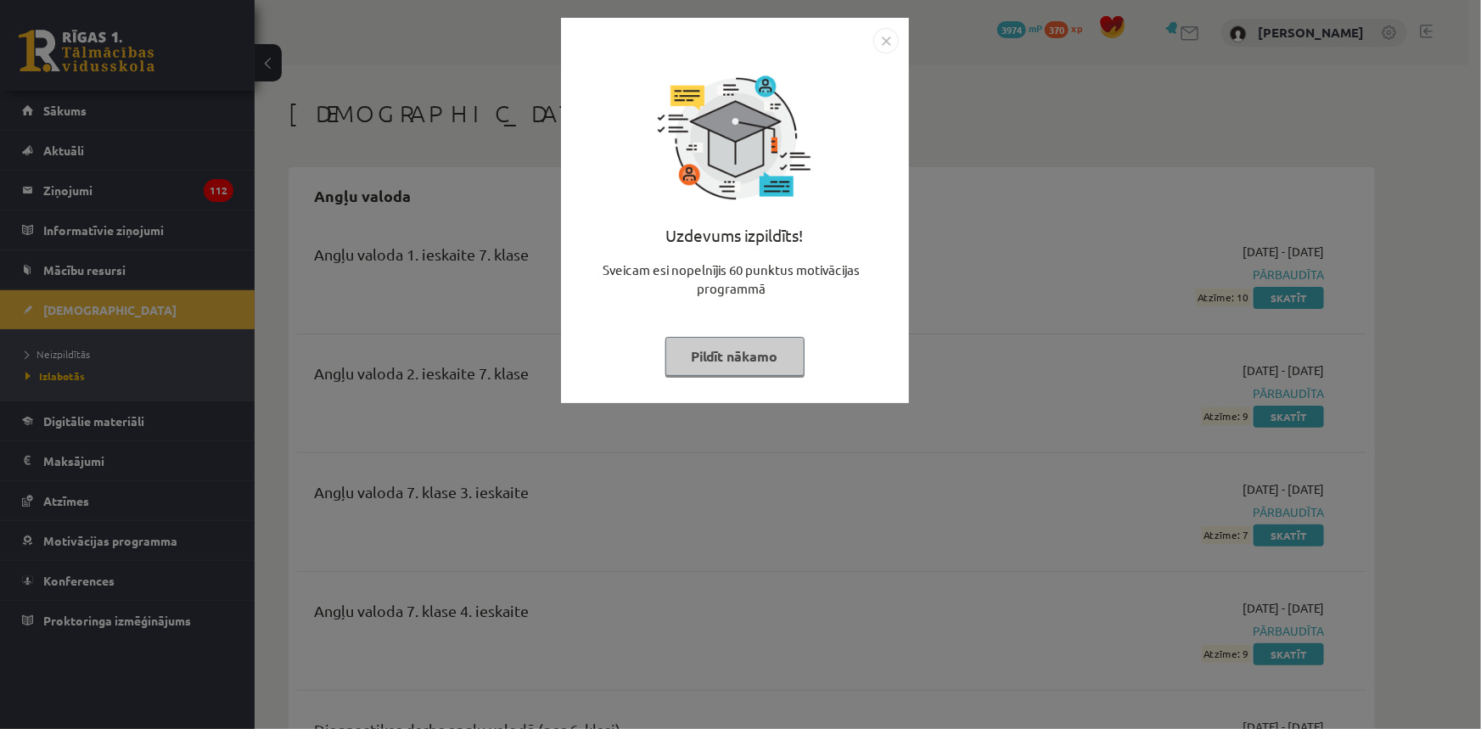
click at [874, 41] on img "Close" at bounding box center [886, 40] width 25 height 25
